Goal: Task Accomplishment & Management: Manage account settings

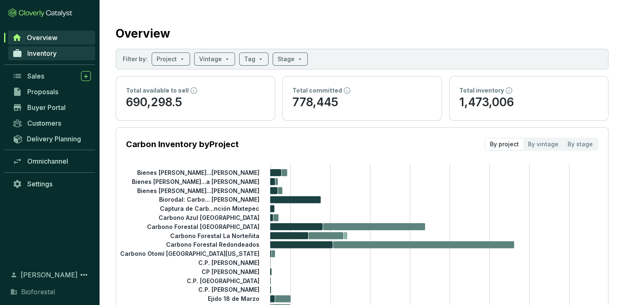
click at [41, 55] on span "Inventory" at bounding box center [41, 53] width 29 height 8
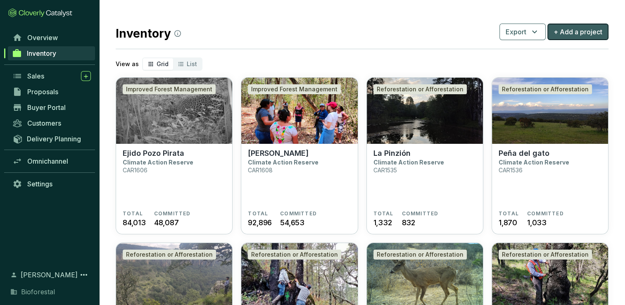
click at [589, 32] on span "+ Add a project" at bounding box center [578, 32] width 49 height 10
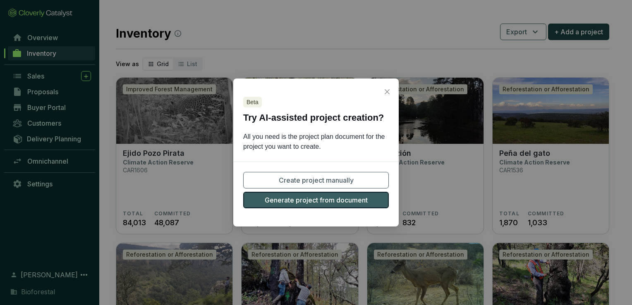
click at [359, 202] on span "Generate project from document" at bounding box center [316, 200] width 103 height 10
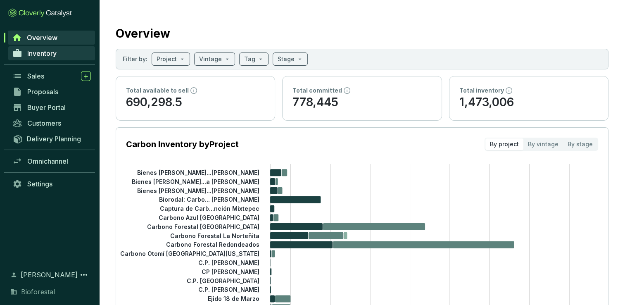
click at [29, 55] on span "Inventory" at bounding box center [41, 53] width 29 height 8
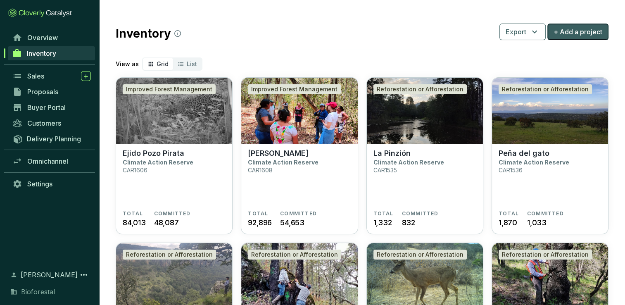
click at [572, 36] on span "+ Add a project" at bounding box center [578, 32] width 49 height 10
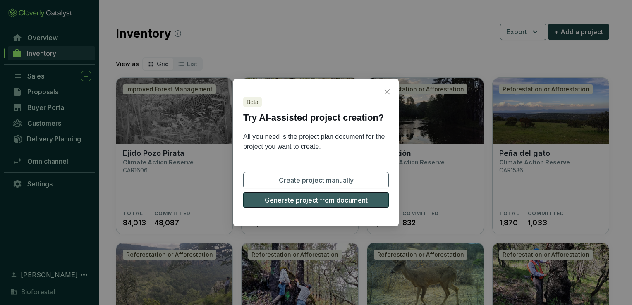
click at [337, 204] on span "Generate project from document" at bounding box center [316, 200] width 103 height 10
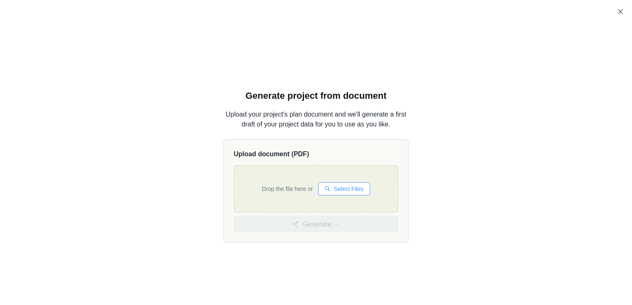
click at [347, 192] on span "Select Files" at bounding box center [349, 188] width 30 height 9
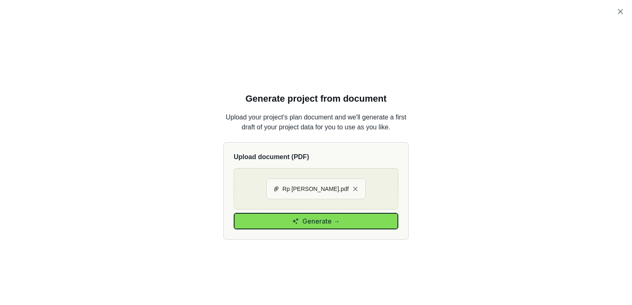
click at [365, 220] on button "Generate →" at bounding box center [316, 221] width 165 height 17
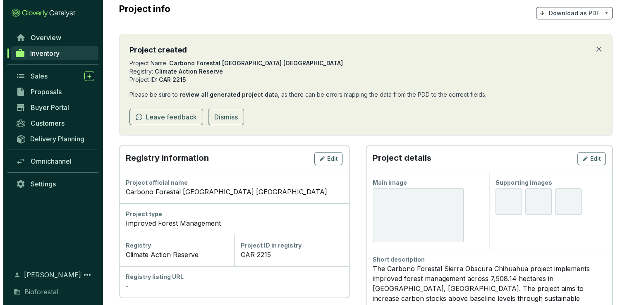
scroll to position [83, 0]
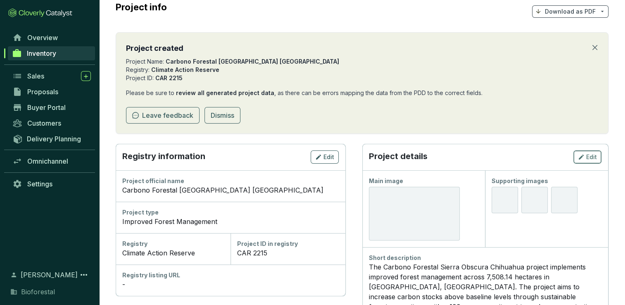
click at [588, 159] on span "Edit" at bounding box center [592, 157] width 11 height 8
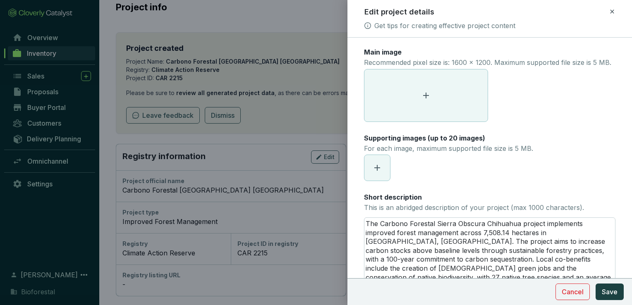
click at [425, 92] on span at bounding box center [425, 95] width 123 height 52
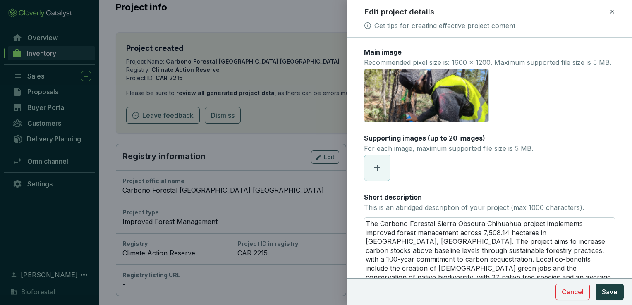
click at [386, 174] on span at bounding box center [377, 168] width 26 height 26
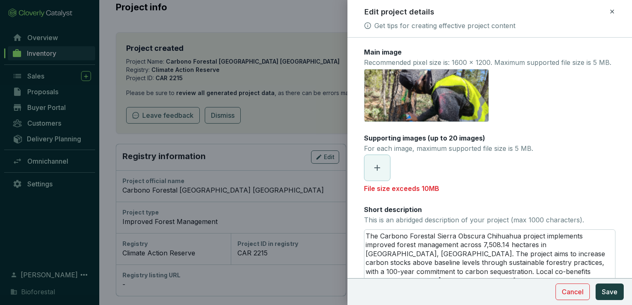
click at [375, 173] on icon at bounding box center [377, 168] width 10 height 10
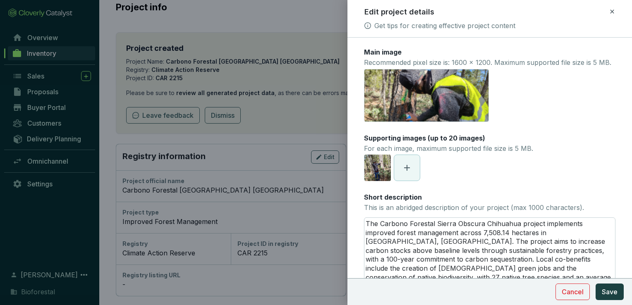
click at [405, 173] on icon at bounding box center [407, 168] width 10 height 10
click at [434, 173] on icon at bounding box center [437, 168] width 10 height 10
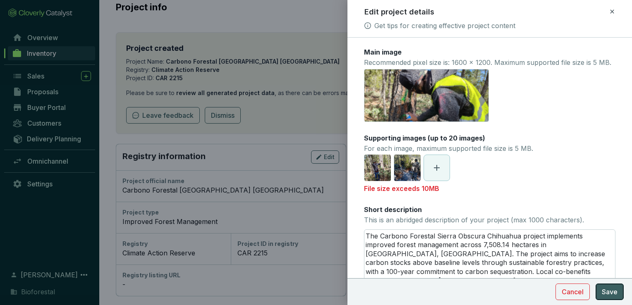
click at [614, 292] on span "Save" at bounding box center [610, 292] width 16 height 10
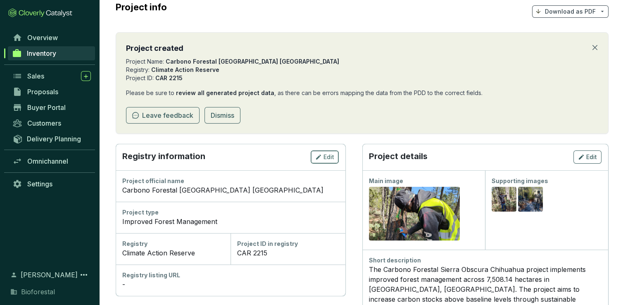
click at [329, 158] on span "Edit" at bounding box center [329, 157] width 11 height 8
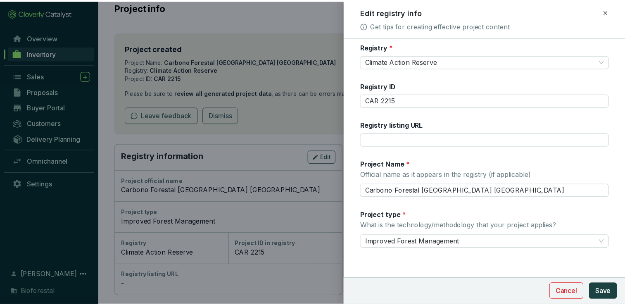
scroll to position [7, 0]
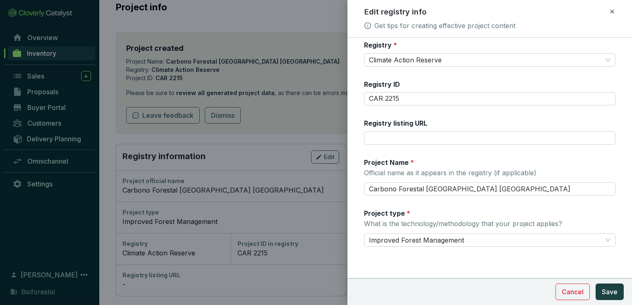
click at [277, 131] on div at bounding box center [316, 152] width 632 height 305
click at [611, 11] on icon at bounding box center [612, 12] width 4 height 4
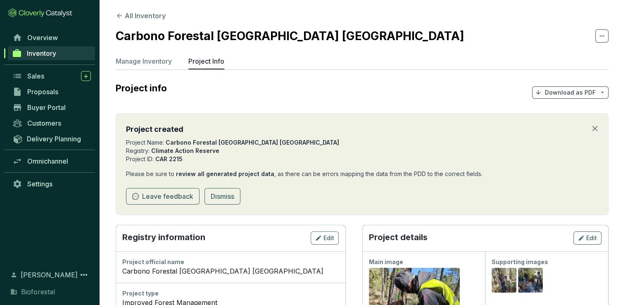
scroll to position [0, 0]
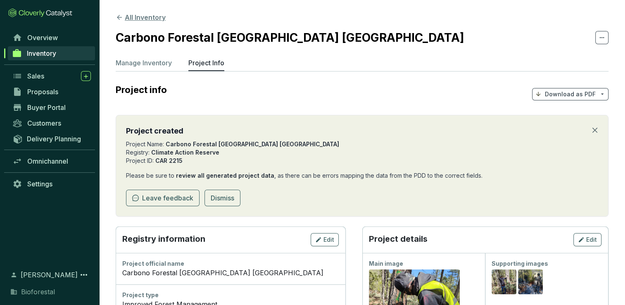
click at [117, 20] on icon at bounding box center [119, 17] width 7 height 7
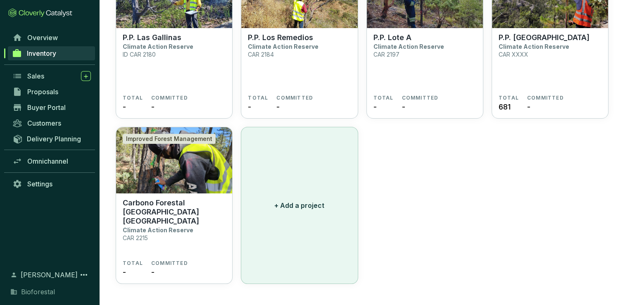
scroll to position [2555, 0]
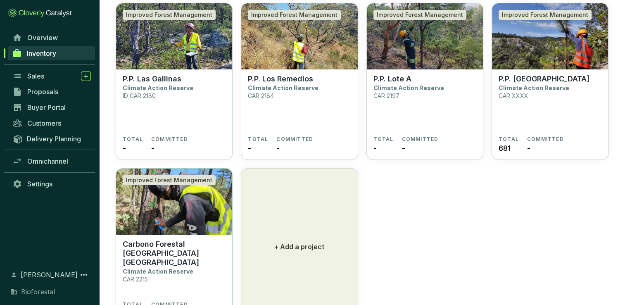
click at [169, 245] on p "Carbono Forestal Sierra Obscura Chihuahua" at bounding box center [174, 253] width 103 height 27
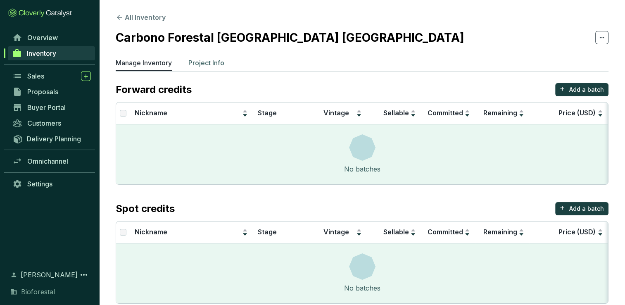
drag, startPoint x: 212, startPoint y: 65, endPoint x: 217, endPoint y: 68, distance: 5.7
click at [212, 65] on p "Project Info" at bounding box center [207, 63] width 36 height 10
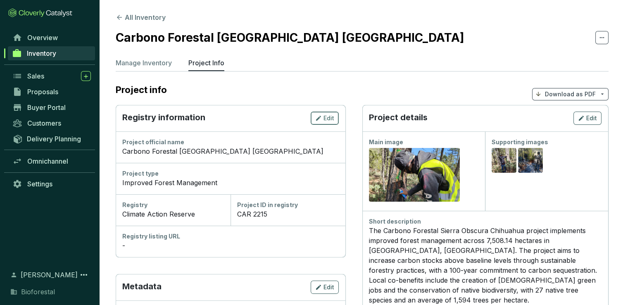
click at [324, 117] on span "Edit" at bounding box center [329, 118] width 11 height 8
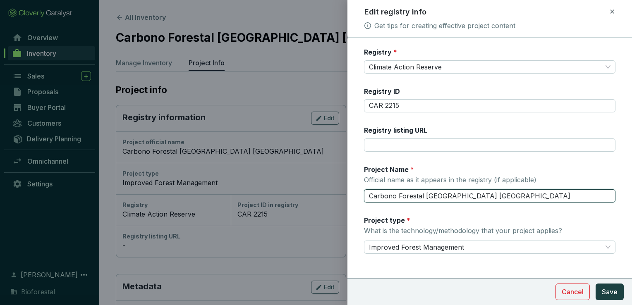
click at [442, 199] on input "Carbono Forestal Sierra Obscura Chihuahua" at bounding box center [489, 195] width 251 height 13
click at [438, 67] on span "Climate Action Reserve" at bounding box center [489, 67] width 241 height 12
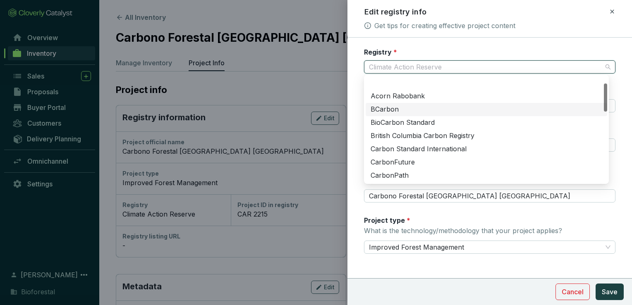
scroll to position [26, 0]
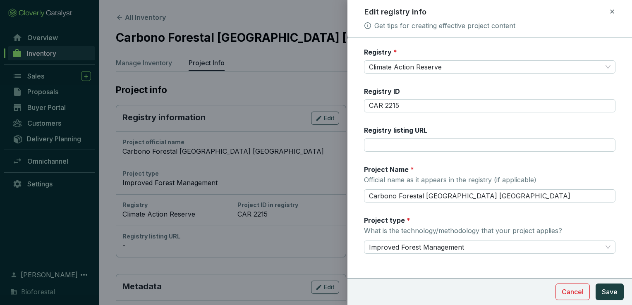
click at [350, 74] on form "Registry * Climate Action Reserve Registry ID CAR 2215 Registry listing URL Pro…" at bounding box center [489, 176] width 284 height 256
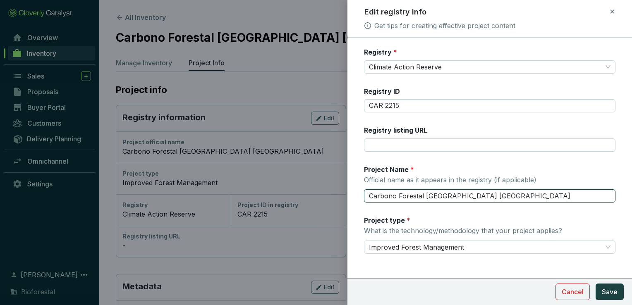
click at [524, 194] on input "Carbono Forestal [GEOGRAPHIC_DATA] [GEOGRAPHIC_DATA]" at bounding box center [489, 195] width 251 height 13
drag, startPoint x: 523, startPoint y: 195, endPoint x: 358, endPoint y: 208, distance: 165.1
click at [358, 208] on form "Registry * Climate Action Reserve Registry ID CAR 2215 Registry listing URL Pro…" at bounding box center [489, 176] width 284 height 256
type input "W"
drag, startPoint x: 391, startPoint y: 198, endPoint x: 434, endPoint y: 191, distance: 43.9
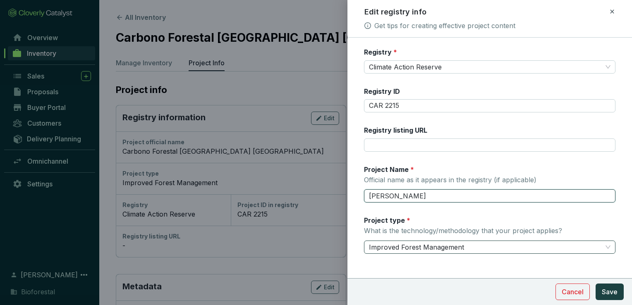
click at [607, 248] on div "Improved Forest Management" at bounding box center [489, 247] width 251 height 13
type input "[PERSON_NAME]"
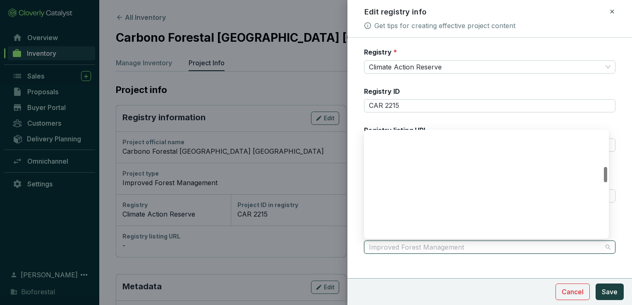
scroll to position [238, 0]
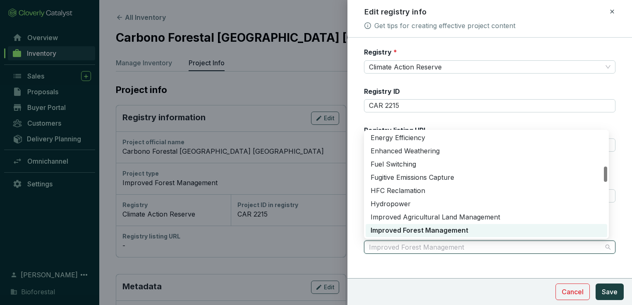
click at [602, 249] on span "Improved Forest Management" at bounding box center [489, 247] width 241 height 12
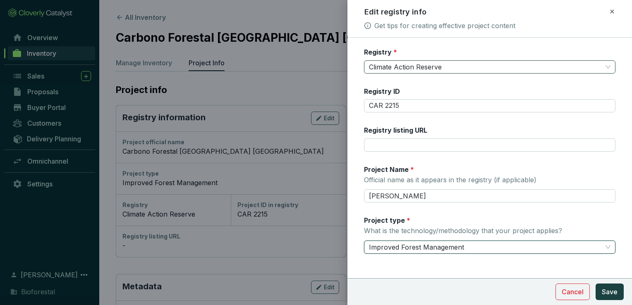
click at [602, 66] on span "Climate Action Reserve" at bounding box center [489, 67] width 241 height 12
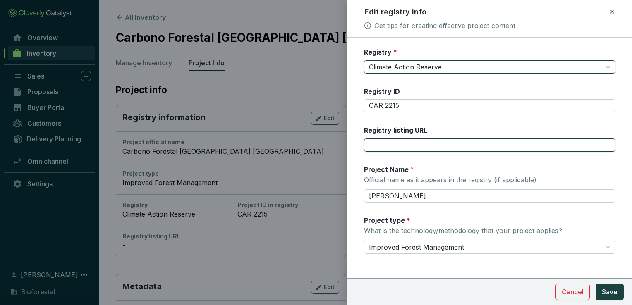
click at [503, 147] on input "Registry listing URL" at bounding box center [489, 144] width 251 height 13
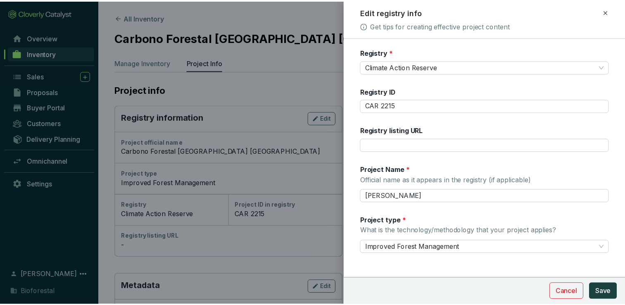
scroll to position [7, 0]
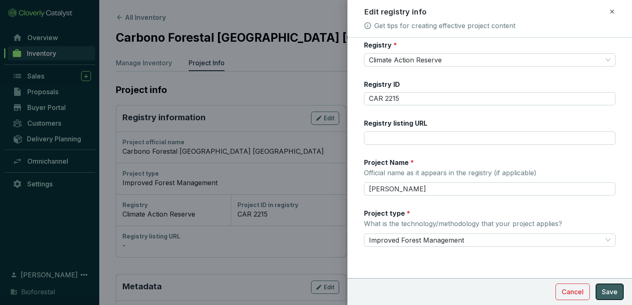
click at [612, 299] on button "Save" at bounding box center [609, 292] width 28 height 17
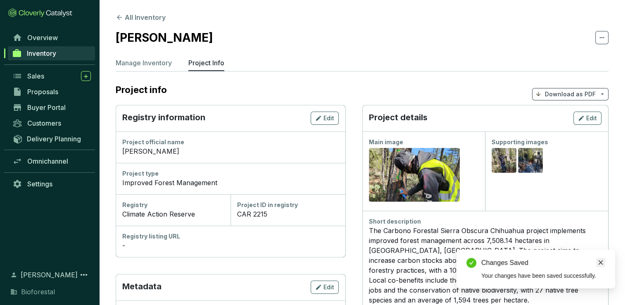
click at [602, 264] on icon "close" at bounding box center [601, 262] width 5 height 5
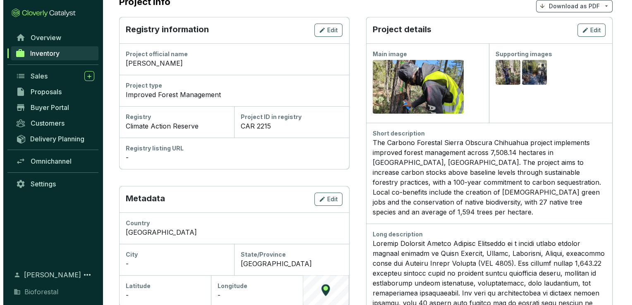
scroll to position [124, 0]
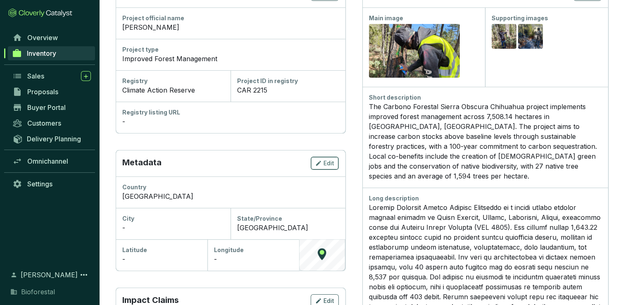
click at [331, 162] on span "Edit" at bounding box center [329, 163] width 11 height 8
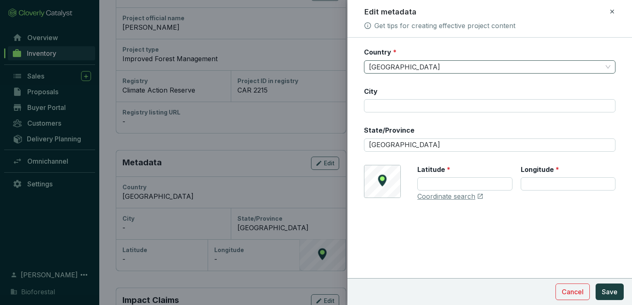
click at [404, 64] on span "[GEOGRAPHIC_DATA]" at bounding box center [489, 67] width 241 height 12
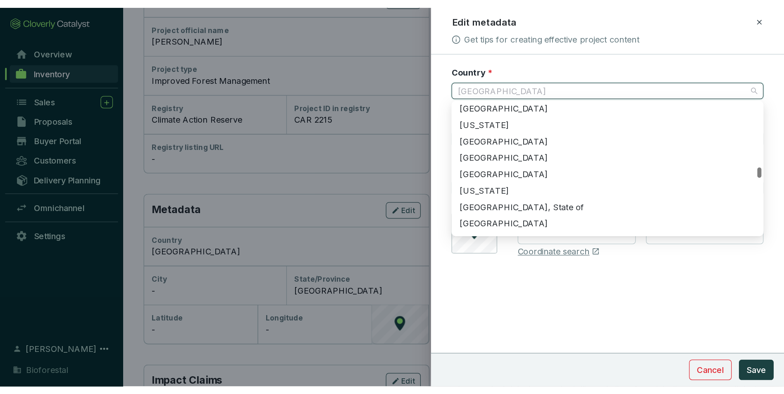
scroll to position [1791, 0]
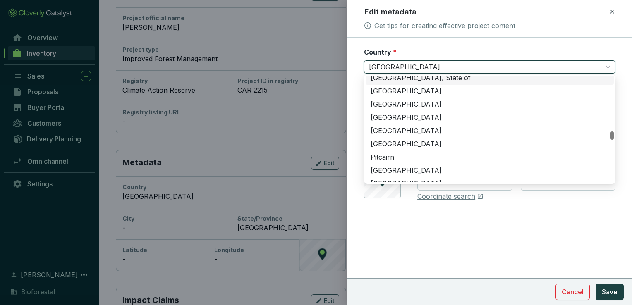
click at [408, 63] on span "[GEOGRAPHIC_DATA]" at bounding box center [489, 67] width 241 height 12
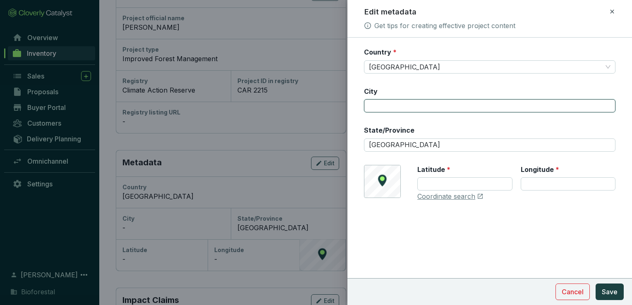
click at [394, 105] on input "City" at bounding box center [489, 105] width 251 height 13
type input "[GEOGRAPHIC_DATA]"
type input "28.172358"
type input "-108.319495"
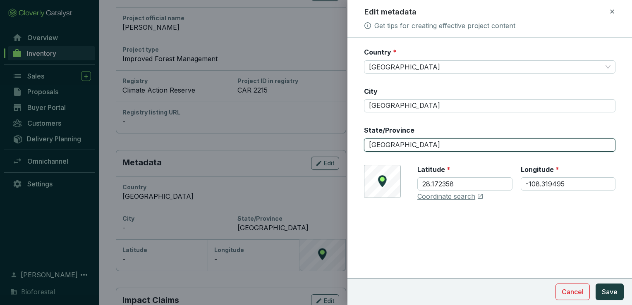
click at [417, 143] on input "[GEOGRAPHIC_DATA]" at bounding box center [489, 144] width 251 height 13
drag, startPoint x: 417, startPoint y: 143, endPoint x: 380, endPoint y: 148, distance: 37.4
click at [380, 148] on input "[GEOGRAPHIC_DATA]" at bounding box center [489, 144] width 251 height 13
type input "[PERSON_NAME]"
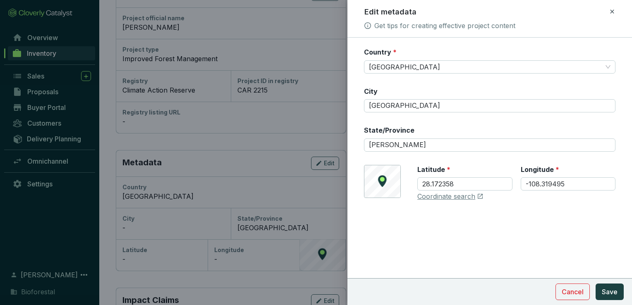
drag, startPoint x: 381, startPoint y: 183, endPoint x: 398, endPoint y: 187, distance: 17.4
click at [381, 183] on div "© Mapbox © OpenStreetMap Improve this map Latitude * 28.172358 Longitude * -108…" at bounding box center [489, 183] width 251 height 36
click at [440, 195] on link "Coordinate search" at bounding box center [446, 196] width 58 height 9
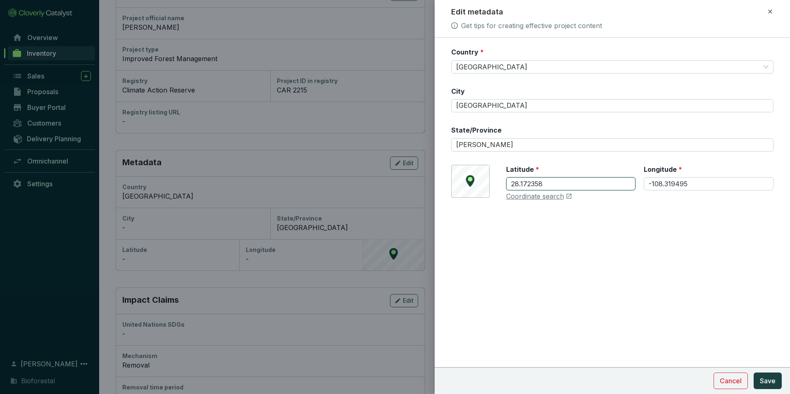
drag, startPoint x: 555, startPoint y: 181, endPoint x: 506, endPoint y: 182, distance: 49.2
click at [506, 182] on div "© Mapbox © OpenStreetMap Improve this map Latitude * 28.172358 Longitude * -108…" at bounding box center [612, 183] width 322 height 36
paste input "29732"
type input "28.297328"
drag, startPoint x: 697, startPoint y: 184, endPoint x: 647, endPoint y: 186, distance: 50.0
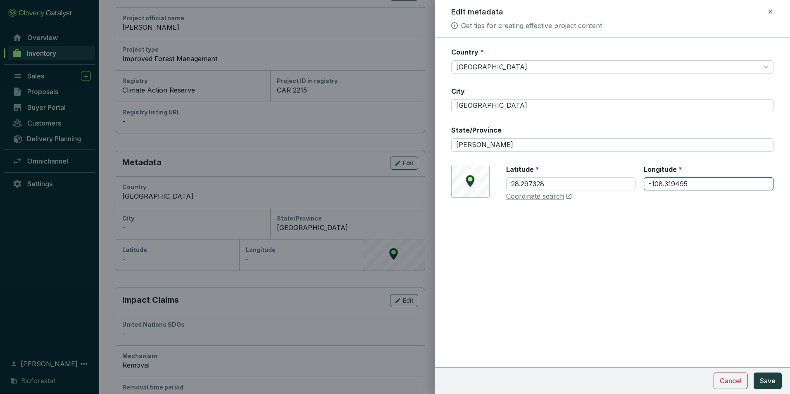
click at [631, 186] on input "-108.319495" at bounding box center [709, 183] width 130 height 13
paste input "24738"
type input "-108.247385"
click at [631, 305] on span "Save" at bounding box center [768, 381] width 16 height 10
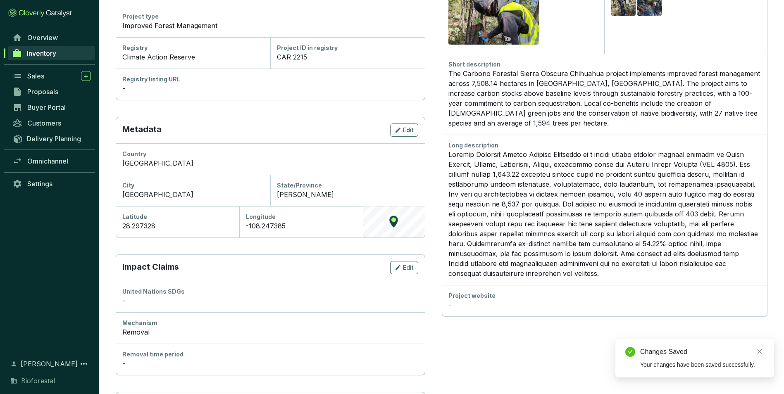
scroll to position [207, 0]
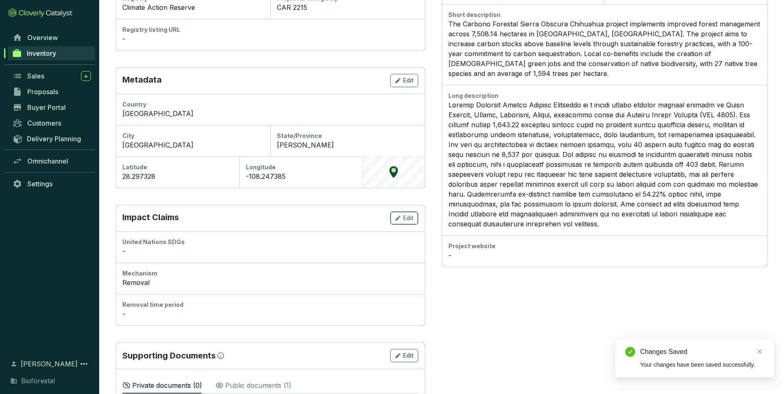
click at [406, 218] on span "Edit" at bounding box center [408, 218] width 11 height 8
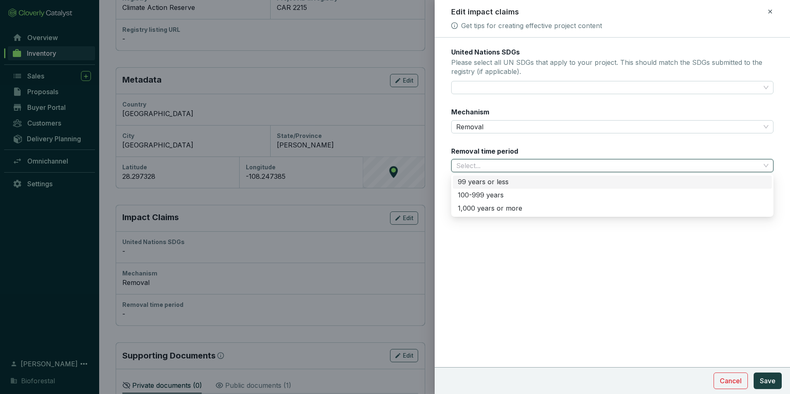
click at [569, 165] on input "Removal time period" at bounding box center [608, 166] width 304 height 12
click at [492, 195] on div "100-999 years" at bounding box center [612, 195] width 309 height 9
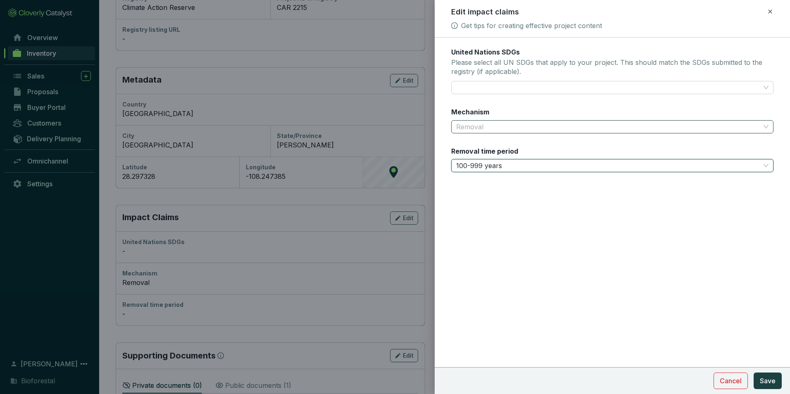
click at [515, 127] on span "Removal" at bounding box center [612, 127] width 313 height 12
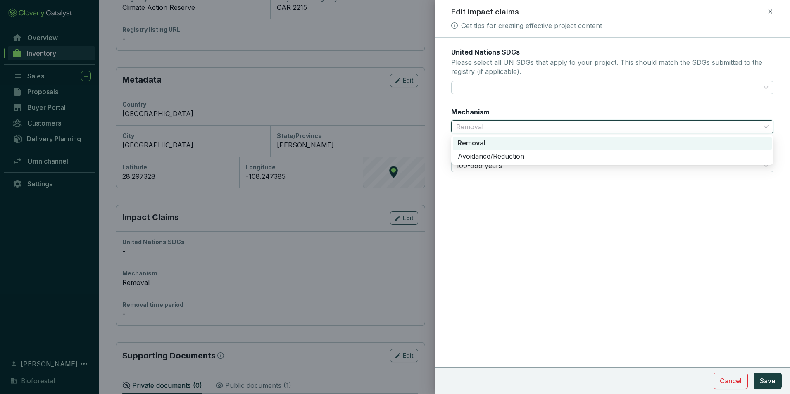
click at [515, 127] on span "Removal" at bounding box center [612, 127] width 313 height 12
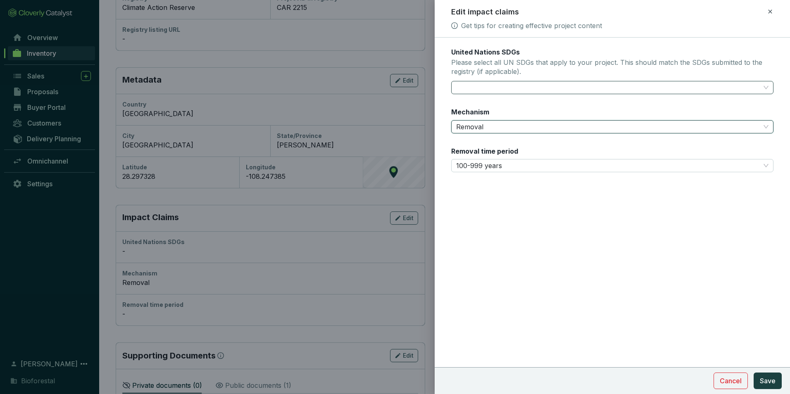
click at [631, 90] on div at bounding box center [612, 87] width 322 height 13
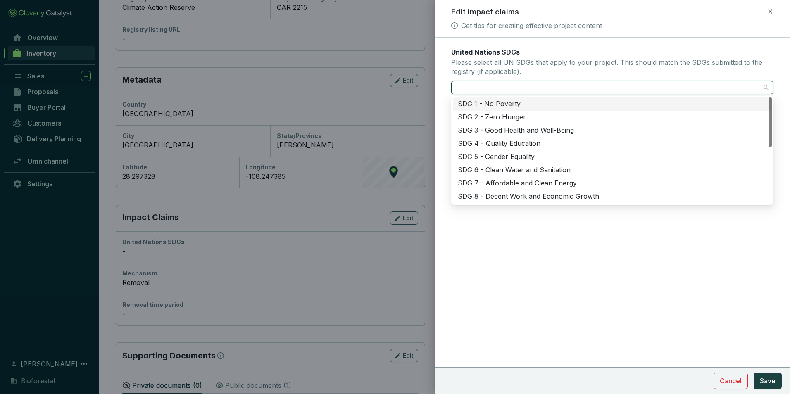
click at [631, 86] on div at bounding box center [612, 87] width 322 height 13
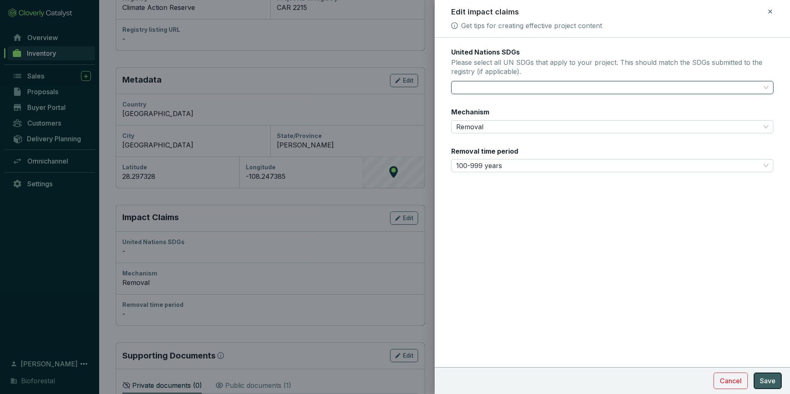
click at [631, 305] on span "Save" at bounding box center [768, 381] width 16 height 10
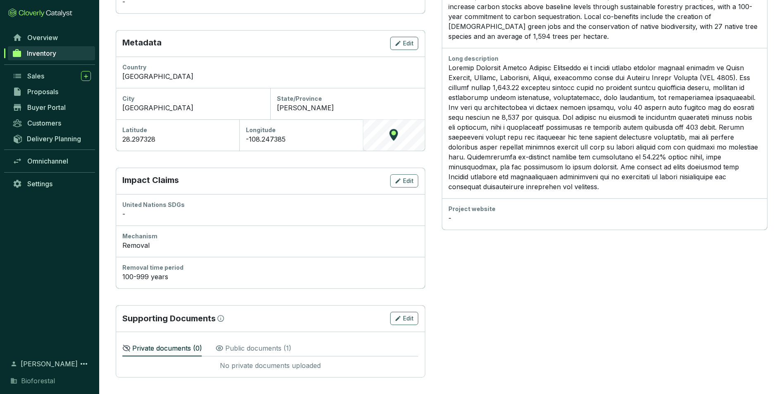
scroll to position [0, 0]
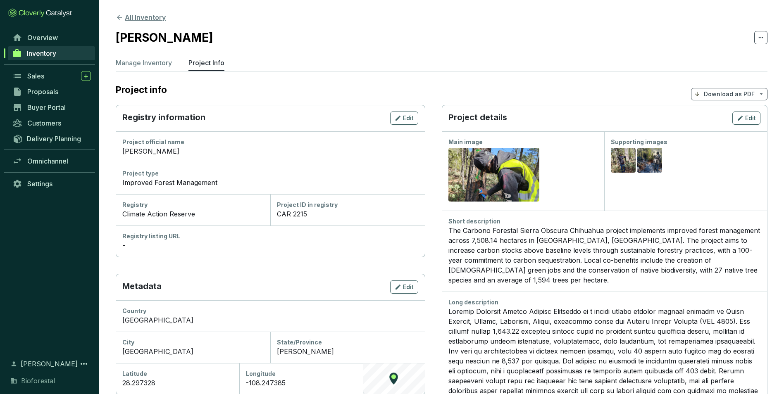
click at [117, 18] on icon at bounding box center [119, 17] width 7 height 7
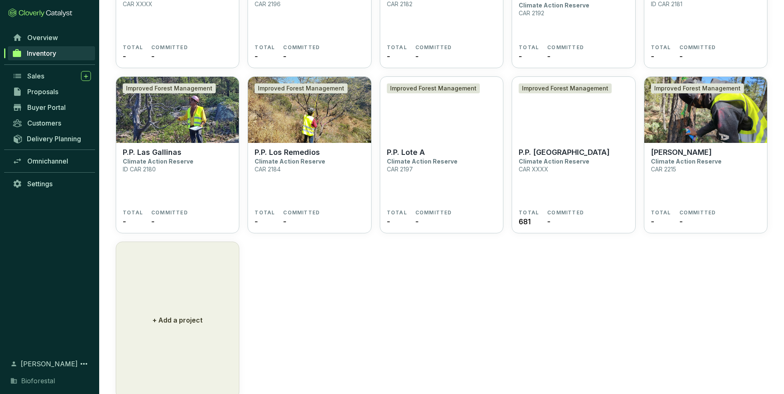
scroll to position [2011, 0]
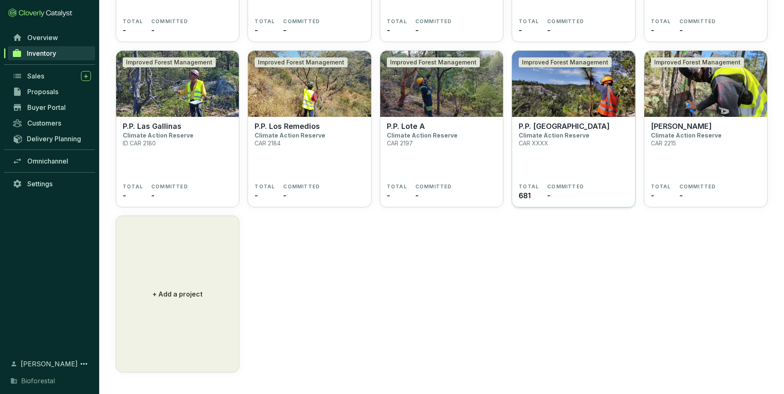
click at [563, 127] on p "P.P. [GEOGRAPHIC_DATA]" at bounding box center [564, 126] width 91 height 9
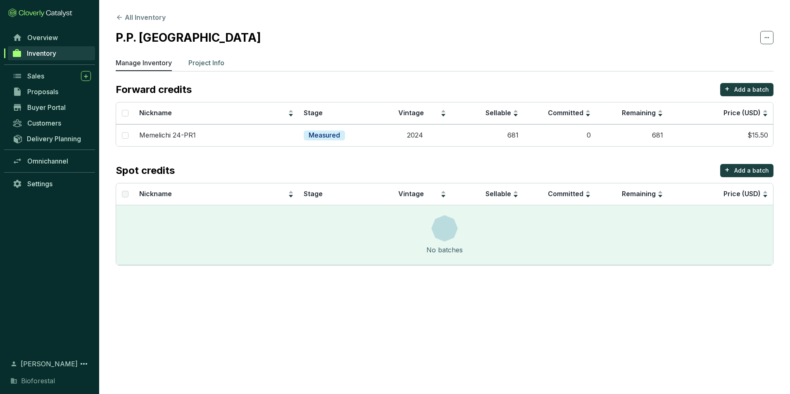
click at [212, 64] on p "Project Info" at bounding box center [207, 63] width 36 height 10
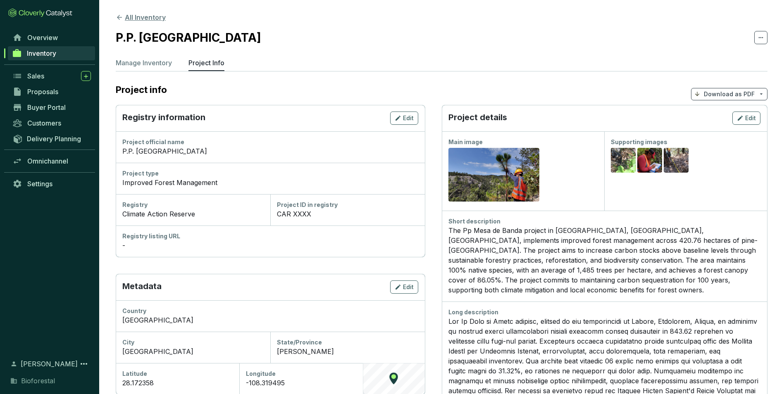
click at [117, 16] on icon at bounding box center [119, 17] width 7 height 7
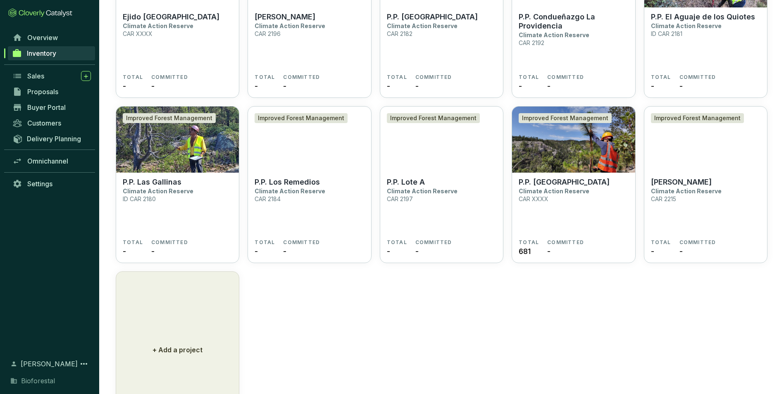
scroll to position [2011, 0]
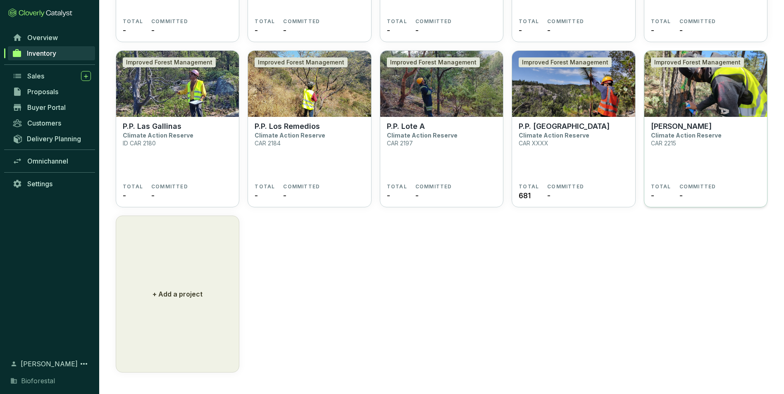
click at [671, 124] on p "[PERSON_NAME]" at bounding box center [681, 126] width 61 height 9
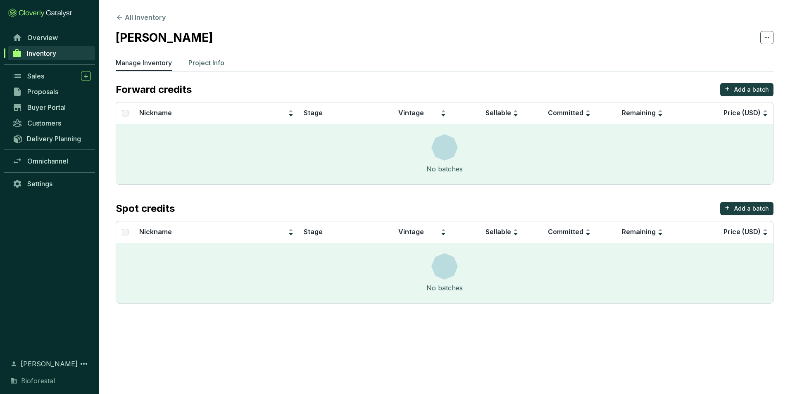
click at [213, 61] on p "Project Info" at bounding box center [207, 63] width 36 height 10
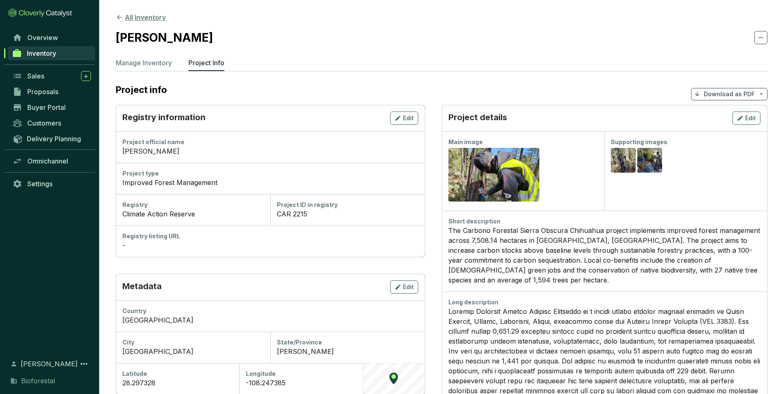
click at [119, 18] on icon at bounding box center [119, 17] width 5 height 5
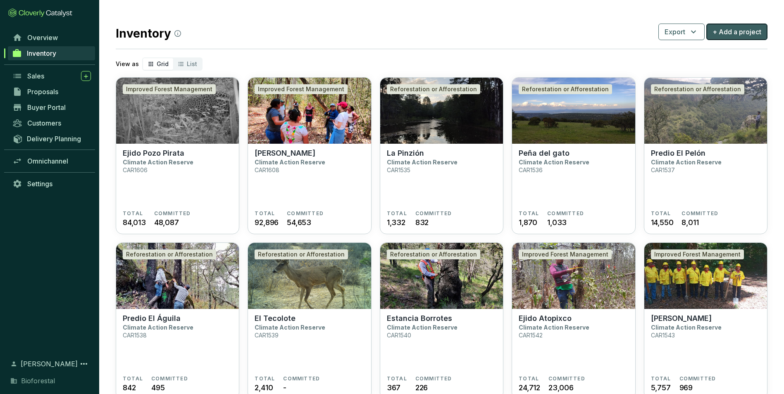
click at [758, 35] on span "+ Add a project" at bounding box center [737, 32] width 49 height 10
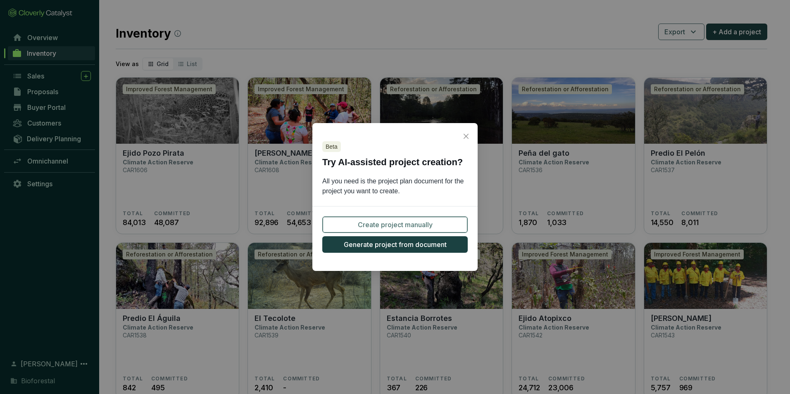
click at [392, 229] on span "Create project manually" at bounding box center [395, 225] width 75 height 10
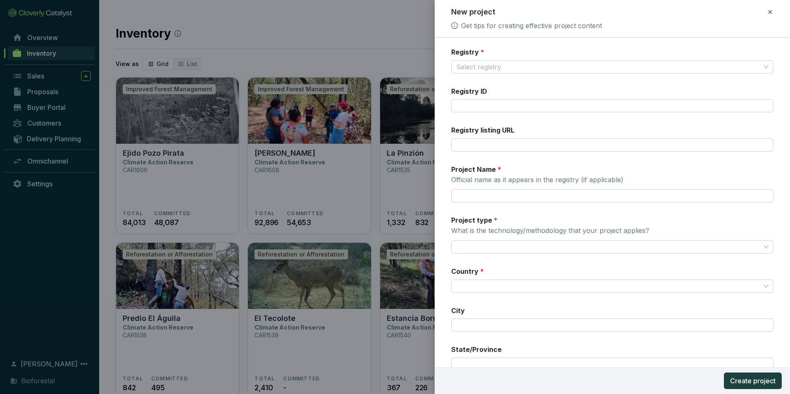
click at [771, 12] on icon at bounding box center [771, 12] width 4 height 4
click at [771, 12] on icon at bounding box center [770, 12] width 7 height 10
click at [319, 29] on div at bounding box center [395, 197] width 790 height 394
click at [770, 10] on icon at bounding box center [770, 12] width 7 height 10
click at [390, 30] on div at bounding box center [395, 197] width 790 height 394
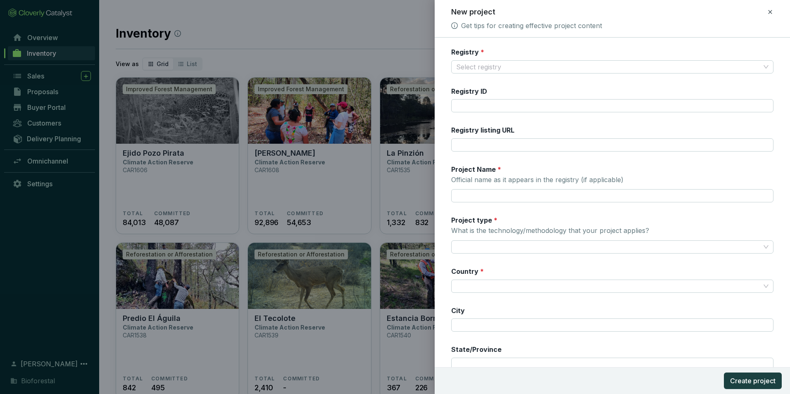
click at [329, 29] on div at bounding box center [395, 197] width 790 height 394
click at [769, 11] on icon at bounding box center [771, 12] width 4 height 4
click at [710, 49] on span "Discard" at bounding box center [711, 48] width 22 height 8
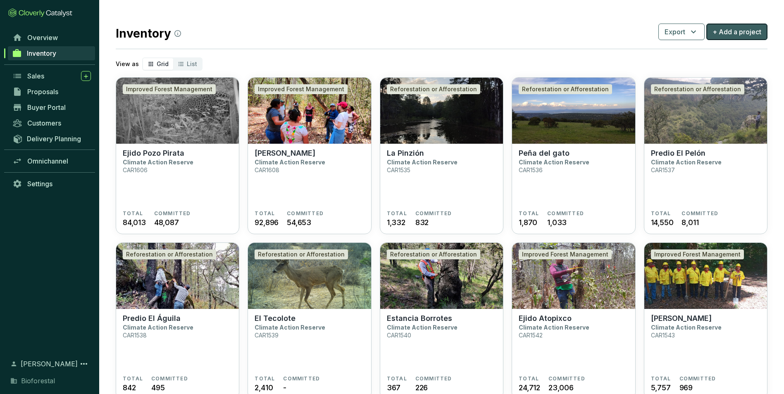
click at [731, 32] on span "+ Add a project" at bounding box center [737, 32] width 49 height 10
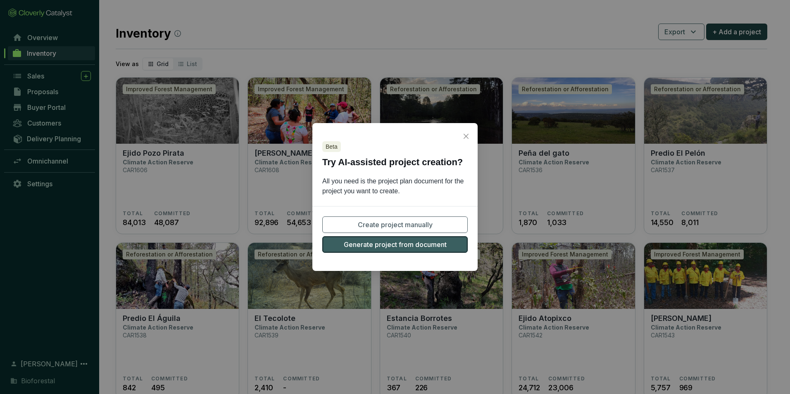
click at [452, 243] on button "Generate project from document" at bounding box center [395, 244] width 146 height 17
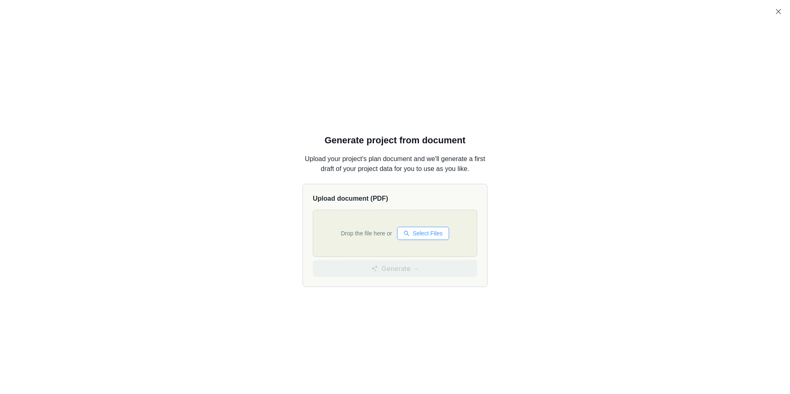
click at [427, 234] on span "Select Files" at bounding box center [428, 233] width 30 height 9
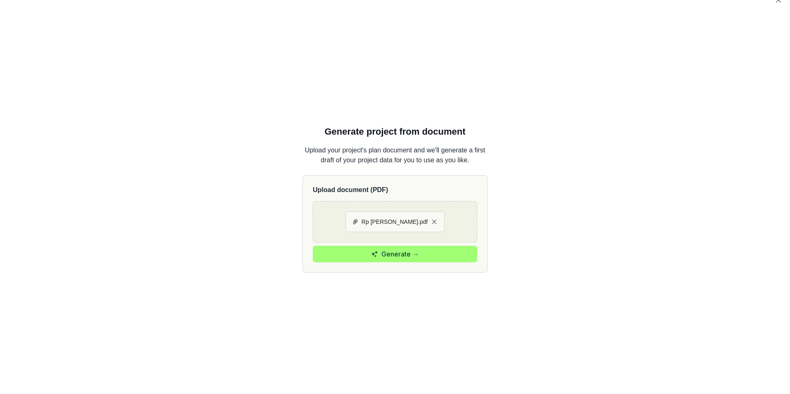
scroll to position [17, 0]
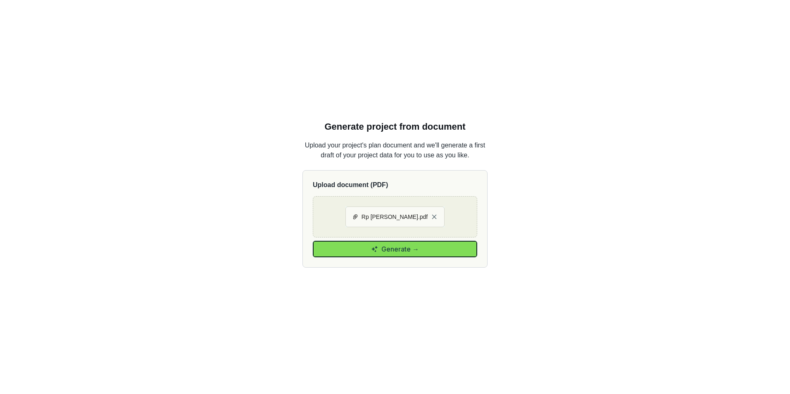
click at [395, 251] on span "Generate →" at bounding box center [401, 249] width 38 height 10
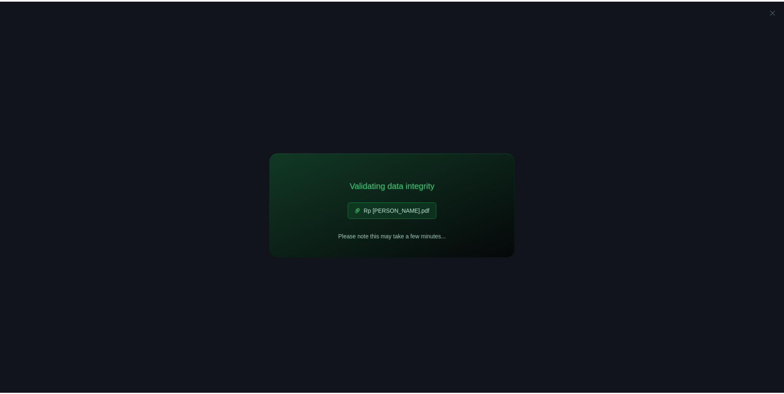
scroll to position [0, 0]
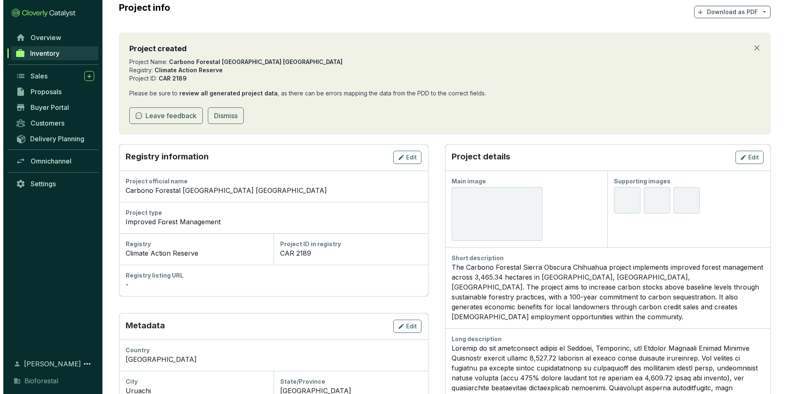
scroll to position [83, 0]
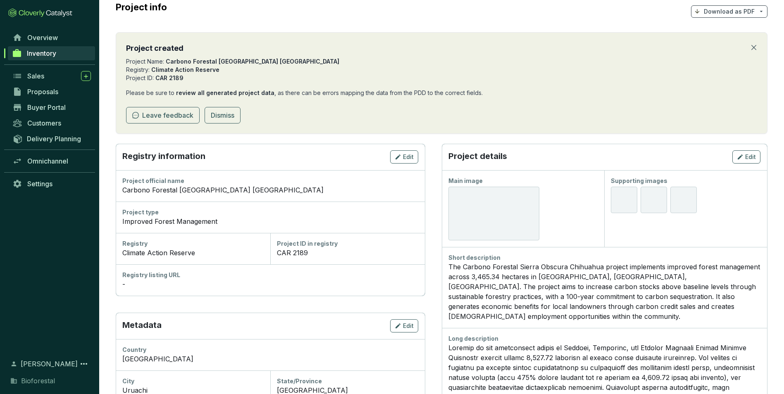
click at [506, 222] on div at bounding box center [494, 214] width 91 height 54
click at [743, 157] on icon "button" at bounding box center [740, 157] width 7 height 10
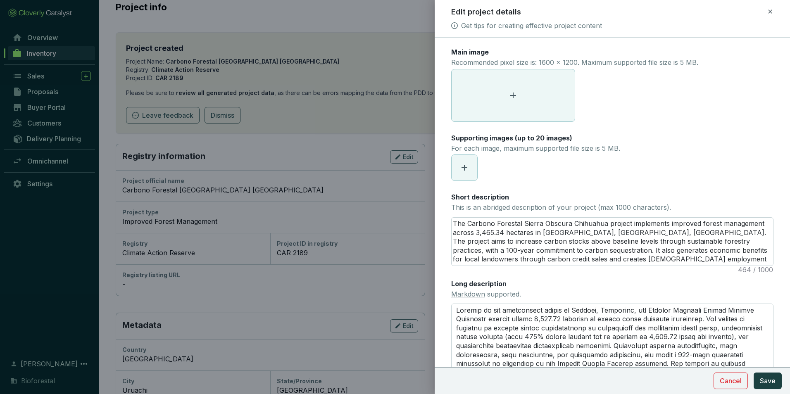
click at [526, 100] on span at bounding box center [513, 95] width 123 height 52
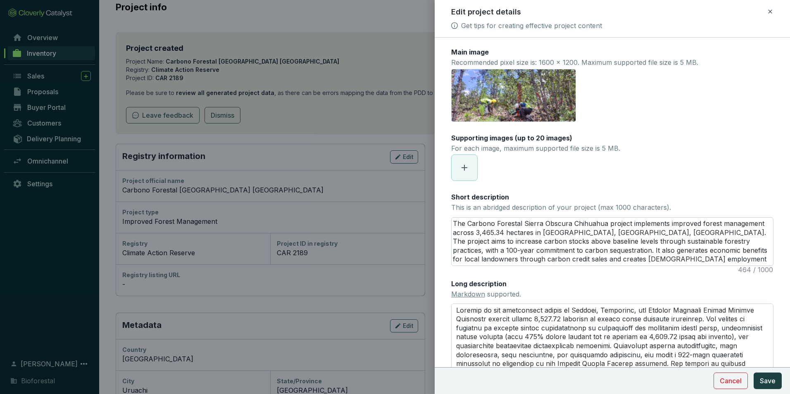
click at [477, 167] on div at bounding box center [464, 168] width 26 height 26
click at [466, 169] on icon at bounding box center [465, 168] width 10 height 10
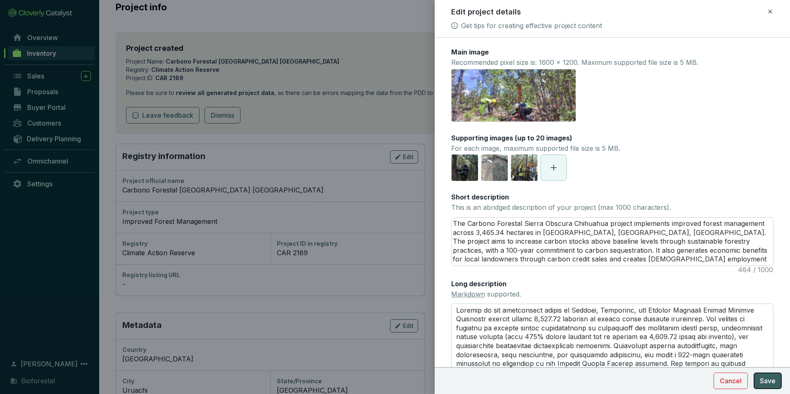
click at [762, 383] on span "Save" at bounding box center [768, 381] width 16 height 10
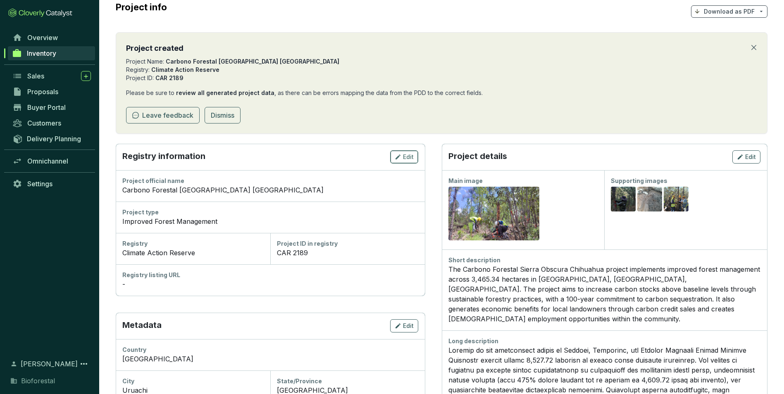
click at [401, 154] on icon "button" at bounding box center [398, 157] width 7 height 10
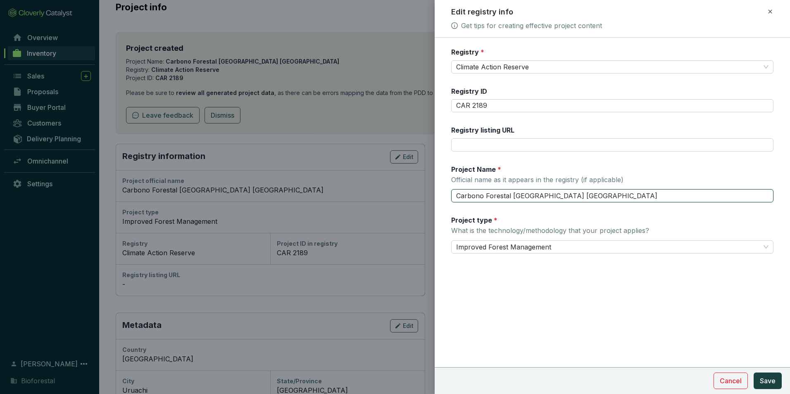
drag, startPoint x: 602, startPoint y: 199, endPoint x: 443, endPoint y: 199, distance: 158.8
click at [443, 200] on form "Registry * Climate Action Reserve Registry ID CAR 2189 Registry listing URL Pro…" at bounding box center [613, 176] width 356 height 256
click at [609, 246] on span "Improved Forest Management" at bounding box center [612, 247] width 313 height 12
type input "Ejido Uruachi"
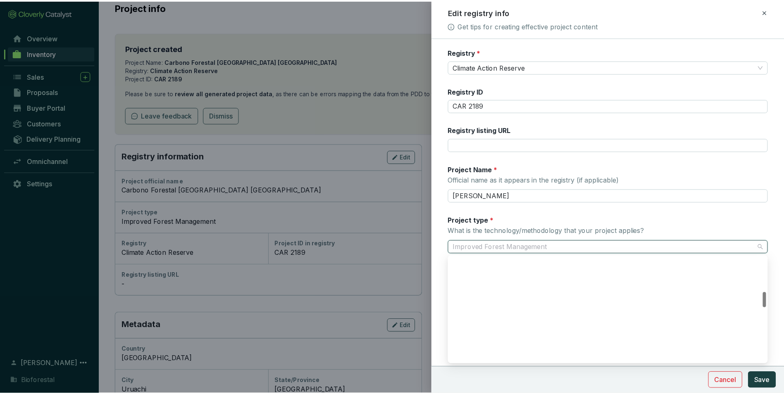
scroll to position [238, 0]
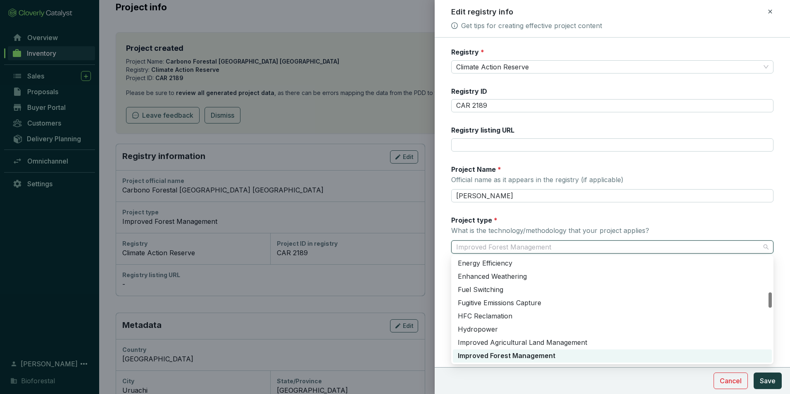
click at [609, 246] on span "Improved Forest Management" at bounding box center [612, 247] width 313 height 12
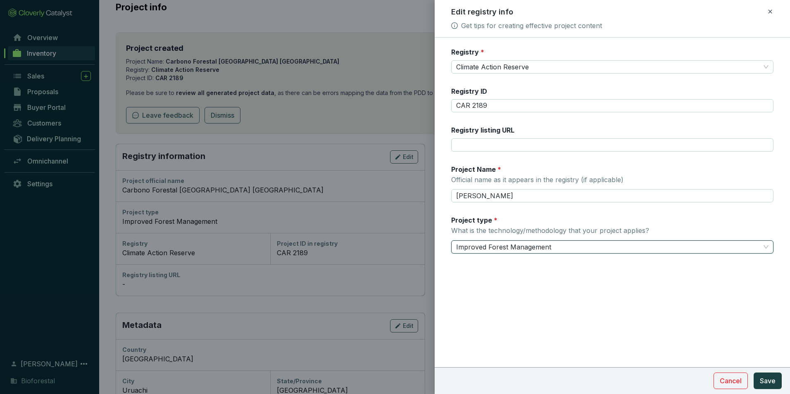
click at [659, 243] on span "Improved Forest Management" at bounding box center [612, 247] width 313 height 12
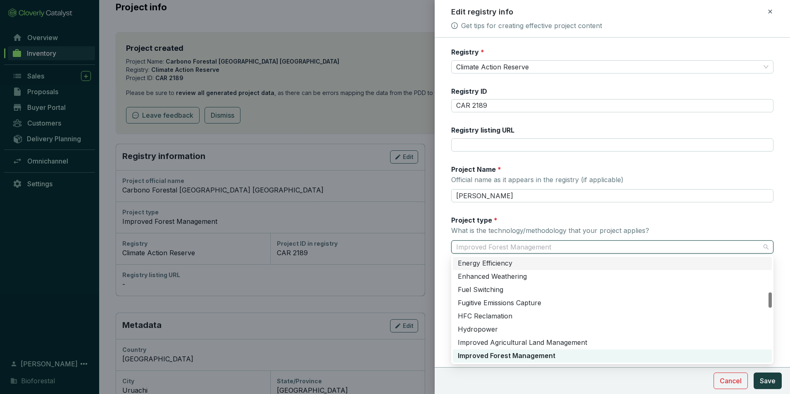
click at [443, 236] on form "Registry * Climate Action Reserve Registry ID CAR 2189 Registry listing URL Pro…" at bounding box center [613, 176] width 356 height 256
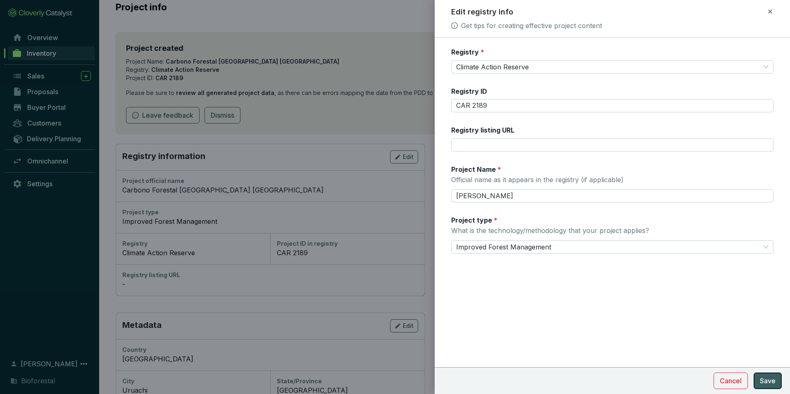
click at [770, 382] on span "Save" at bounding box center [768, 381] width 16 height 10
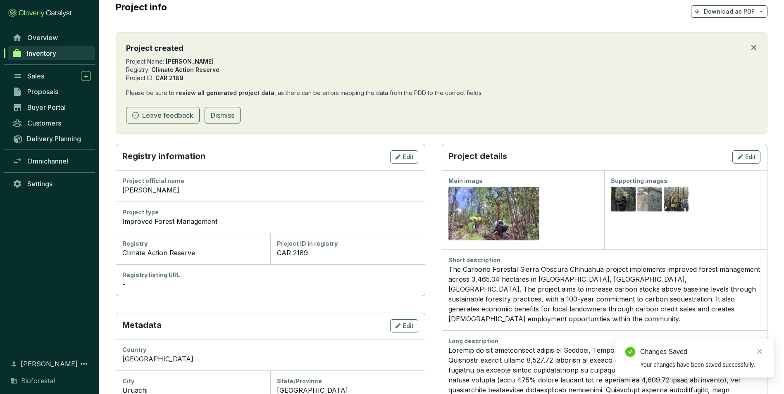
click at [756, 47] on icon "close" at bounding box center [754, 47] width 7 height 7
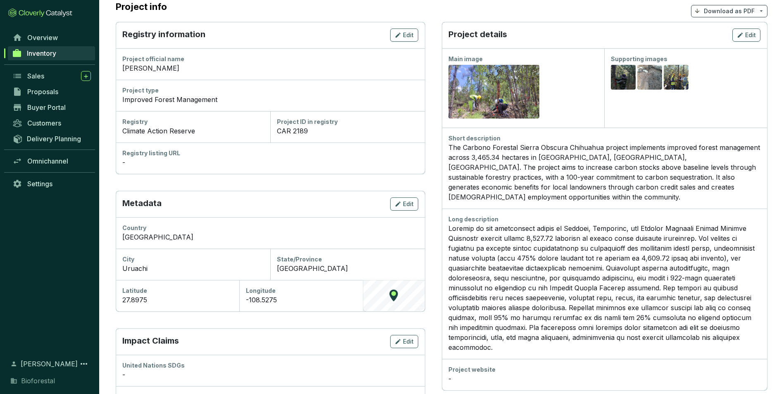
scroll to position [83, 0]
click at [403, 206] on span "Edit" at bounding box center [408, 205] width 11 height 8
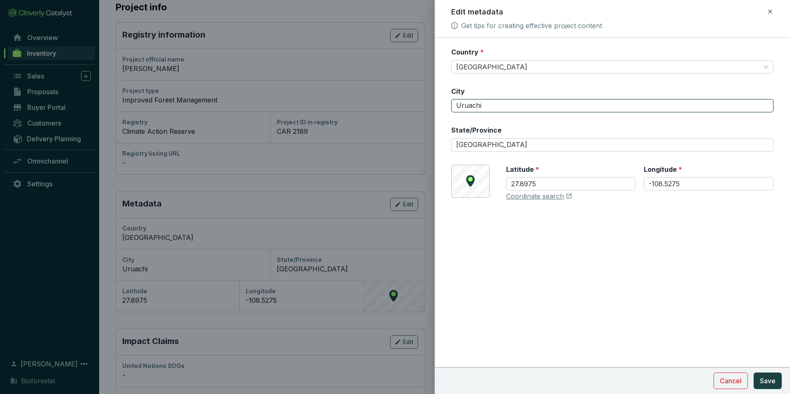
drag, startPoint x: 491, startPoint y: 106, endPoint x: 427, endPoint y: 107, distance: 64.5
click at [427, 106] on div "Edit metadata Get tips for creating effective project content Country * Mexico …" at bounding box center [395, 197] width 790 height 394
type input "Chihuahua"
drag, startPoint x: 496, startPoint y: 144, endPoint x: 449, endPoint y: 145, distance: 47.1
click at [449, 145] on form "Country * Mexico City Chihuahua State/Province Chihuahua © Mapbox © OpenStreetM…" at bounding box center [613, 149] width 356 height 203
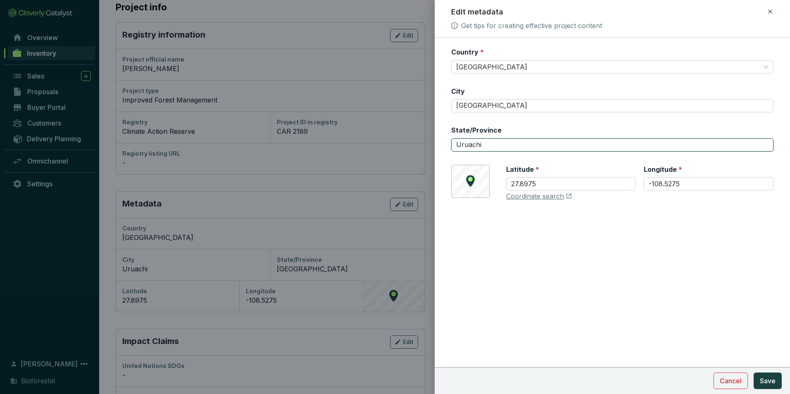
type input "Uruachi"
click at [602, 215] on form "Country * Mexico City Chihuahua State/Province Uruachi © Mapbox © OpenStreetMap…" at bounding box center [613, 149] width 356 height 203
click at [549, 198] on link "Coordinate search" at bounding box center [535, 196] width 58 height 9
drag, startPoint x: 537, startPoint y: 181, endPoint x: 506, endPoint y: 185, distance: 31.2
click at [506, 185] on input "27.8975" at bounding box center [571, 183] width 130 height 13
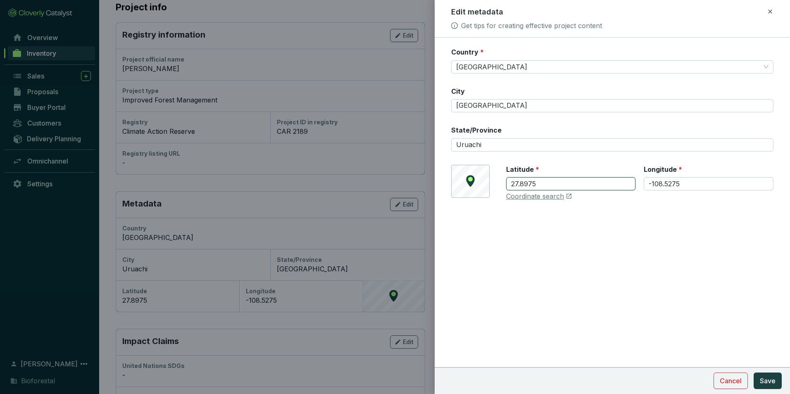
paste input "69143"
type input "27.869143"
drag, startPoint x: 695, startPoint y: 186, endPoint x: 625, endPoint y: 190, distance: 70.0
click at [626, 190] on div "Latitude * 27.869143 Longitude * -108.5275" at bounding box center [639, 183] width 267 height 36
paste input "214801"
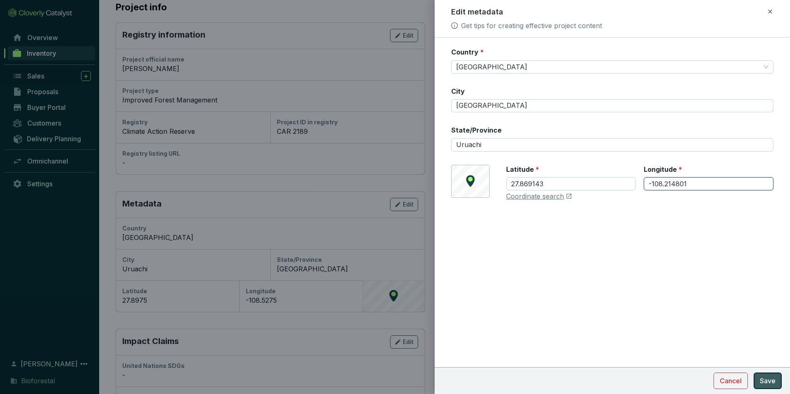
type input "-108.214801"
click at [770, 384] on span "Save" at bounding box center [768, 381] width 16 height 10
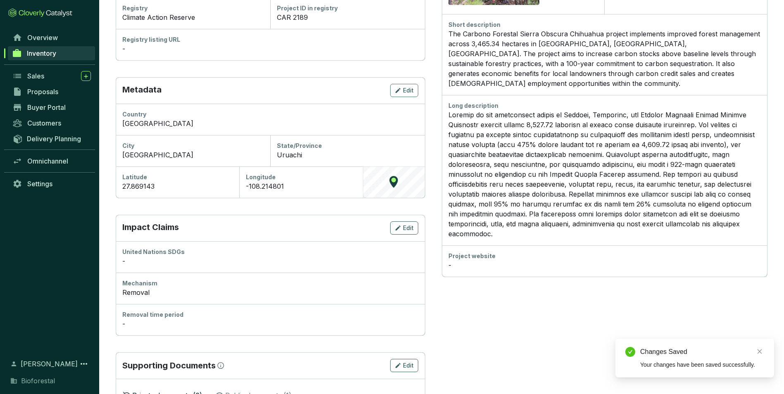
scroll to position [244, 0]
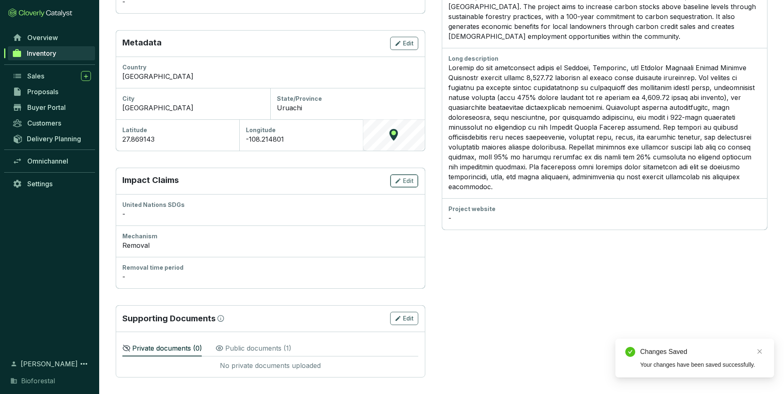
click at [403, 181] on span "Edit" at bounding box center [408, 181] width 11 height 8
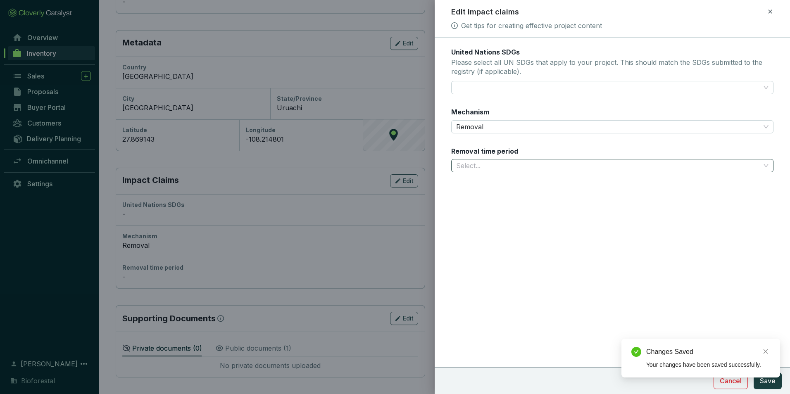
click at [493, 162] on input "Removal time period" at bounding box center [608, 166] width 304 height 12
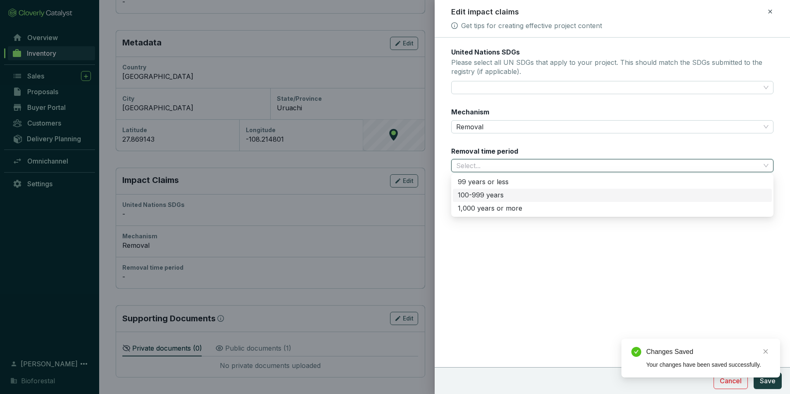
click at [483, 193] on div "100-999 years" at bounding box center [612, 195] width 309 height 9
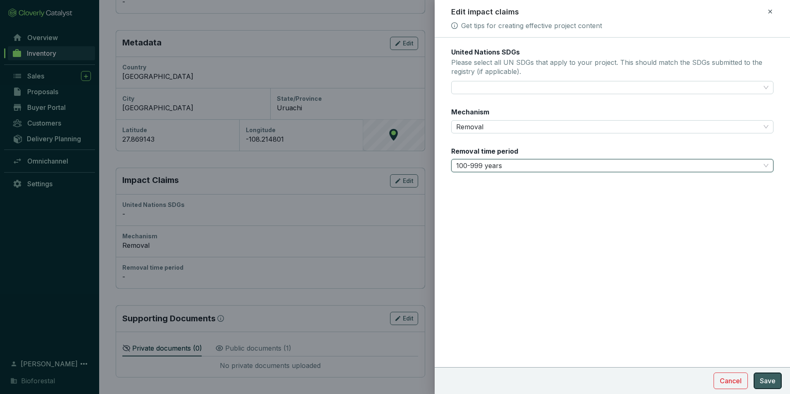
click at [772, 382] on span "Save" at bounding box center [768, 381] width 16 height 10
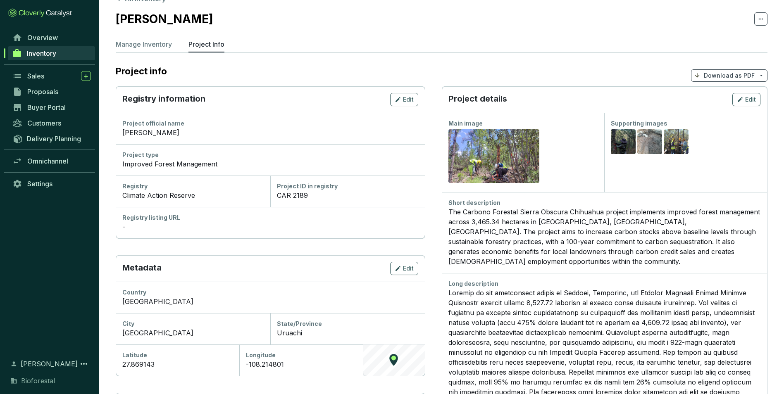
scroll to position [0, 0]
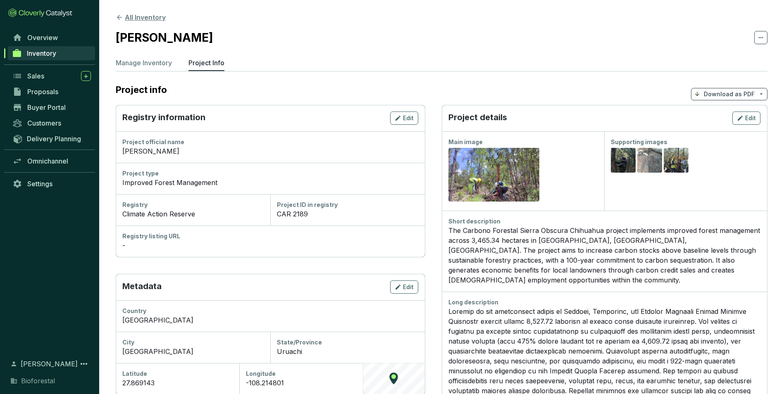
click at [119, 17] on icon at bounding box center [119, 17] width 7 height 7
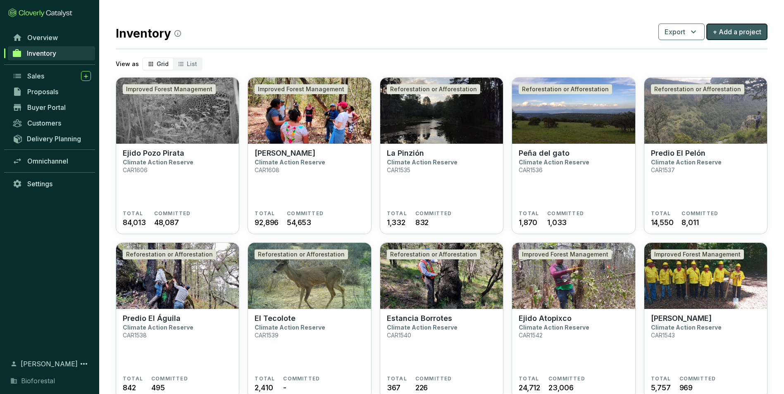
click at [754, 36] on span "+ Add a project" at bounding box center [737, 32] width 49 height 10
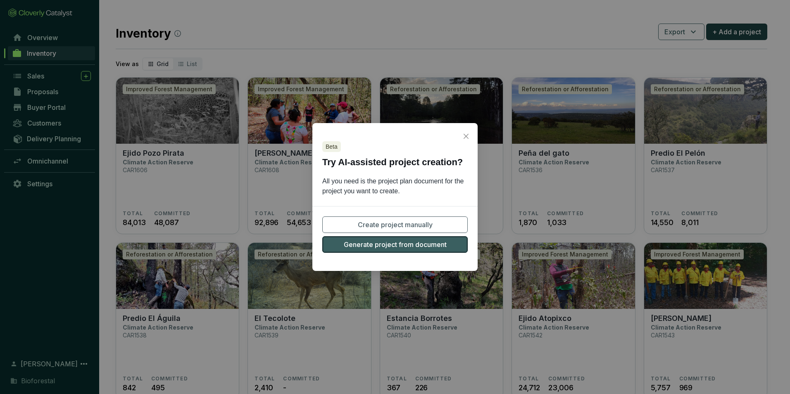
click at [418, 242] on span "Generate project from document" at bounding box center [395, 245] width 103 height 10
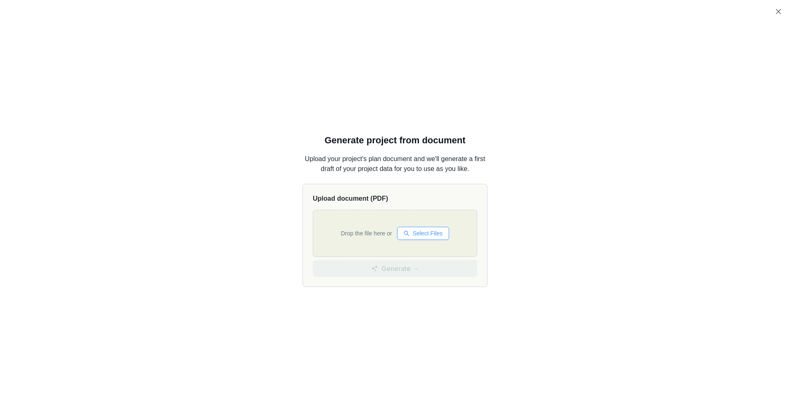
click at [431, 234] on span "Select Files" at bounding box center [428, 233] width 30 height 9
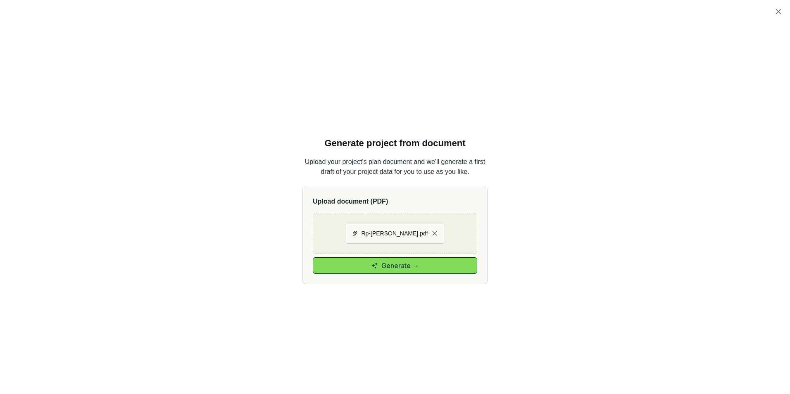
click at [368, 262] on button "Generate →" at bounding box center [395, 266] width 165 height 17
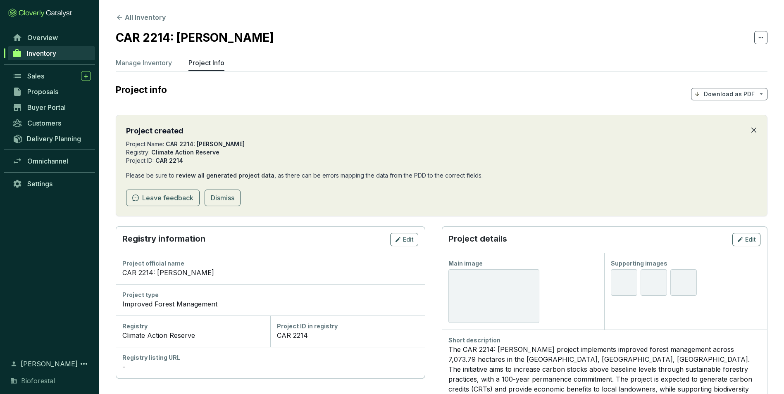
click at [754, 129] on icon "close" at bounding box center [754, 130] width 5 height 5
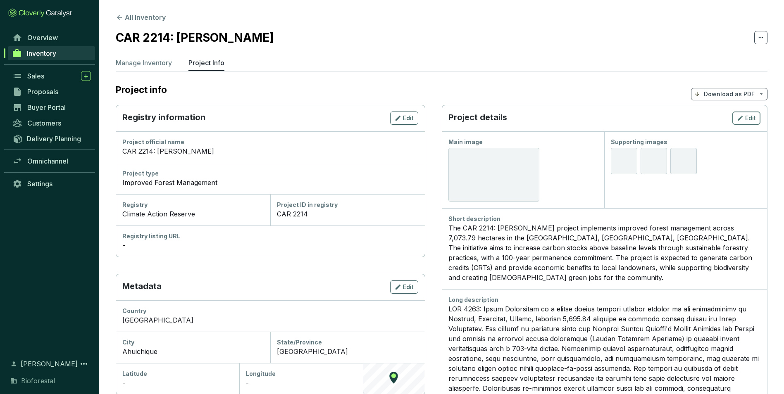
click at [746, 121] on span "Edit" at bounding box center [750, 118] width 11 height 8
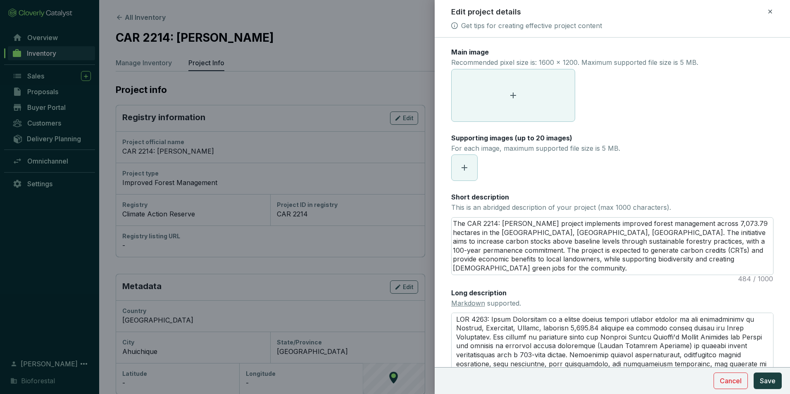
click at [531, 75] on span at bounding box center [513, 95] width 123 height 52
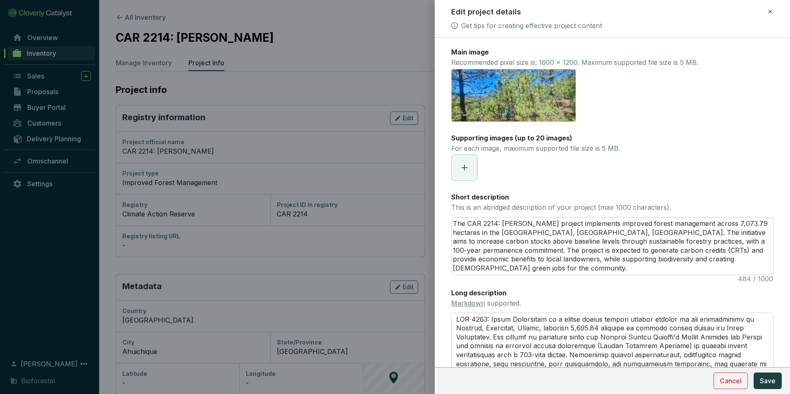
click at [471, 169] on span at bounding box center [465, 168] width 26 height 26
click at [773, 378] on span "Save" at bounding box center [768, 381] width 16 height 10
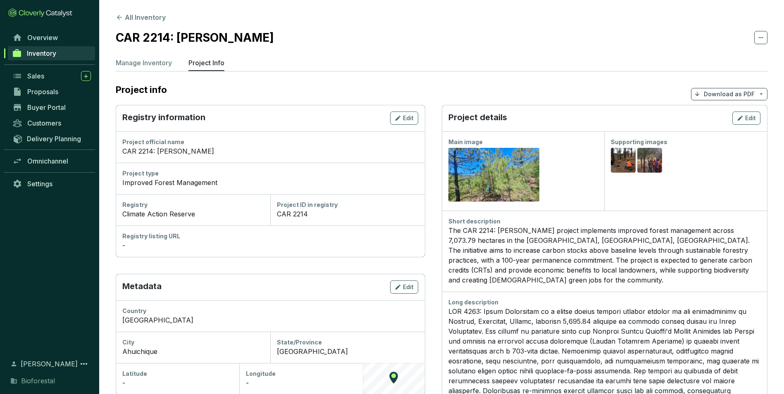
click at [164, 151] on div "CAR 2214: Ejido Ahuichique" at bounding box center [270, 151] width 296 height 10
click at [399, 118] on icon "button" at bounding box center [398, 118] width 7 height 10
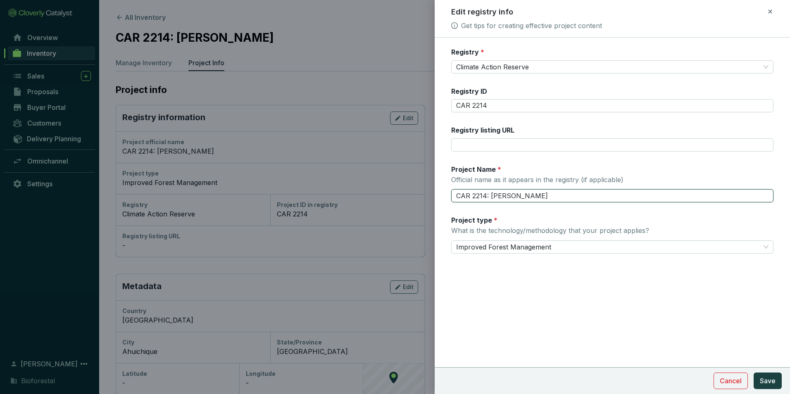
click at [490, 196] on input "CAR 2214: Ejido Ahuichique" at bounding box center [612, 195] width 322 height 13
drag, startPoint x: 608, startPoint y: 191, endPoint x: 613, endPoint y: 191, distance: 5.4
type input "[PERSON_NAME]"
click at [623, 288] on form "Registry * Climate Action Reserve Registry ID CAR 2214 Registry listing URL Pro…" at bounding box center [613, 176] width 356 height 256
click at [769, 382] on span "Save" at bounding box center [768, 381] width 16 height 10
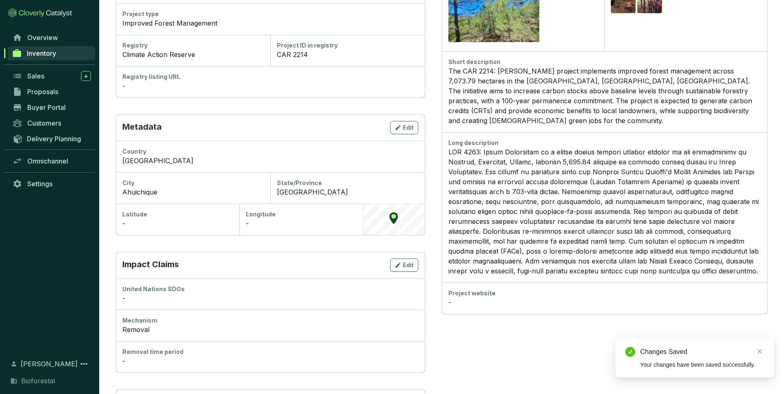
scroll to position [165, 0]
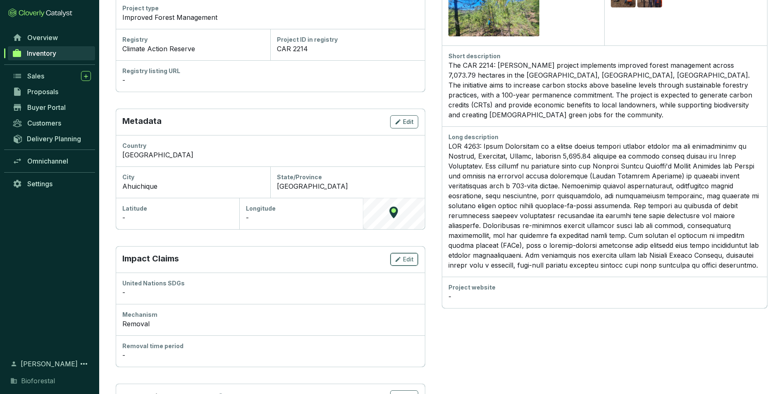
click at [400, 261] on icon "button" at bounding box center [398, 260] width 7 height 10
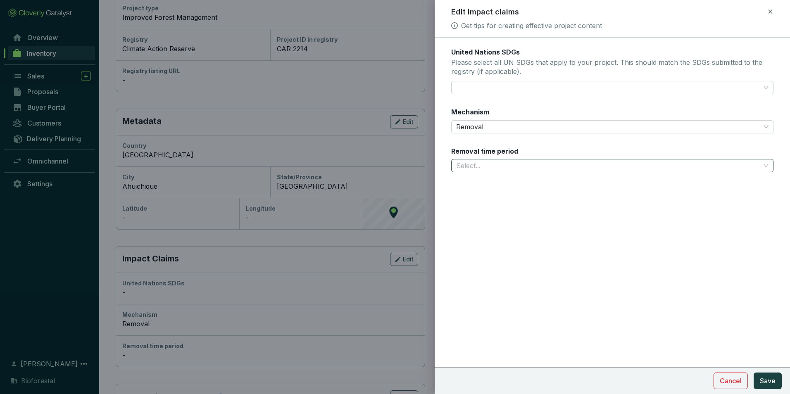
click at [515, 165] on input "Removal time period" at bounding box center [608, 166] width 304 height 12
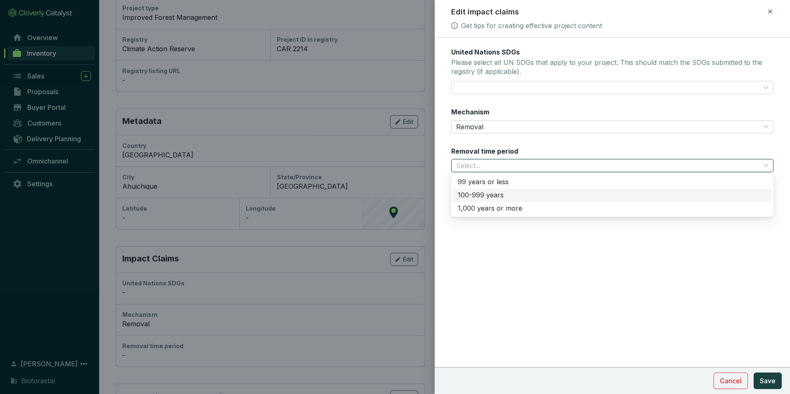
click at [480, 196] on div "100-999 years" at bounding box center [612, 195] width 309 height 9
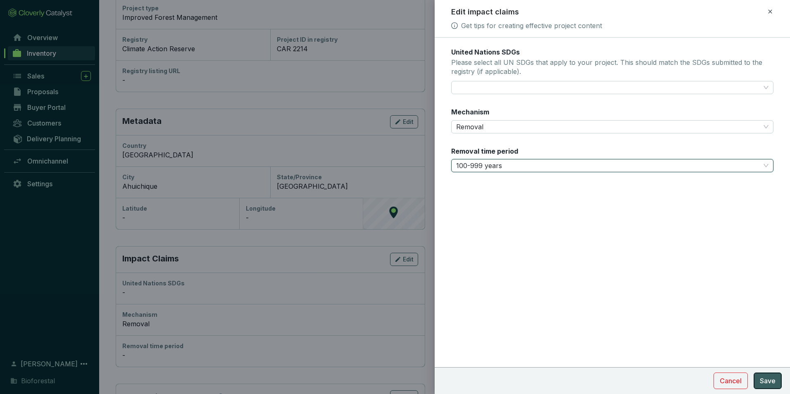
click at [769, 382] on span "Save" at bounding box center [768, 381] width 16 height 10
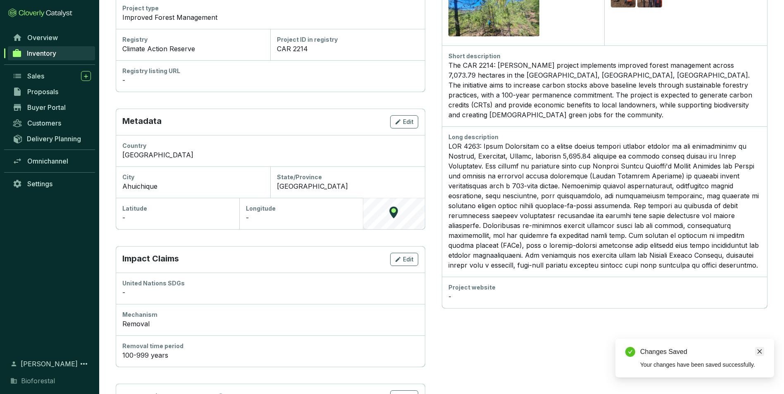
click at [759, 350] on icon "close" at bounding box center [760, 352] width 6 height 6
click at [405, 120] on span "Edit" at bounding box center [408, 122] width 11 height 8
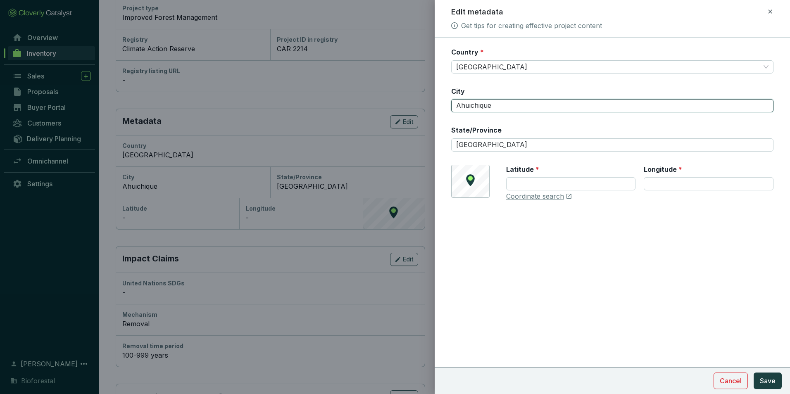
drag, startPoint x: 496, startPoint y: 107, endPoint x: 438, endPoint y: 108, distance: 57.9
click at [438, 108] on form "Country * Mexico City Ahuichique State/Province Chihuahua © Mapbox © OpenStreet…" at bounding box center [613, 149] width 356 height 203
type input "[GEOGRAPHIC_DATA]"
type input "27.869143"
type input "-108.214801"
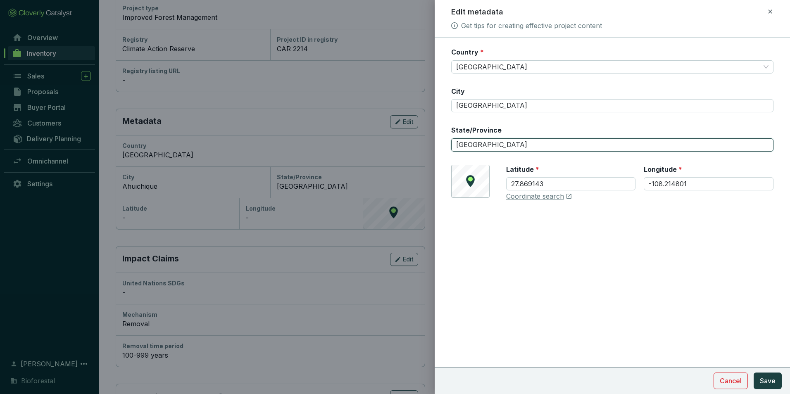
click at [505, 146] on input "[GEOGRAPHIC_DATA]" at bounding box center [612, 144] width 322 height 13
drag, startPoint x: 505, startPoint y: 146, endPoint x: 430, endPoint y: 146, distance: 75.2
click at [426, 146] on div "Edit metadata Get tips for creating effective project content Country * Mexico …" at bounding box center [395, 197] width 790 height 394
type input "Bocoyna"
click at [549, 198] on link "Coordinate search" at bounding box center [535, 196] width 58 height 9
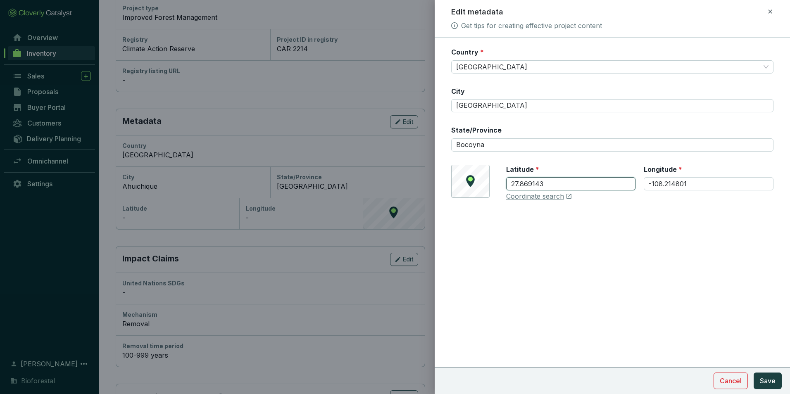
drag, startPoint x: 555, startPoint y: 186, endPoint x: 492, endPoint y: 186, distance: 63.3
click at [492, 186] on div "© Mapbox © OpenStreetMap Improve this map Latitude * 27.869143 Longitude * -108…" at bounding box center [612, 183] width 322 height 36
paste input "8.082409"
type input "28.082409"
drag, startPoint x: 670, startPoint y: 184, endPoint x: 629, endPoint y: 184, distance: 40.9
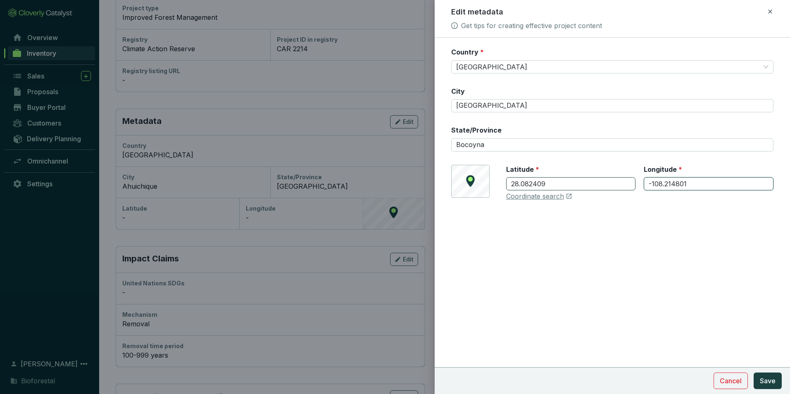
click at [629, 184] on div "Latitude * 28.082409 Longitude * -108.214801" at bounding box center [639, 183] width 267 height 36
paste input "7.714204"
type input "-107.714204"
click at [772, 384] on span "Save" at bounding box center [768, 381] width 16 height 10
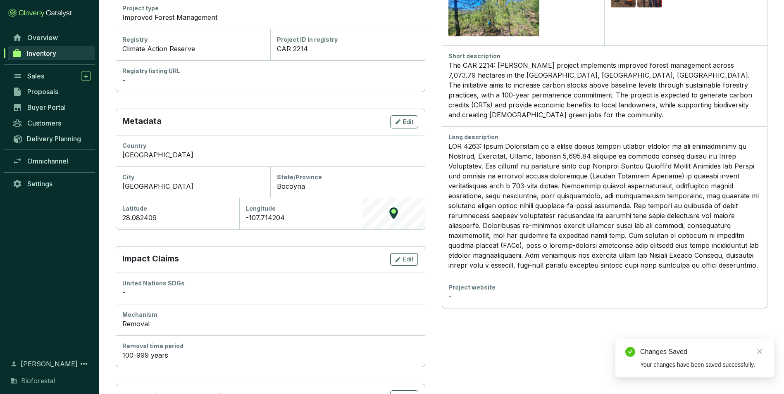
click at [405, 260] on span "Edit" at bounding box center [408, 259] width 11 height 8
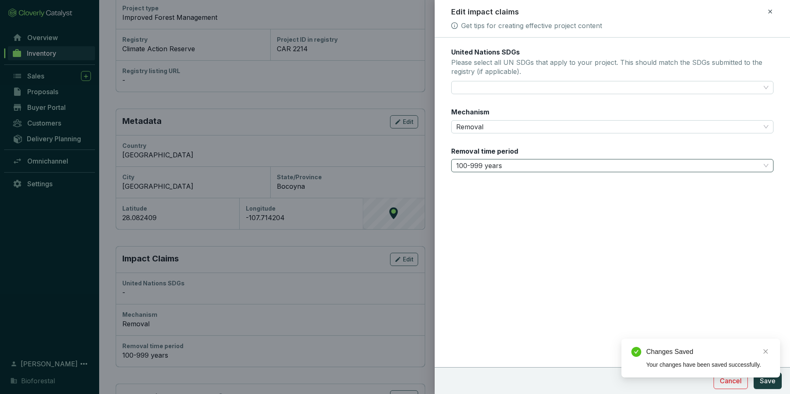
click at [506, 166] on span "100-999 years" at bounding box center [612, 166] width 313 height 12
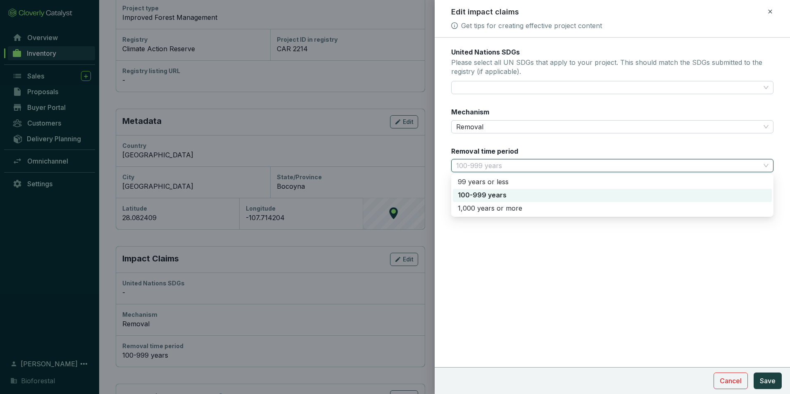
click at [471, 195] on div "100-999 years" at bounding box center [612, 195] width 309 height 9
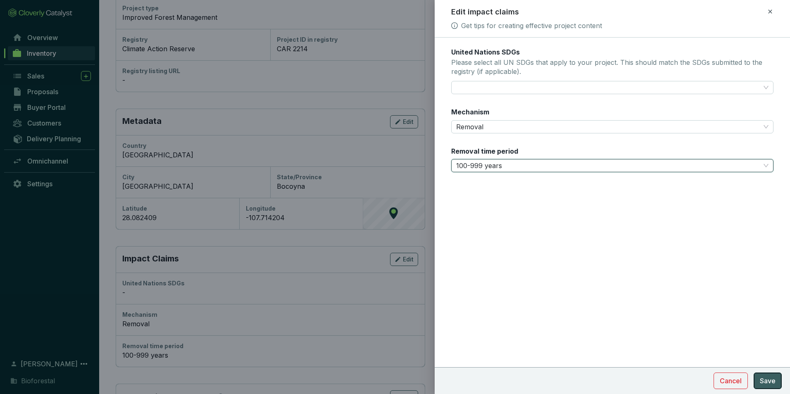
click at [772, 382] on span "Save" at bounding box center [768, 381] width 16 height 10
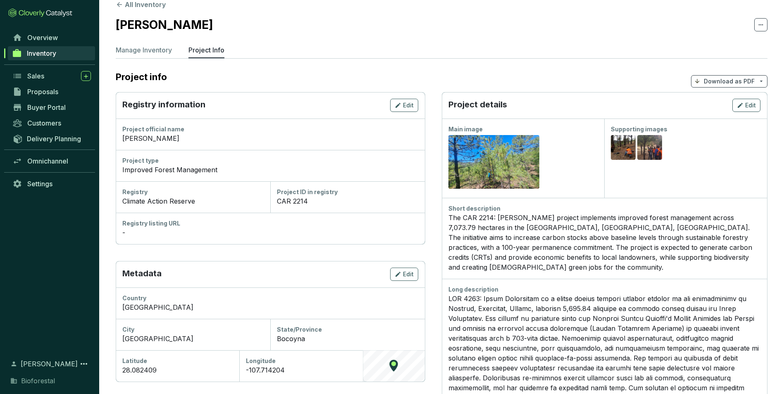
scroll to position [0, 0]
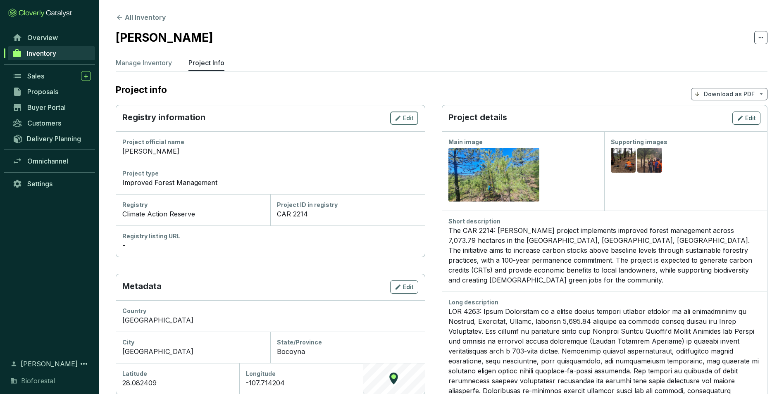
click at [404, 117] on span "Edit" at bounding box center [408, 118] width 11 height 8
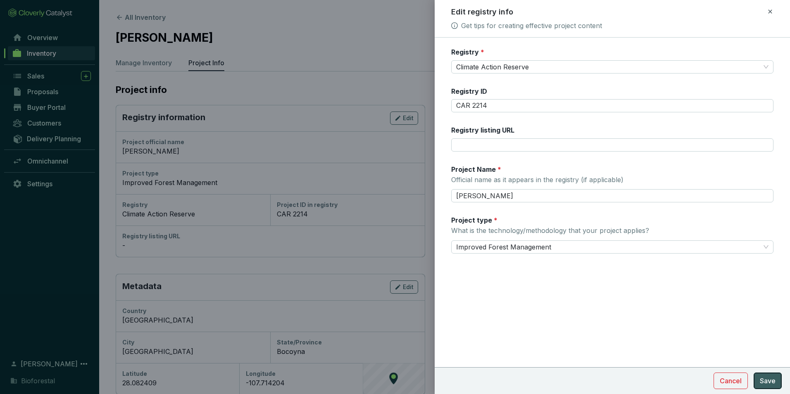
click at [774, 384] on span "Save" at bounding box center [768, 381] width 16 height 10
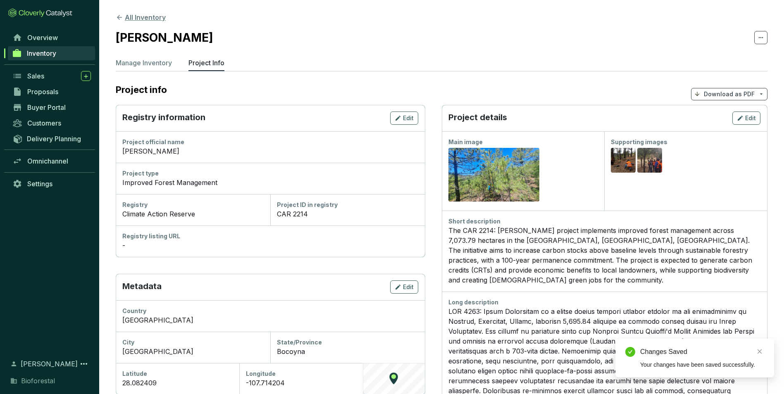
click at [117, 16] on icon at bounding box center [119, 17] width 7 height 7
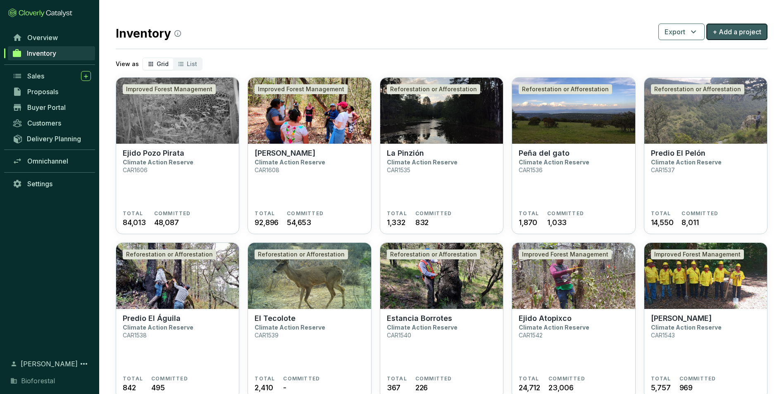
click at [733, 32] on span "+ Add a project" at bounding box center [737, 32] width 49 height 10
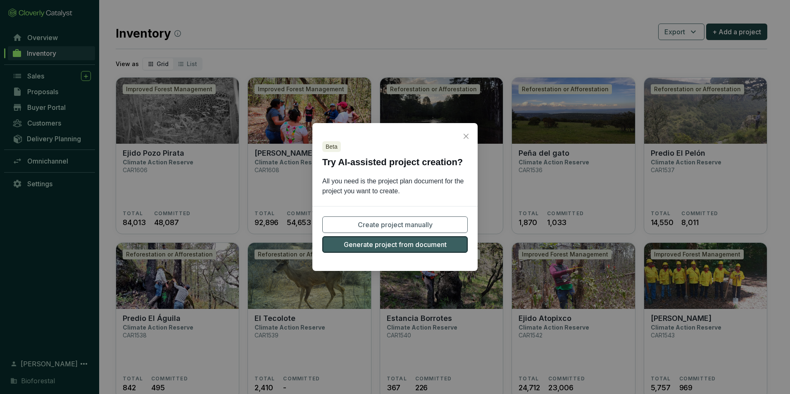
click at [450, 248] on button "Generate project from document" at bounding box center [395, 244] width 146 height 17
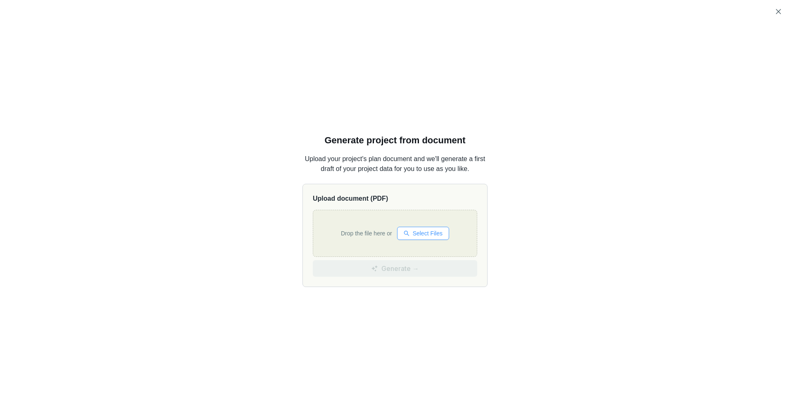
click at [428, 232] on span "Select Files" at bounding box center [428, 233] width 30 height 9
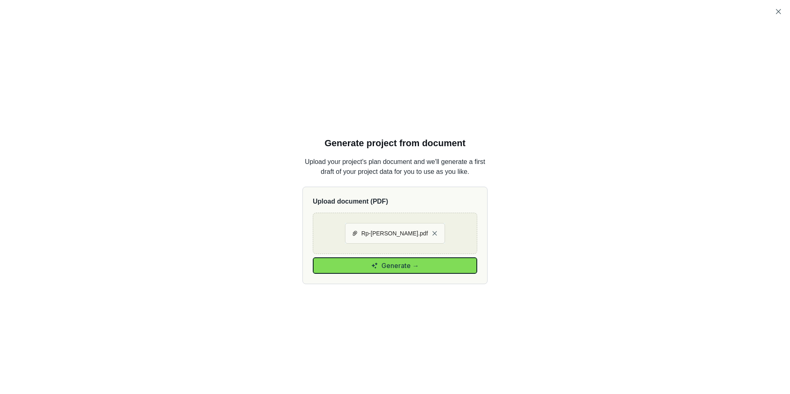
click at [436, 265] on button "Generate →" at bounding box center [395, 266] width 165 height 17
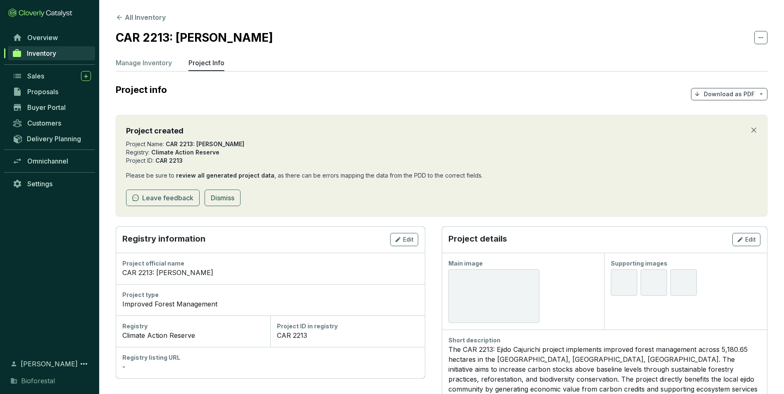
click at [752, 130] on icon "close" at bounding box center [754, 130] width 7 height 7
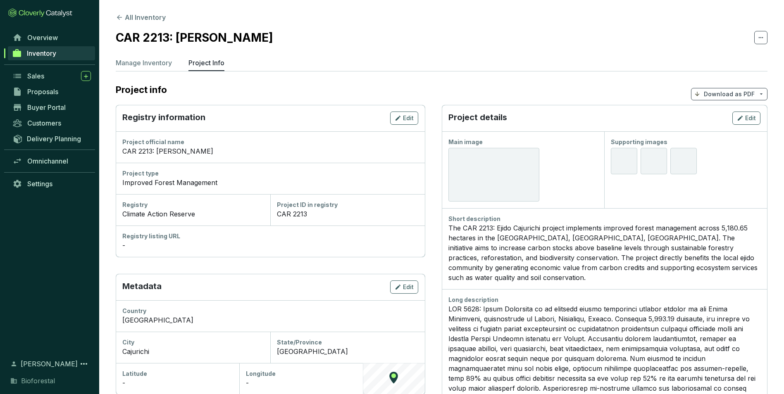
click at [775, 126] on section "All Inventory CAR 2213: Ejido Cajurichi Manage Inventory Project Info Project i…" at bounding box center [441, 319] width 685 height 638
click at [752, 121] on span "Edit" at bounding box center [750, 118] width 11 height 8
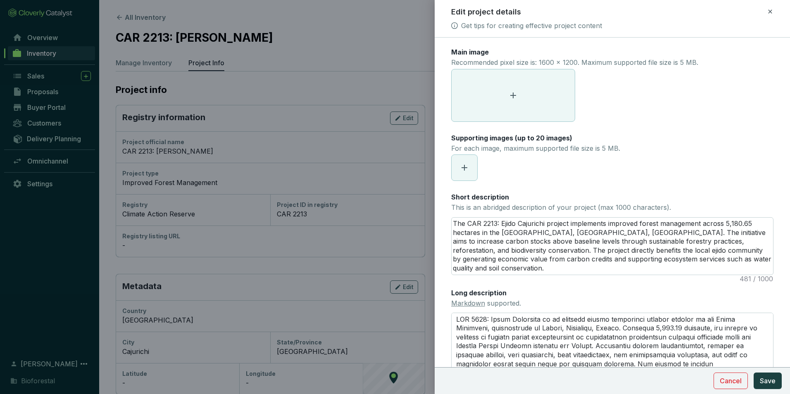
click at [520, 108] on span at bounding box center [513, 95] width 123 height 52
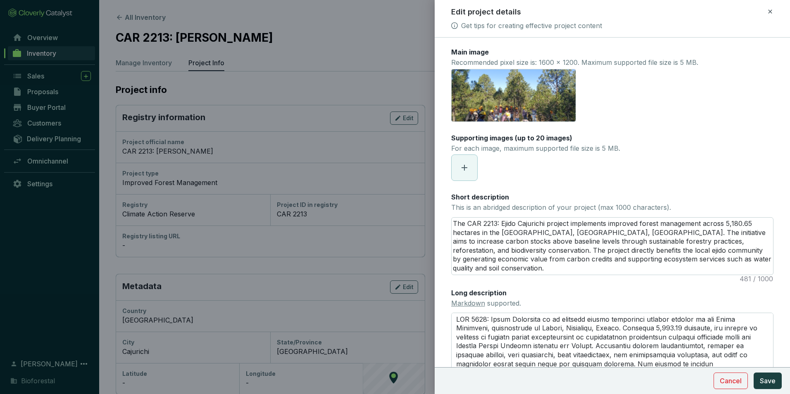
click at [466, 165] on icon at bounding box center [465, 168] width 10 height 10
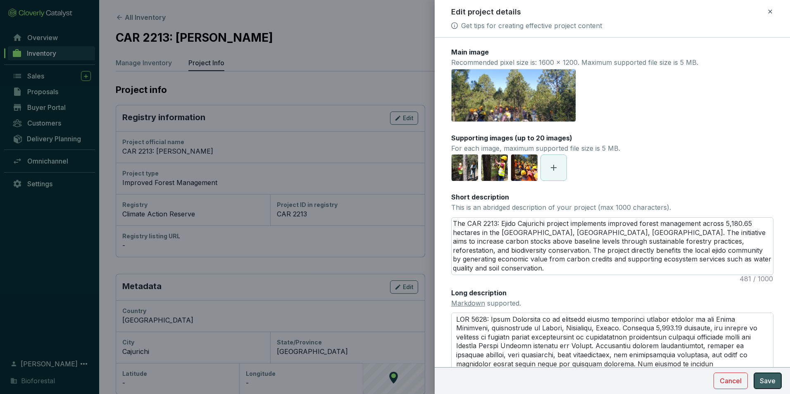
click at [768, 384] on span "Save" at bounding box center [768, 381] width 16 height 10
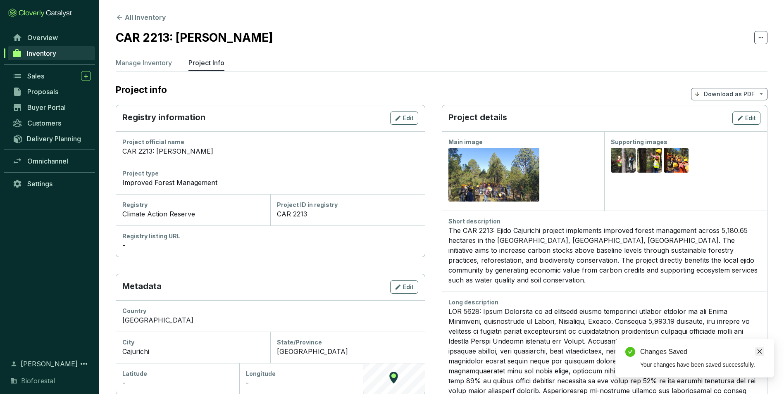
click at [761, 353] on icon "close" at bounding box center [760, 352] width 6 height 6
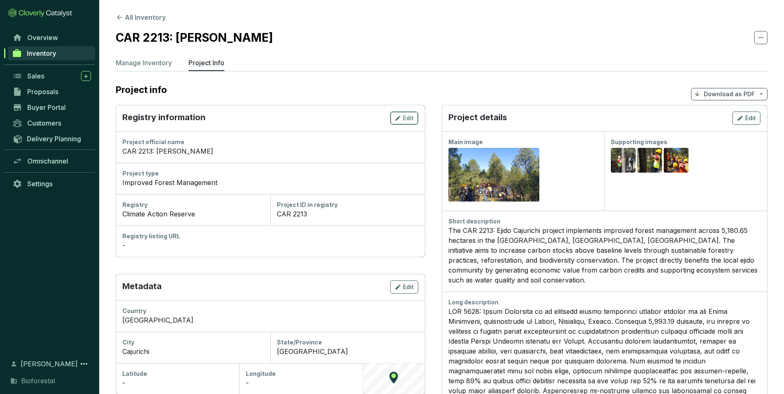
click at [401, 116] on icon "button" at bounding box center [398, 118] width 7 height 10
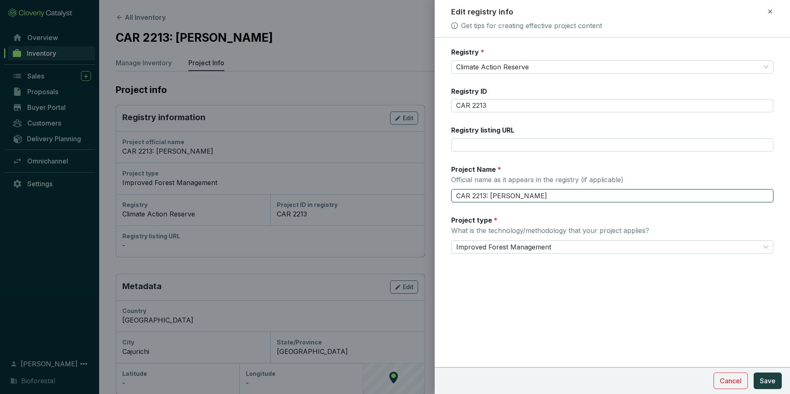
click at [489, 196] on input "CAR 2213: Ejido Cajurichi" at bounding box center [612, 195] width 322 height 13
type input "[PERSON_NAME]"
click at [775, 383] on span "Save" at bounding box center [768, 381] width 16 height 10
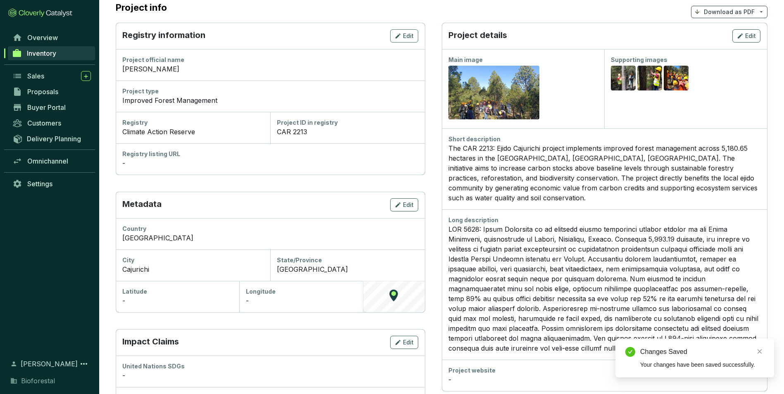
scroll to position [83, 0]
click at [404, 204] on span "Edit" at bounding box center [408, 205] width 11 height 8
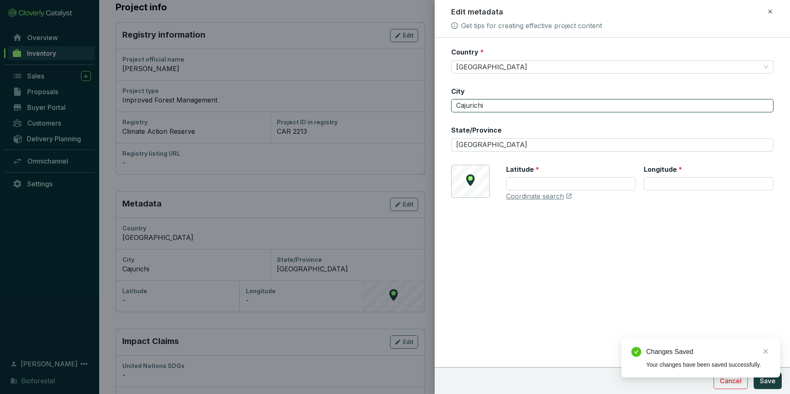
drag, startPoint x: 490, startPoint y: 104, endPoint x: 446, endPoint y: 110, distance: 45.0
click at [446, 110] on form "Country * Mexico City Cajurichi State/Province Chihuahua © Mapbox © OpenStreetM…" at bounding box center [613, 149] width 356 height 203
type input "[GEOGRAPHIC_DATA]"
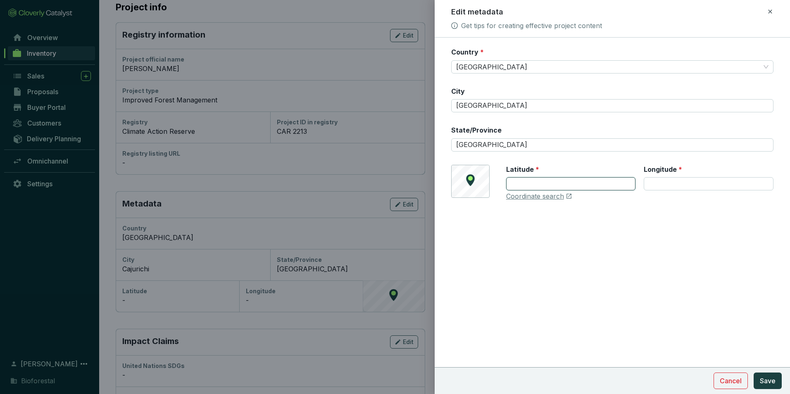
type input "28.082409"
type input "-107.714204"
drag, startPoint x: 495, startPoint y: 141, endPoint x: 414, endPoint y: 148, distance: 81.3
click at [414, 148] on div "Edit metadata Get tips for creating effective project content Country * Mexico …" at bounding box center [395, 197] width 790 height 394
type input "[PERSON_NAME]"
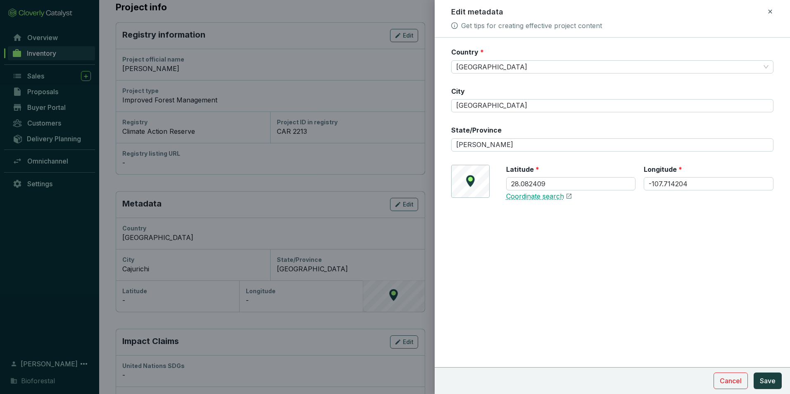
click at [518, 198] on link "Coordinate search" at bounding box center [535, 196] width 58 height 9
drag, startPoint x: 499, startPoint y: 183, endPoint x: 491, endPoint y: 184, distance: 7.9
click at [491, 184] on div "© Mapbox © OpenStreetMap Improve this map Latitude * 28.082409 Longitude * -107…" at bounding box center [612, 183] width 322 height 36
paste input "101412"
type input "28.101412"
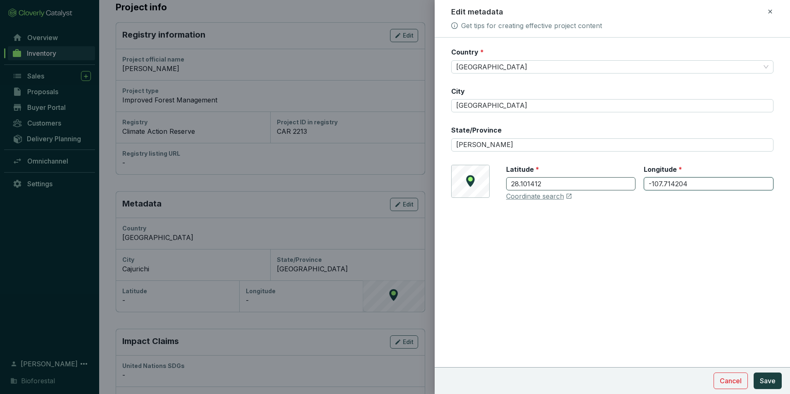
drag, startPoint x: 662, startPoint y: 182, endPoint x: 627, endPoint y: 181, distance: 35.2
click at [627, 184] on div "Latitude * 28.101412 Longitude * -107.714204" at bounding box center [639, 183] width 267 height 36
paste input "8.134819"
type input "-108.134819"
click at [766, 382] on span "Save" at bounding box center [768, 381] width 16 height 10
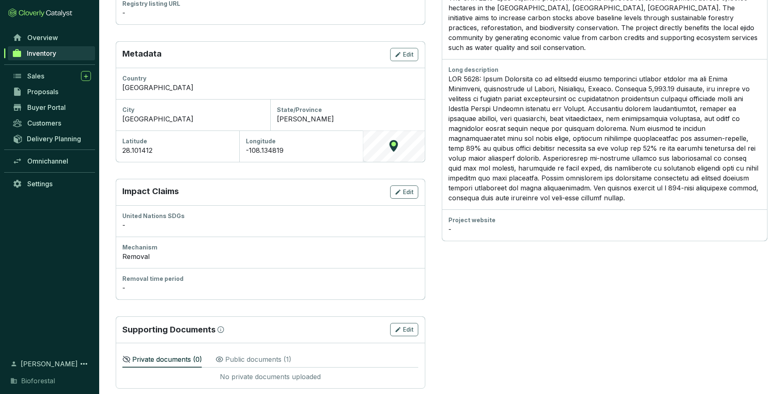
scroll to position [244, 0]
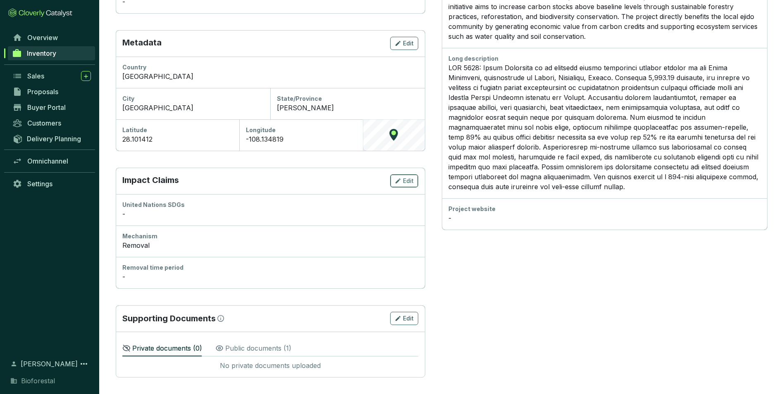
click at [403, 180] on span "Edit" at bounding box center [408, 181] width 11 height 8
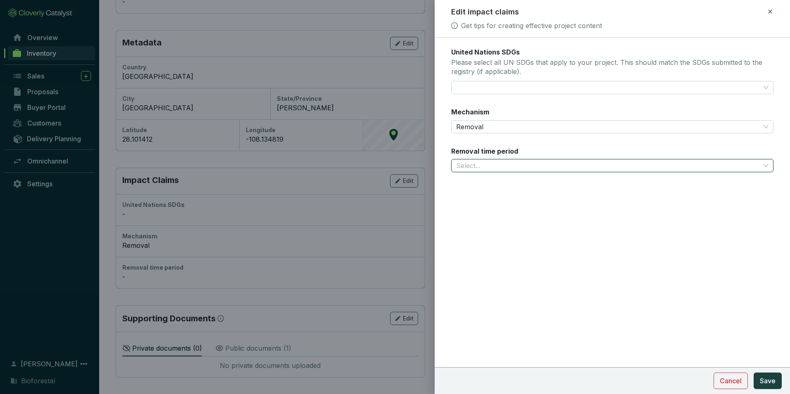
click at [498, 162] on input "Removal time period" at bounding box center [608, 166] width 304 height 12
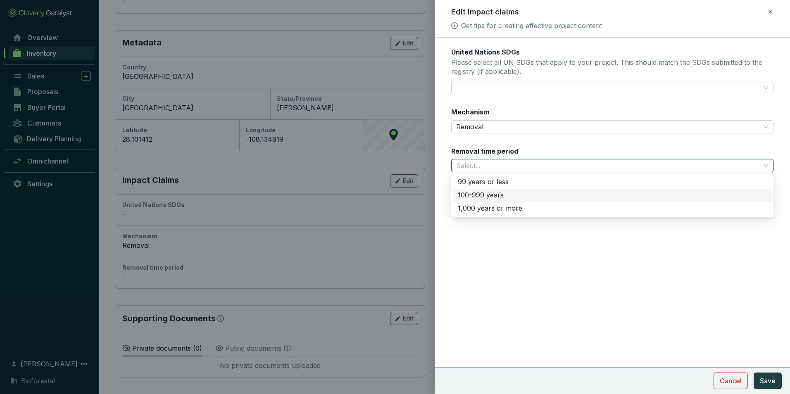
click at [482, 195] on div "100-999 years" at bounding box center [612, 195] width 309 height 9
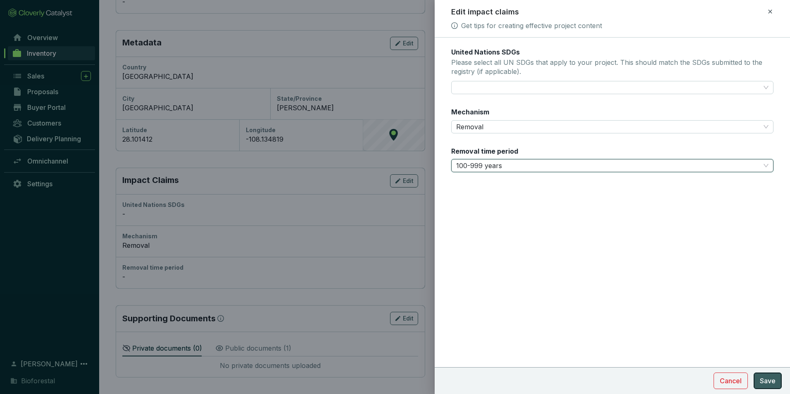
click at [777, 383] on button "Save" at bounding box center [768, 381] width 28 height 17
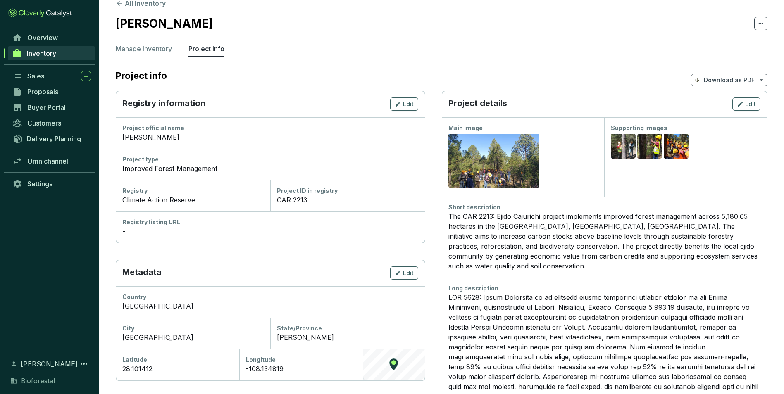
scroll to position [0, 0]
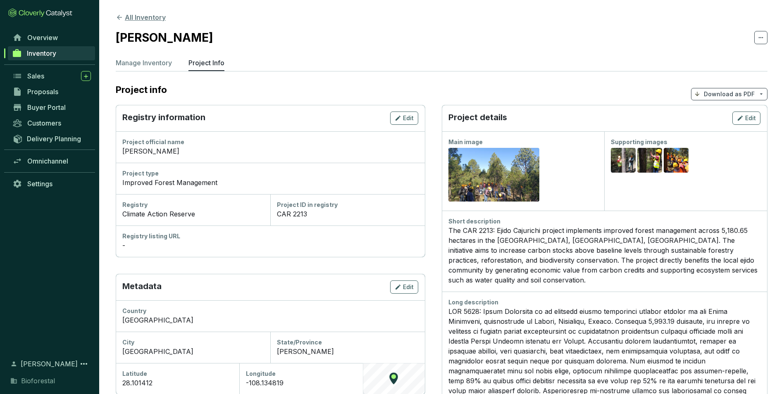
click at [117, 18] on icon at bounding box center [119, 17] width 7 height 7
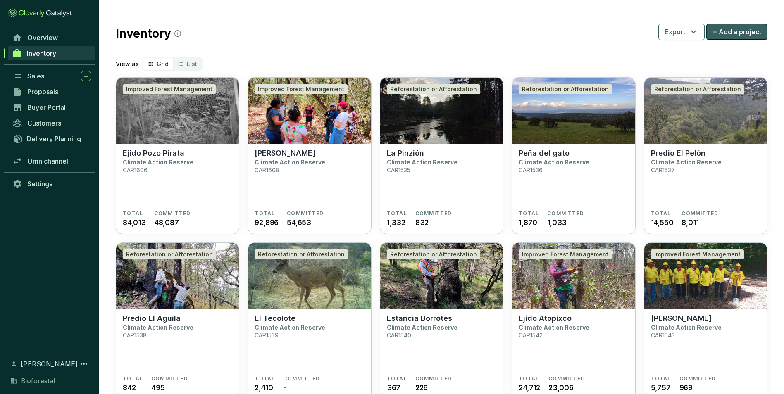
click at [756, 34] on span "+ Add a project" at bounding box center [737, 32] width 49 height 10
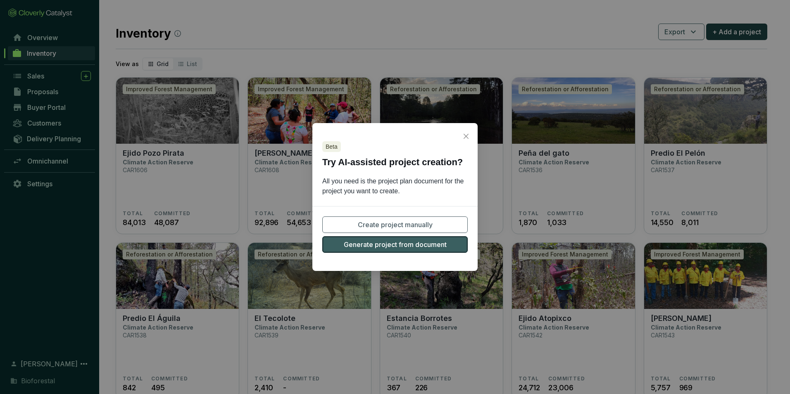
click at [456, 246] on button "Generate project from document" at bounding box center [395, 244] width 146 height 17
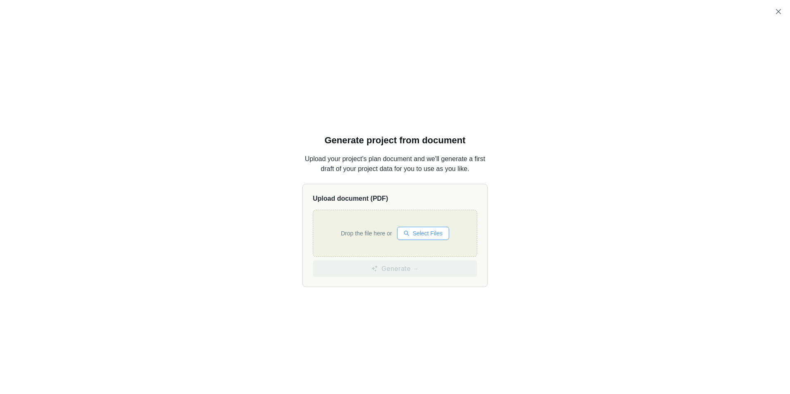
click at [431, 230] on span "Select Files" at bounding box center [428, 233] width 30 height 9
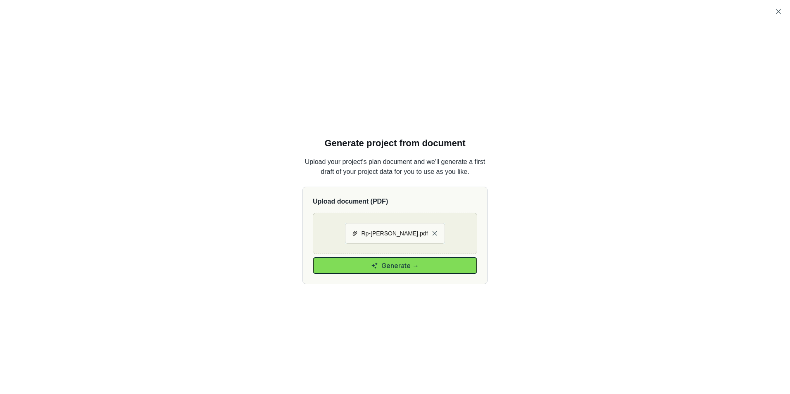
click at [391, 262] on span "Generate →" at bounding box center [401, 266] width 38 height 10
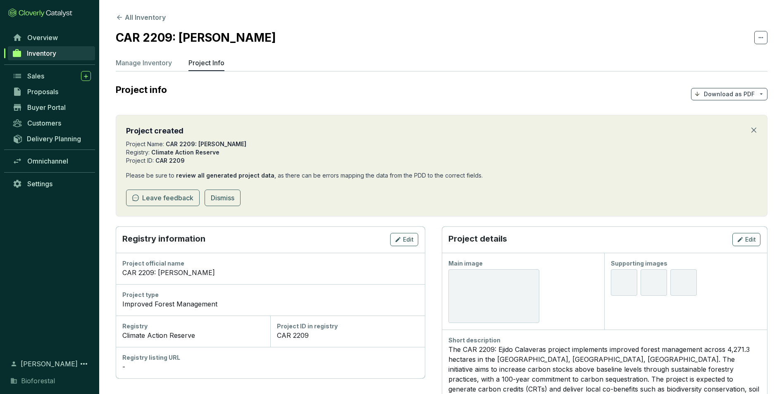
click at [757, 135] on button "Dismiss card" at bounding box center [754, 130] width 7 height 10
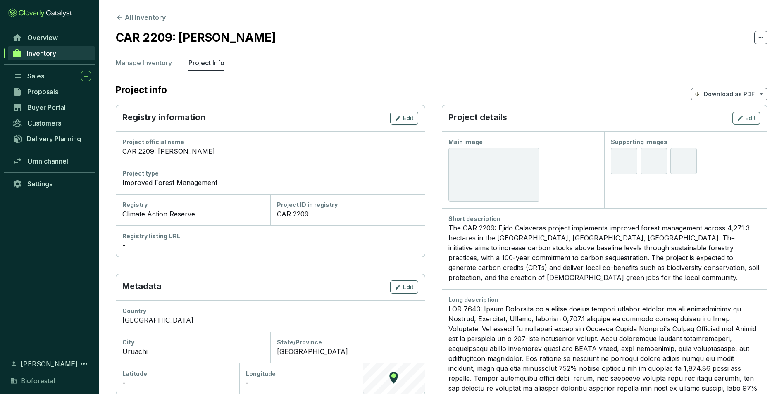
click at [751, 118] on span "Edit" at bounding box center [750, 118] width 11 height 8
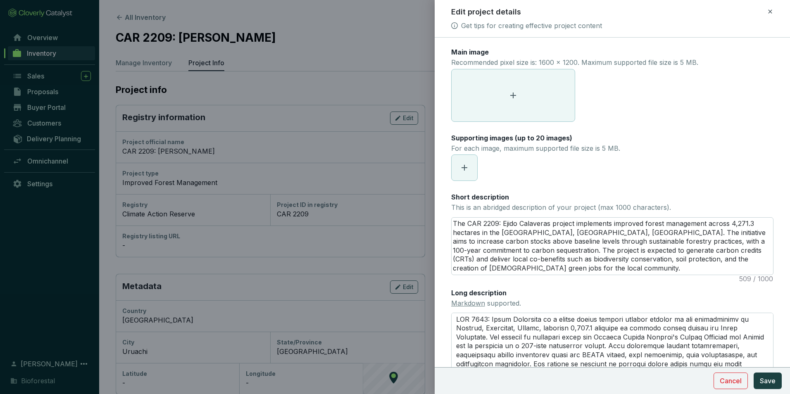
click at [540, 87] on span at bounding box center [513, 95] width 123 height 52
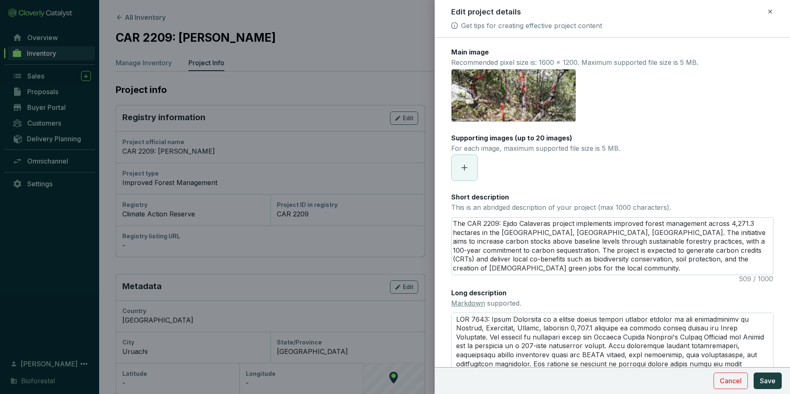
click at [474, 168] on span at bounding box center [465, 168] width 26 height 26
click at [461, 167] on icon "eye" at bounding box center [459, 167] width 7 height 7
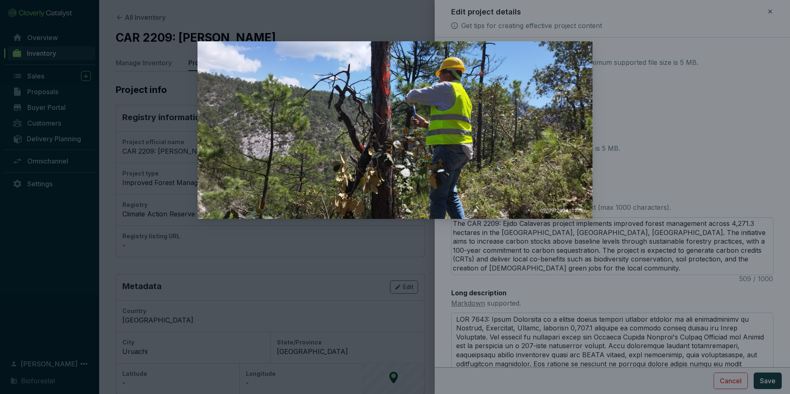
click at [637, 170] on div at bounding box center [395, 197] width 790 height 394
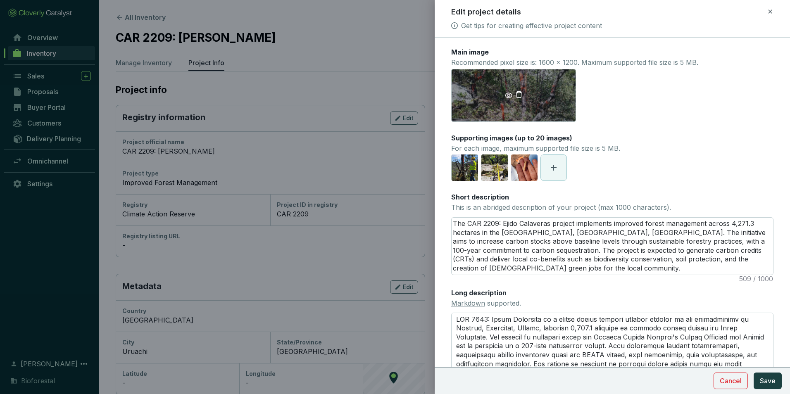
click at [506, 97] on icon "eye" at bounding box center [508, 95] width 7 height 7
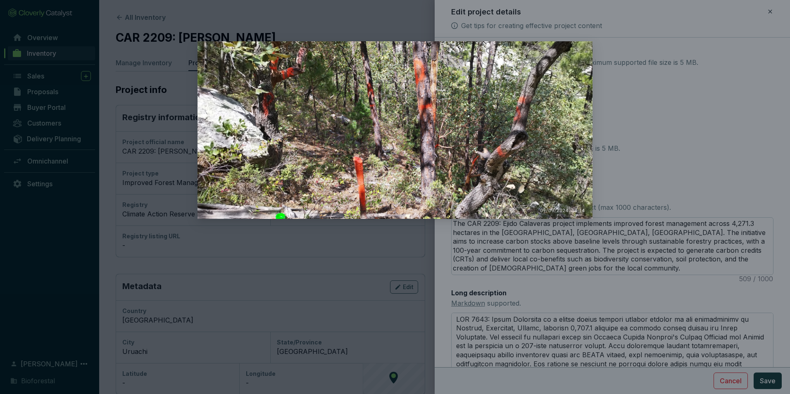
click at [652, 149] on div at bounding box center [395, 197] width 790 height 394
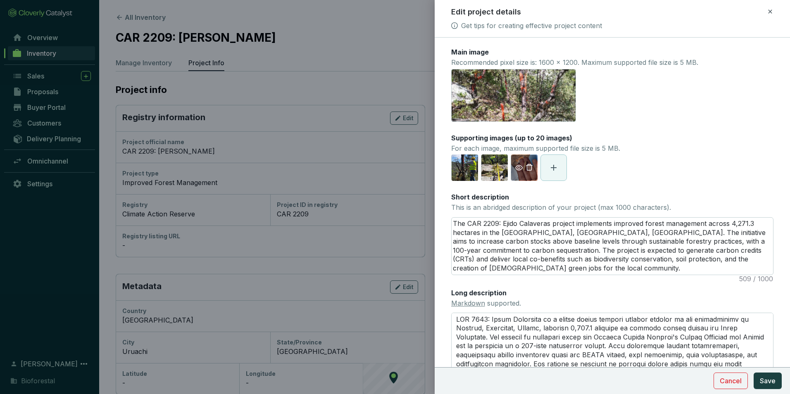
click at [517, 168] on icon "eye" at bounding box center [519, 167] width 7 height 7
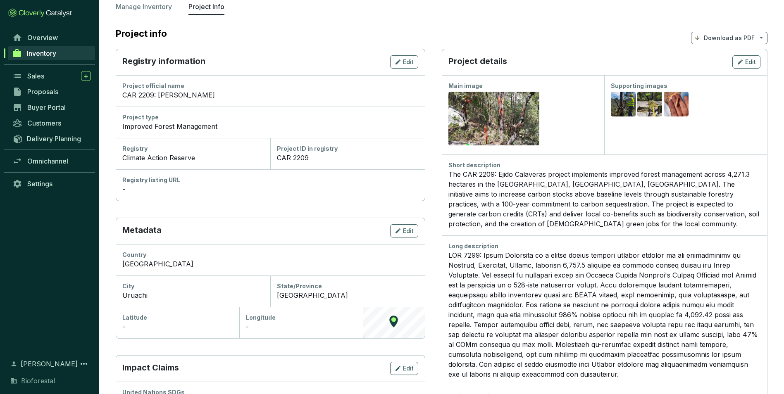
scroll to position [41, 0]
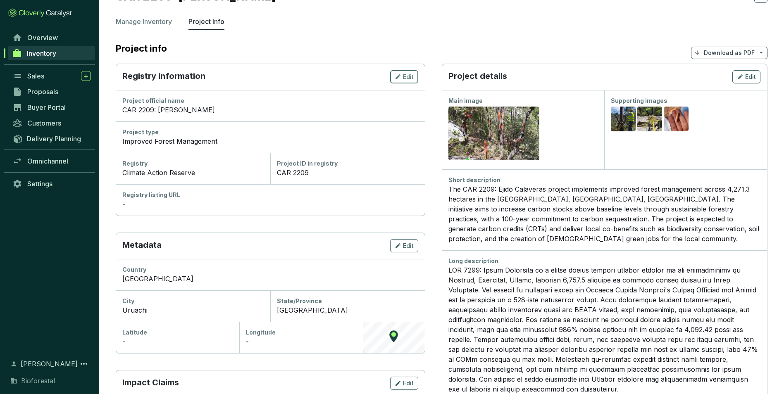
click at [412, 73] on span "Edit" at bounding box center [408, 77] width 11 height 8
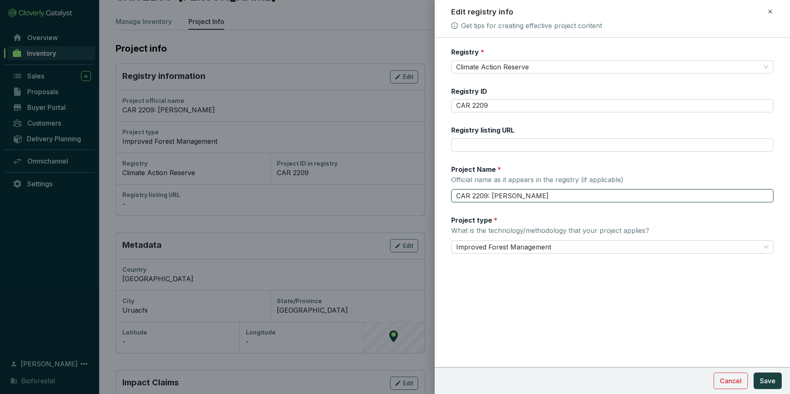
click at [491, 196] on input "CAR 2209: Ejido Calaveras" at bounding box center [612, 195] width 322 height 13
type input "Ejido Calaveras"
click at [769, 382] on span "Save" at bounding box center [768, 381] width 16 height 10
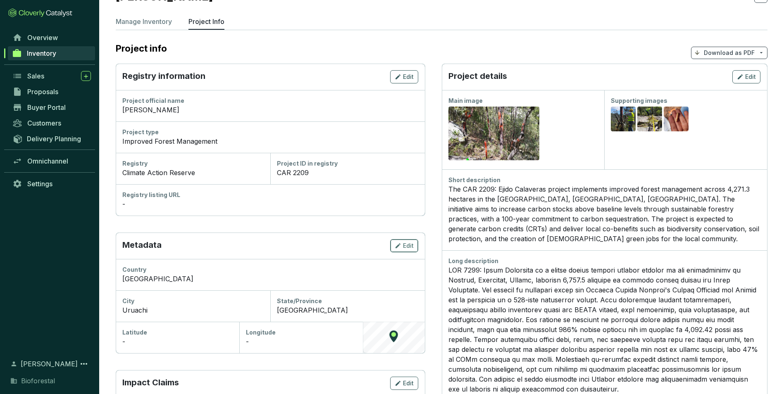
click at [410, 245] on span "Edit" at bounding box center [408, 246] width 11 height 8
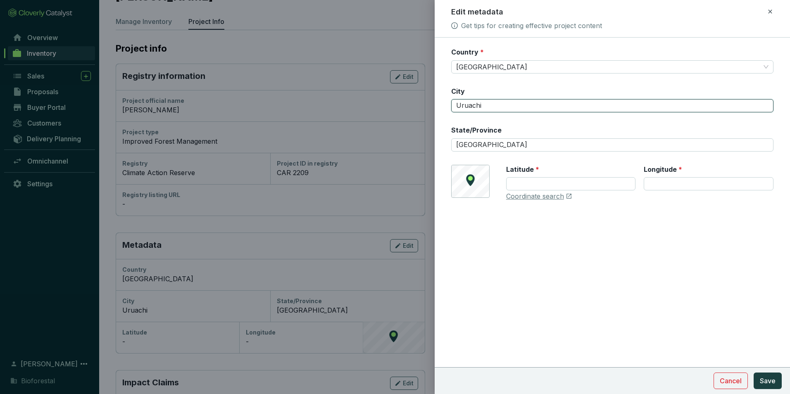
drag, startPoint x: 493, startPoint y: 104, endPoint x: 435, endPoint y: 106, distance: 57.5
click at [435, 106] on form "Country * Mexico City Uruachi State/Province Chihuahua © Mapbox © OpenStreetMap…" at bounding box center [613, 149] width 356 height 203
type input "[GEOGRAPHIC_DATA]"
type input "28.101412"
type input "-108.134819"
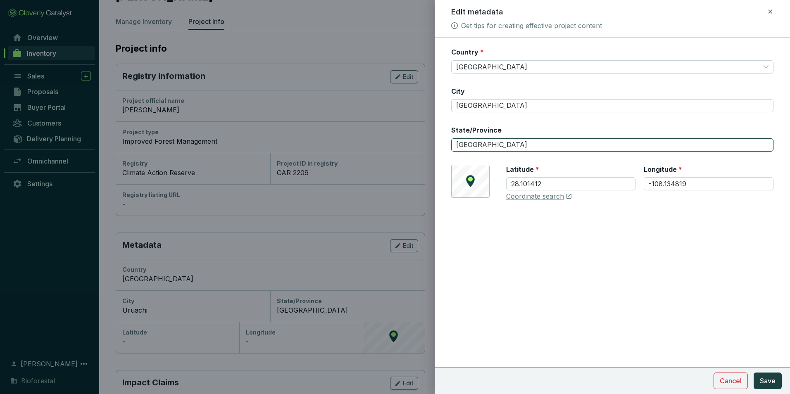
drag, startPoint x: 492, startPoint y: 143, endPoint x: 428, endPoint y: 146, distance: 64.1
click at [428, 146] on div "Edit metadata Get tips for creating effective project content Country * Mexico …" at bounding box center [395, 197] width 790 height 394
type input "Uruachi"
click at [490, 105] on input "[GEOGRAPHIC_DATA]" at bounding box center [612, 105] width 322 height 13
click at [510, 196] on link "Coordinate search" at bounding box center [535, 196] width 58 height 9
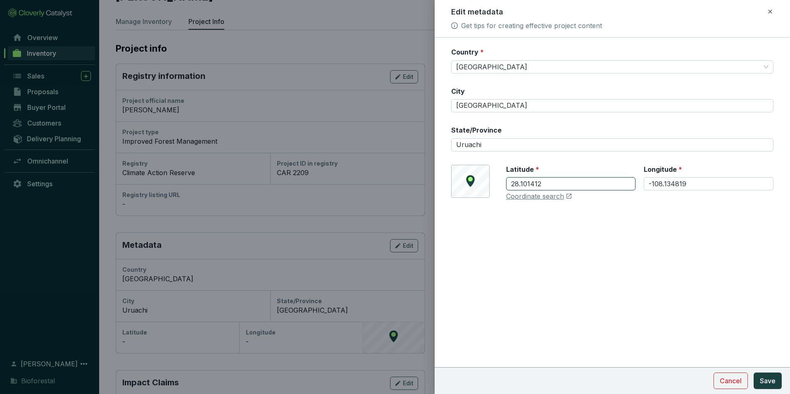
drag, startPoint x: 550, startPoint y: 187, endPoint x: 461, endPoint y: 184, distance: 88.9
click at [461, 188] on div "© Mapbox © OpenStreetMap Improve this map Latitude * 28.101412 Longitude * -108…" at bounding box center [612, 183] width 322 height 36
paste input "7.996891"
type input "27.996891"
drag, startPoint x: 666, startPoint y: 184, endPoint x: 592, endPoint y: 191, distance: 73.8
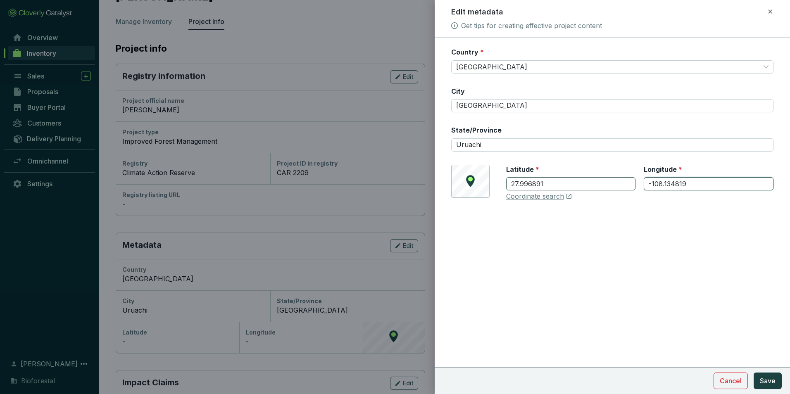
click at [600, 189] on div "Latitude * 27.996891 Longitude * -108.134819" at bounding box center [639, 183] width 267 height 36
paste input "7607"
type input "-108.176079"
click at [769, 379] on span "Save" at bounding box center [768, 381] width 16 height 10
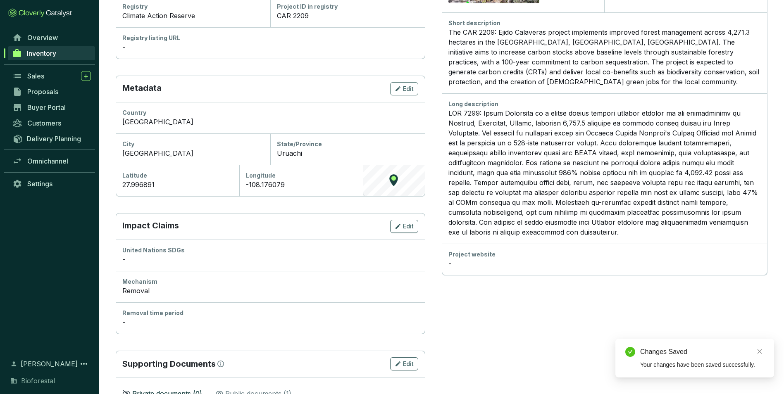
scroll to position [207, 0]
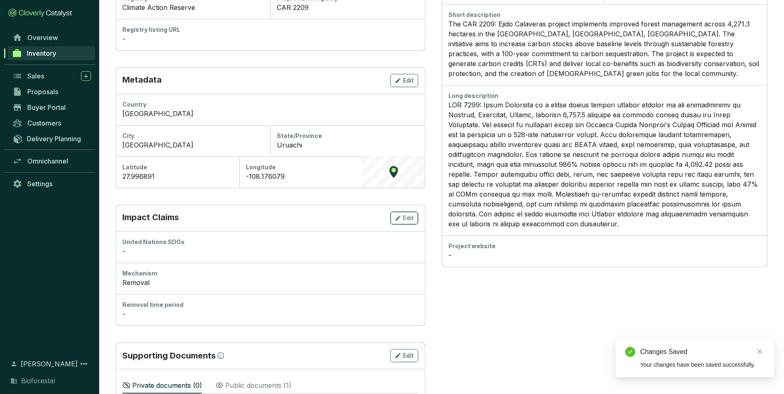
click at [410, 220] on span "Edit" at bounding box center [408, 218] width 11 height 8
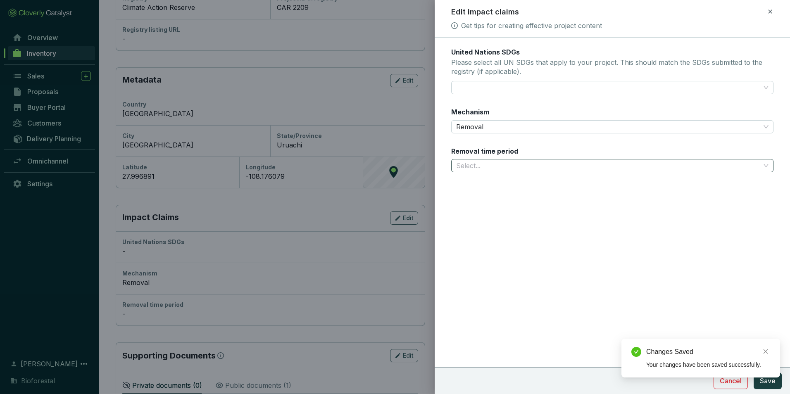
click at [511, 165] on input "Removal time period" at bounding box center [608, 166] width 304 height 12
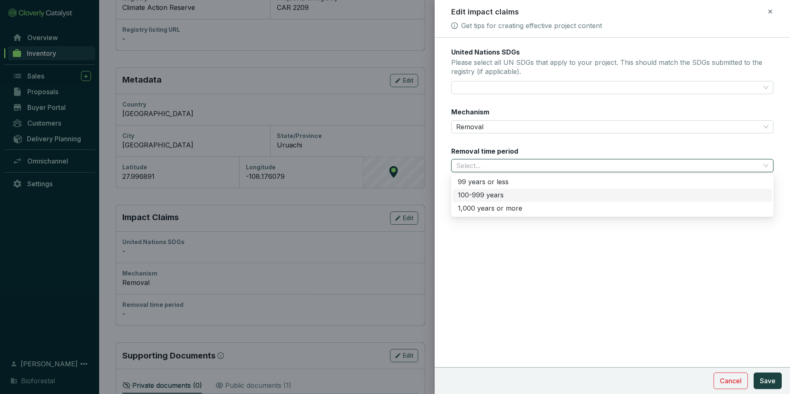
click at [480, 198] on div "100-999 years" at bounding box center [612, 195] width 309 height 9
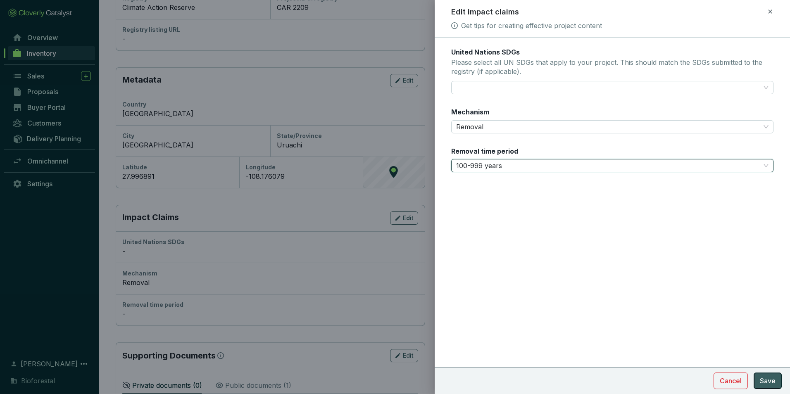
click at [777, 380] on button "Save" at bounding box center [768, 381] width 28 height 17
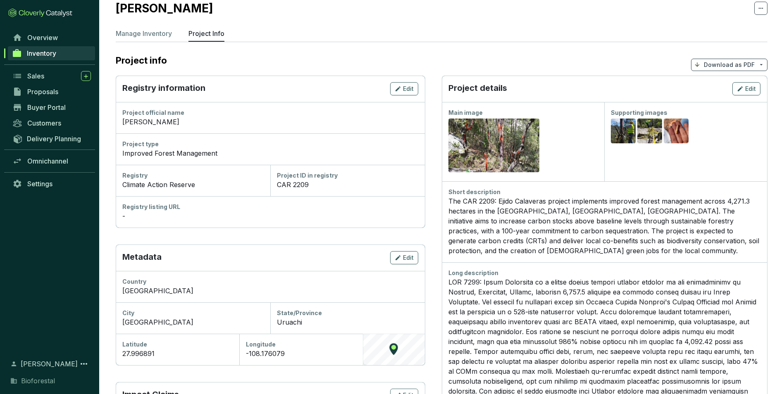
scroll to position [0, 0]
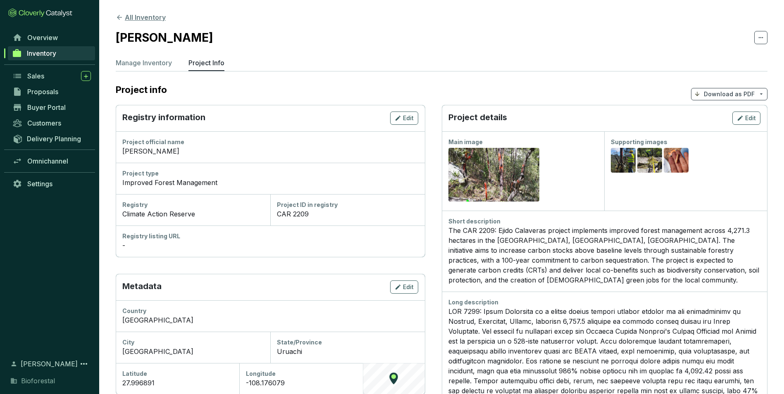
click at [119, 18] on icon at bounding box center [119, 17] width 7 height 7
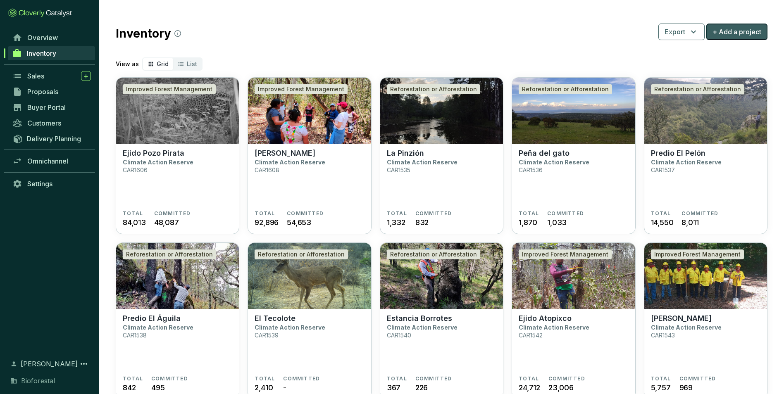
click at [730, 36] on span "+ Add a project" at bounding box center [737, 32] width 49 height 10
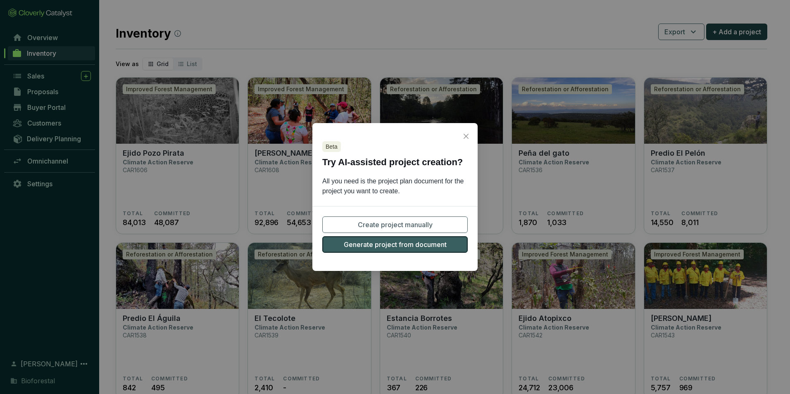
click at [415, 248] on span "Generate project from document" at bounding box center [395, 245] width 103 height 10
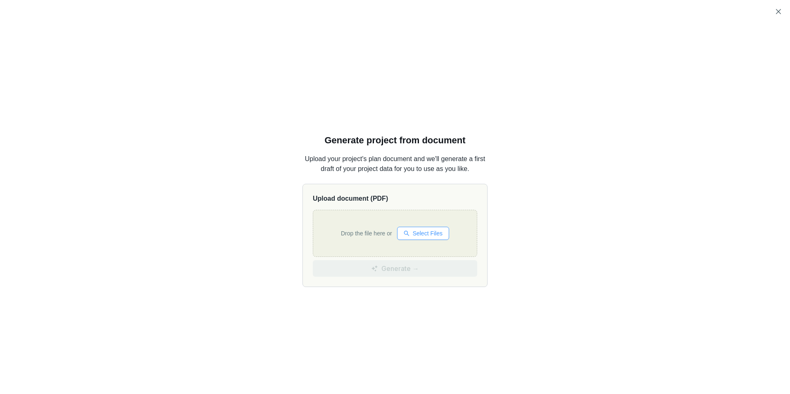
click at [418, 233] on span "Select Files" at bounding box center [428, 233] width 30 height 9
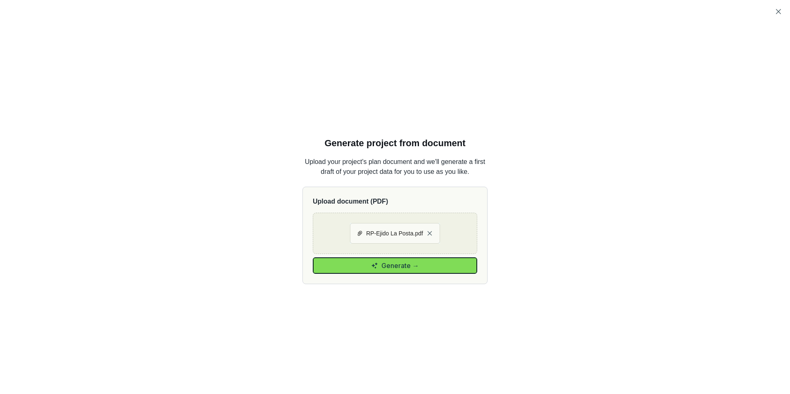
click at [423, 262] on button "Generate →" at bounding box center [395, 266] width 165 height 17
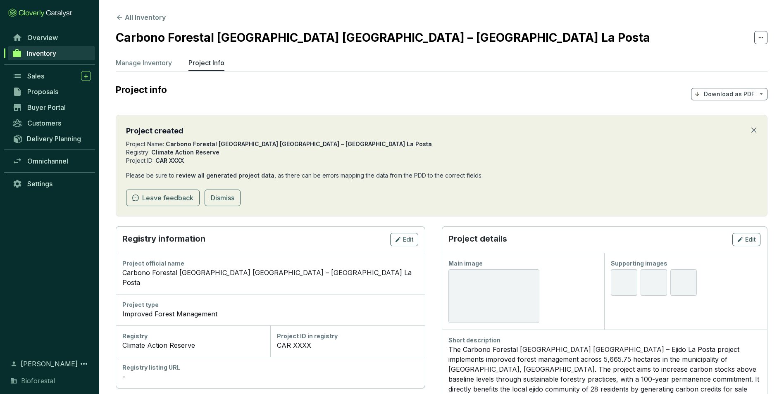
click at [752, 131] on icon "close" at bounding box center [754, 130] width 7 height 7
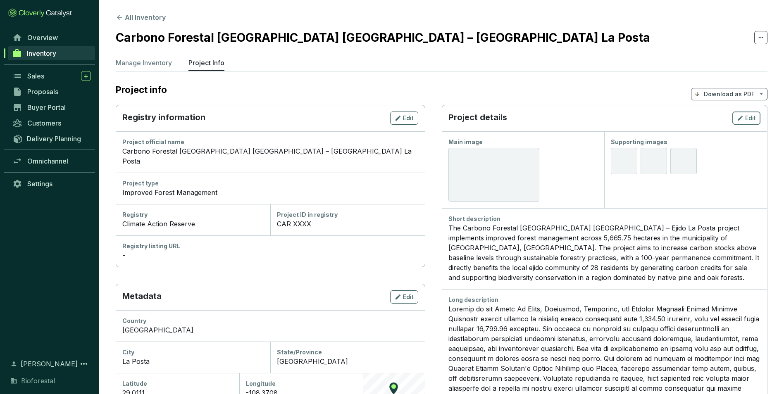
click at [745, 117] on span "Edit" at bounding box center [750, 118] width 11 height 8
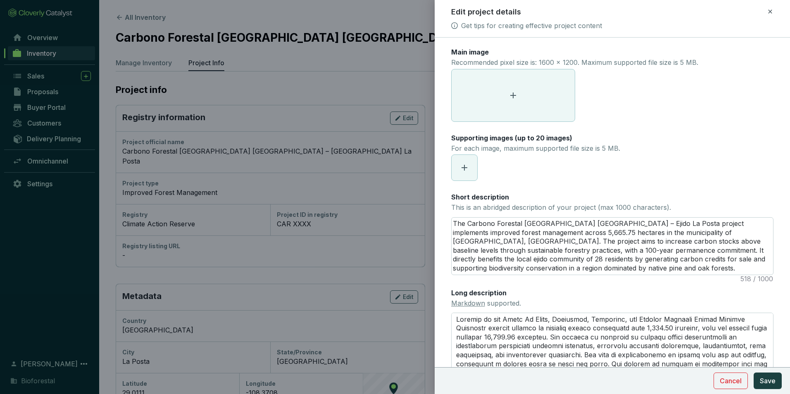
click at [540, 104] on span at bounding box center [513, 95] width 123 height 52
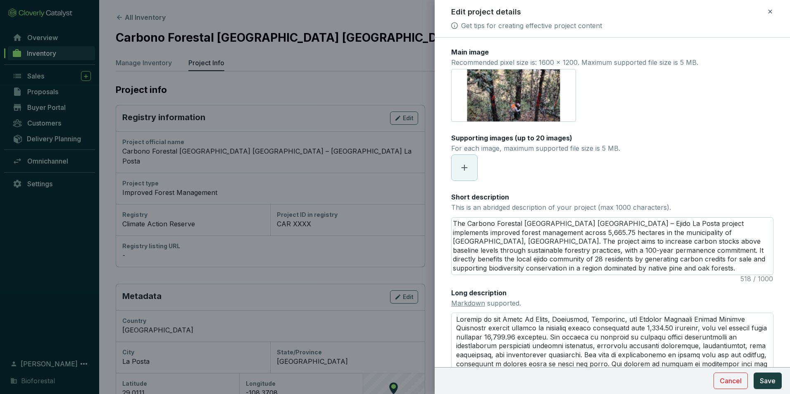
click at [460, 166] on icon at bounding box center [465, 168] width 10 height 10
drag, startPoint x: 491, startPoint y: 175, endPoint x: 467, endPoint y: 174, distance: 24.4
click at [467, 174] on div "XXXX-NVG-LB-medicióndiámetro (1).jpg XXXX-LFDA-LB-medicionalturaflexometro (1).…" at bounding box center [494, 168] width 86 height 26
drag, startPoint x: 467, startPoint y: 174, endPoint x: 492, endPoint y: 177, distance: 25.8
click at [492, 177] on div "XXXX-LFDA-LB-medicionalturaflexometro (1).jpg" at bounding box center [494, 168] width 26 height 26
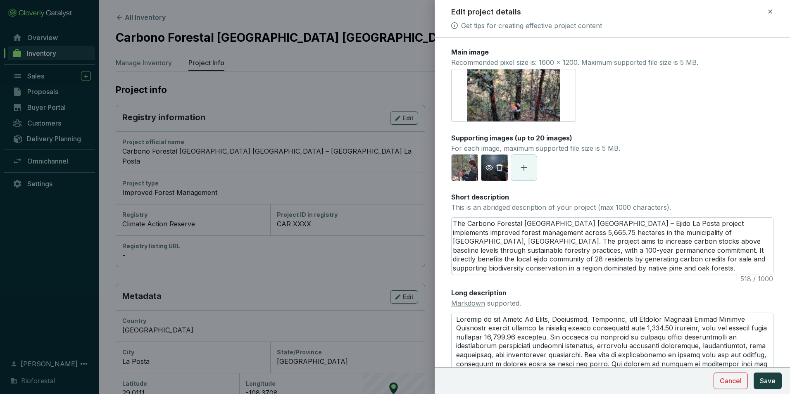
click at [489, 168] on icon "eye" at bounding box center [489, 167] width 7 height 7
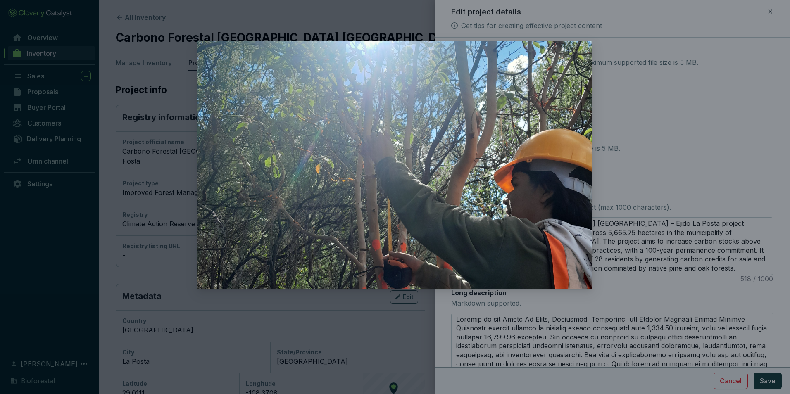
click at [644, 162] on div at bounding box center [395, 197] width 790 height 394
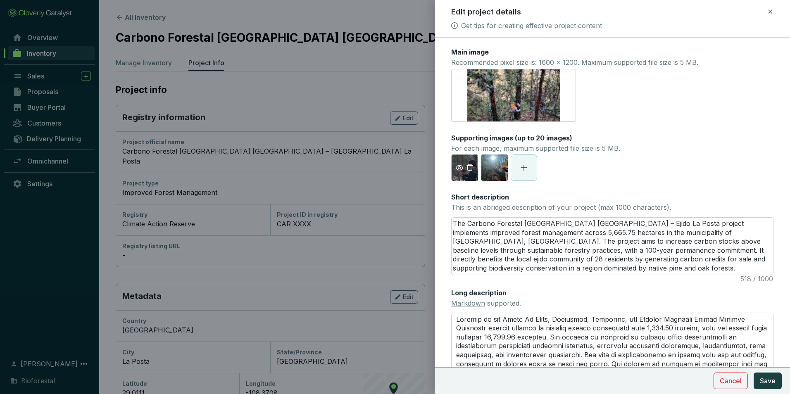
click at [458, 167] on icon "eye" at bounding box center [459, 167] width 7 height 7
click at [472, 167] on icon "delete" at bounding box center [469, 167] width 7 height 7
click at [487, 169] on span at bounding box center [495, 168] width 26 height 26
click at [771, 386] on button "Save" at bounding box center [768, 381] width 28 height 17
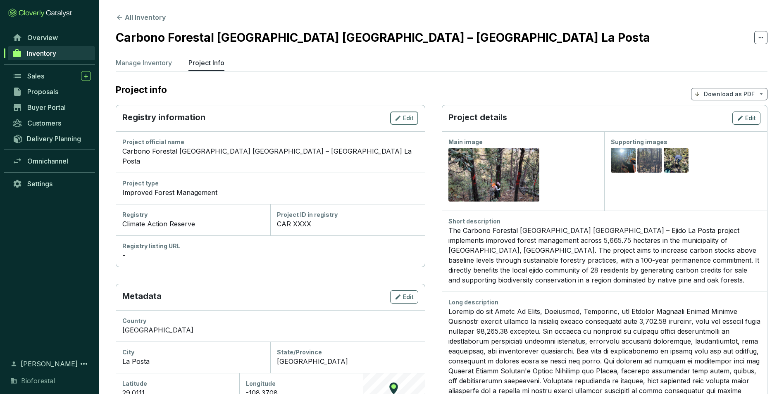
click at [408, 119] on span "Edit" at bounding box center [408, 118] width 11 height 8
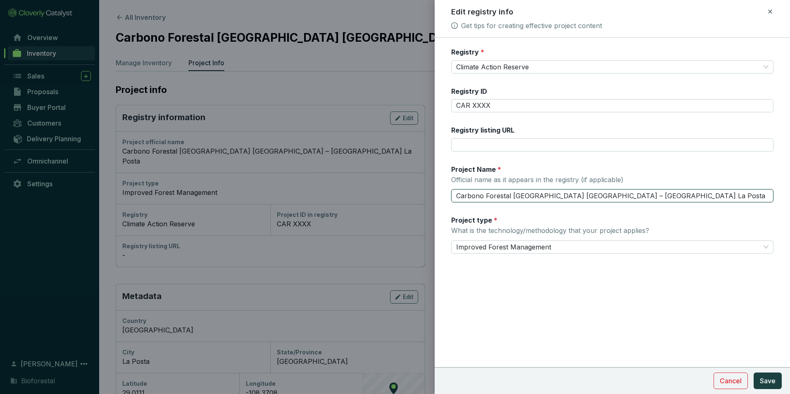
drag, startPoint x: 600, startPoint y: 196, endPoint x: 604, endPoint y: 197, distance: 4.2
click at [600, 196] on input "Carbono Forestal Sierra Obscura Chihuahua – Ejido La Posta" at bounding box center [612, 195] width 322 height 13
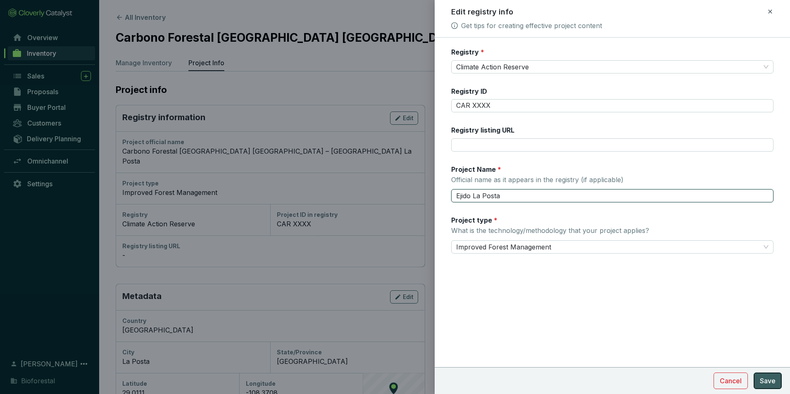
type input "Ejido La Posta"
click at [765, 383] on span "Save" at bounding box center [768, 381] width 16 height 10
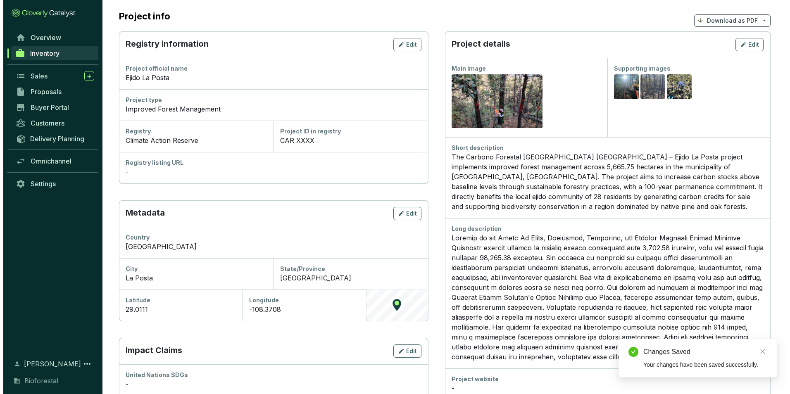
scroll to position [83, 0]
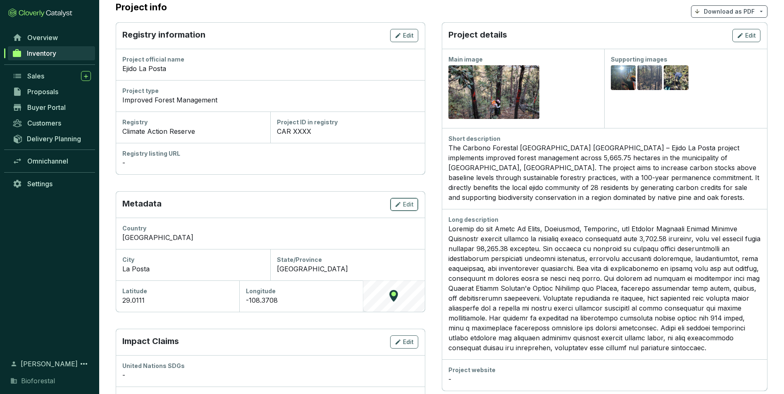
click at [410, 204] on span "Edit" at bounding box center [408, 205] width 11 height 8
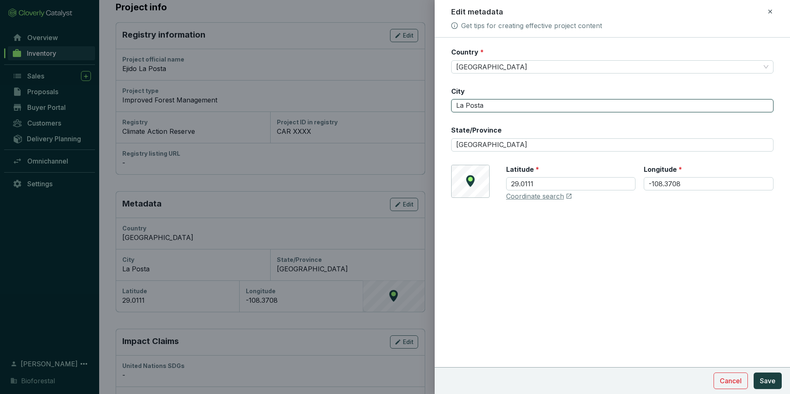
drag, startPoint x: 493, startPoint y: 103, endPoint x: 414, endPoint y: 102, distance: 78.6
click at [413, 100] on div "Edit metadata Get tips for creating effective project content Country * Mexico …" at bounding box center [395, 197] width 790 height 394
type input "[GEOGRAPHIC_DATA]"
drag, startPoint x: 498, startPoint y: 145, endPoint x: 431, endPoint y: 150, distance: 67.2
click at [431, 150] on div "Edit metadata Get tips for creating effective project content Country * Mexico …" at bounding box center [395, 197] width 790 height 394
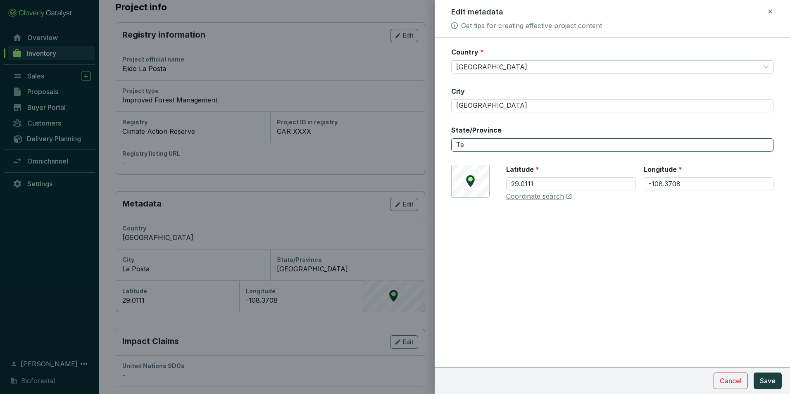
type input "[DEMOGRAPHIC_DATA]"
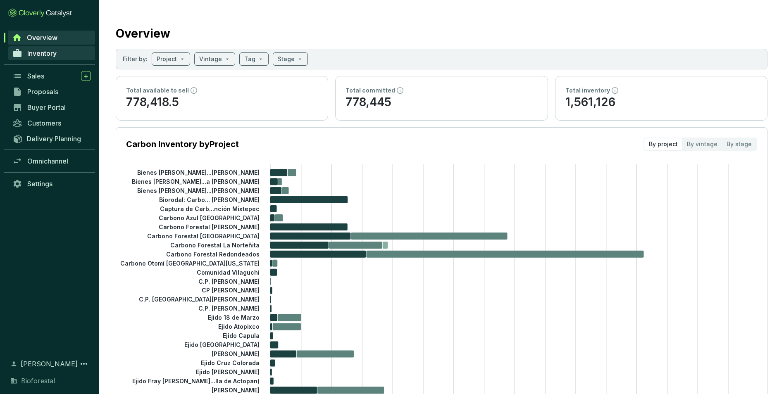
click at [48, 56] on span "Inventory" at bounding box center [41, 53] width 29 height 8
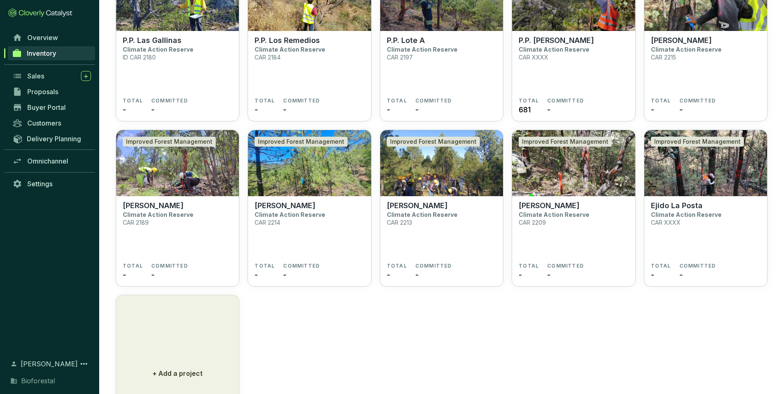
scroll to position [2086, 0]
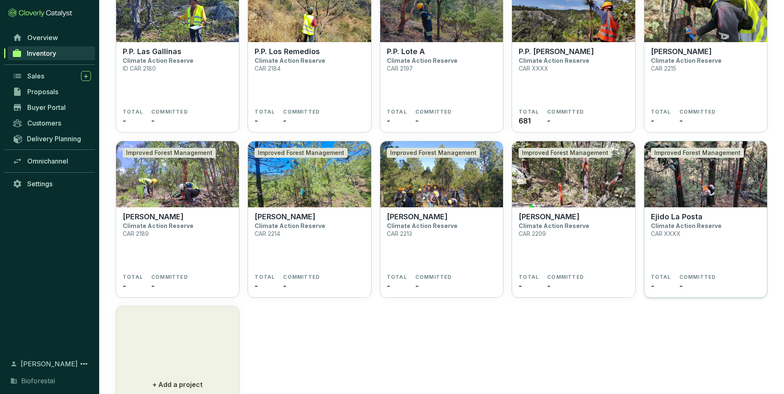
click at [689, 216] on p "Ejido La Posta" at bounding box center [677, 216] width 52 height 9
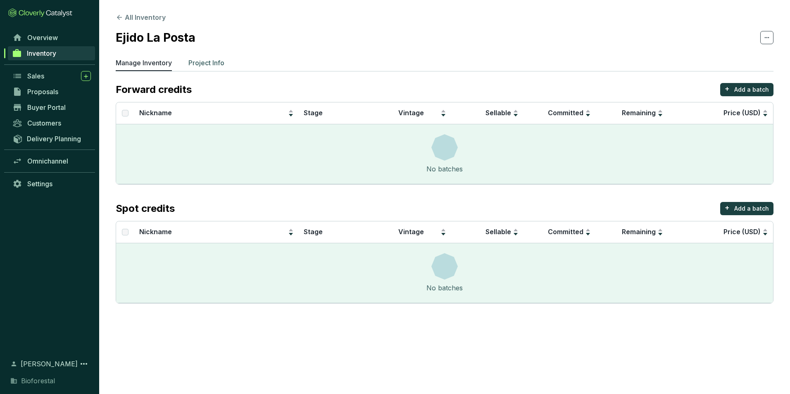
click at [211, 59] on p "Project Info" at bounding box center [207, 63] width 36 height 10
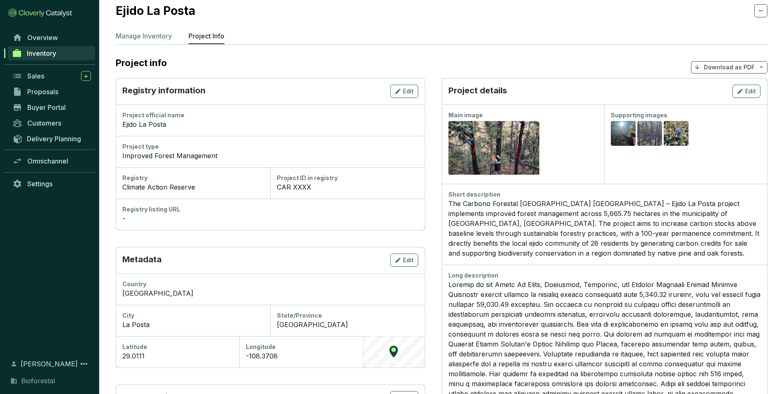
scroll to position [41, 0]
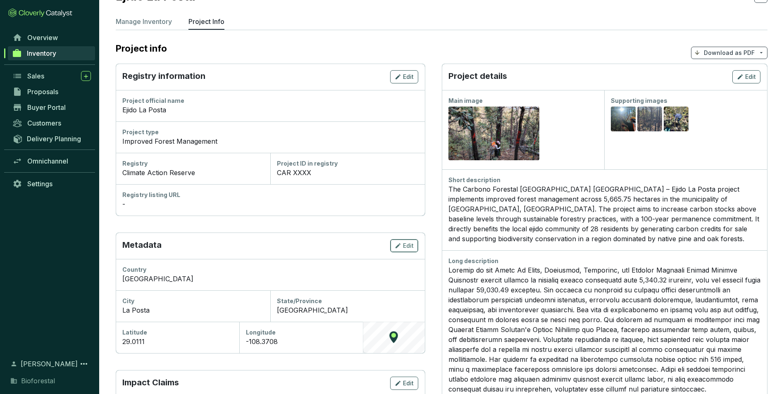
click at [404, 243] on span "Edit" at bounding box center [408, 246] width 11 height 8
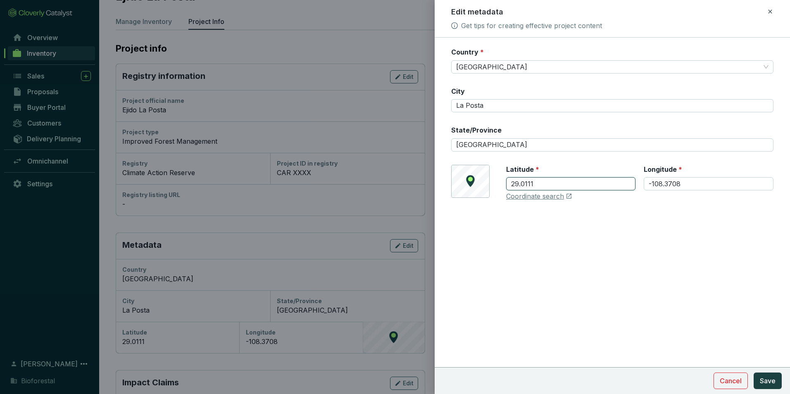
drag, startPoint x: 545, startPoint y: 181, endPoint x: 501, endPoint y: 184, distance: 43.5
click at [501, 184] on div "© Mapbox © OpenStreetMap Improve this map [GEOGRAPHIC_DATA] Coordinate search" at bounding box center [612, 183] width 322 height 36
paste input "8.43464"
click at [555, 184] on input "28.43464" at bounding box center [571, 183] width 130 height 13
type input "28.434642"
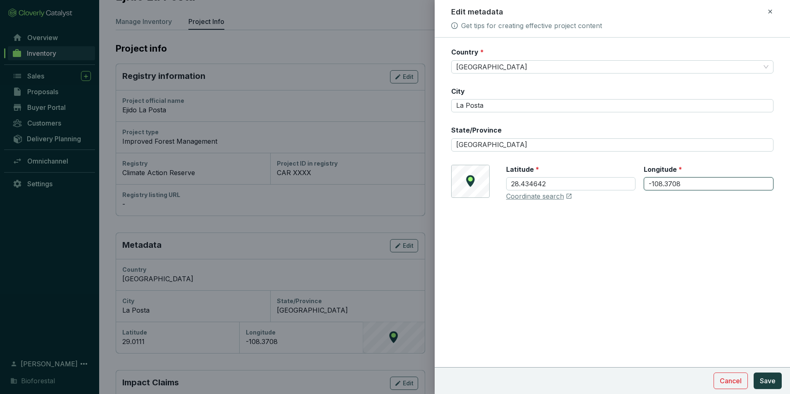
drag, startPoint x: 683, startPoint y: 183, endPoint x: 643, endPoint y: 188, distance: 40.0
click at [644, 186] on input "-108.3708" at bounding box center [709, 183] width 130 height 13
paste input "035225"
type input "-108.035225"
drag, startPoint x: 486, startPoint y: 108, endPoint x: 418, endPoint y: 108, distance: 68.2
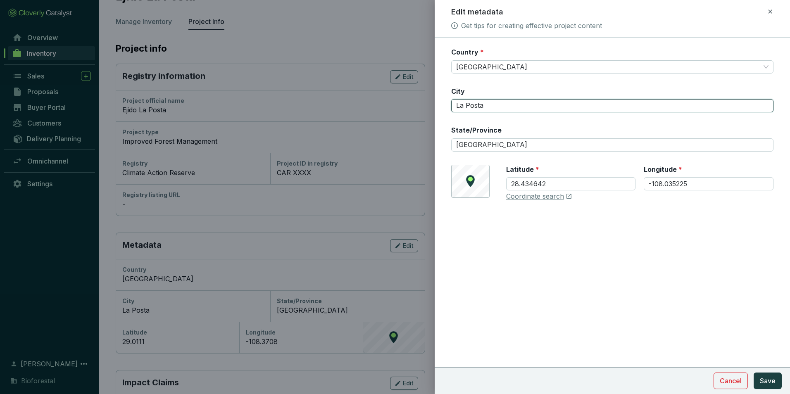
click at [418, 108] on div "Edit metadata Get tips for creating effective project content Country * Mexico …" at bounding box center [395, 197] width 790 height 394
type input "[GEOGRAPHIC_DATA]"
drag, startPoint x: 494, startPoint y: 146, endPoint x: 442, endPoint y: 146, distance: 52.5
click at [442, 146] on form "Country * Mexico City Chihuahua State/Province Chihuahua © Mapbox © OpenStreetM…" at bounding box center [613, 149] width 356 height 203
type input "Temósachi"
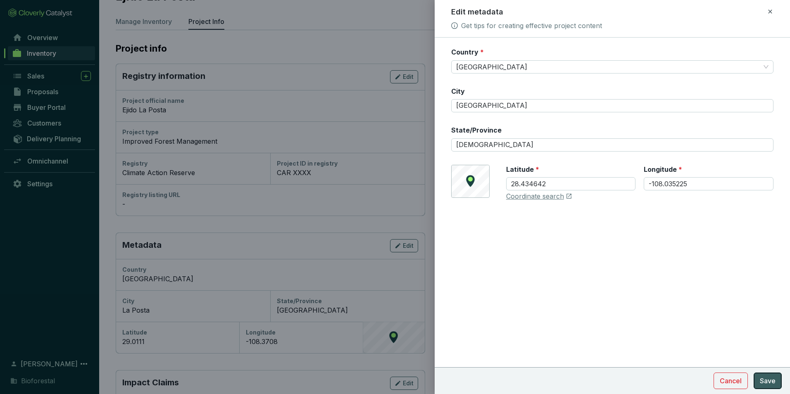
click at [767, 384] on span "Save" at bounding box center [768, 381] width 16 height 10
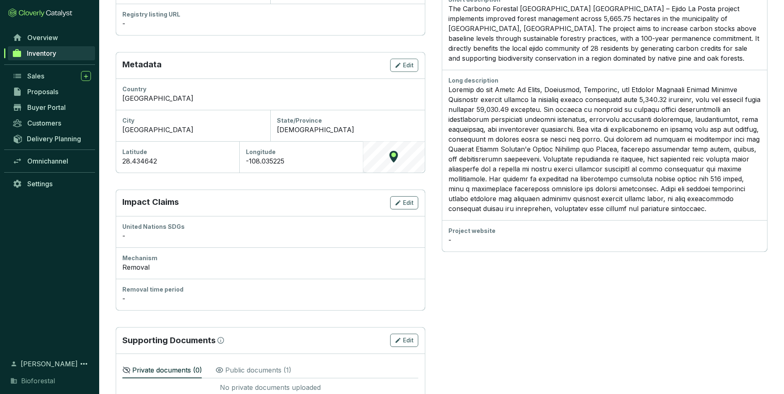
scroll to position [244, 0]
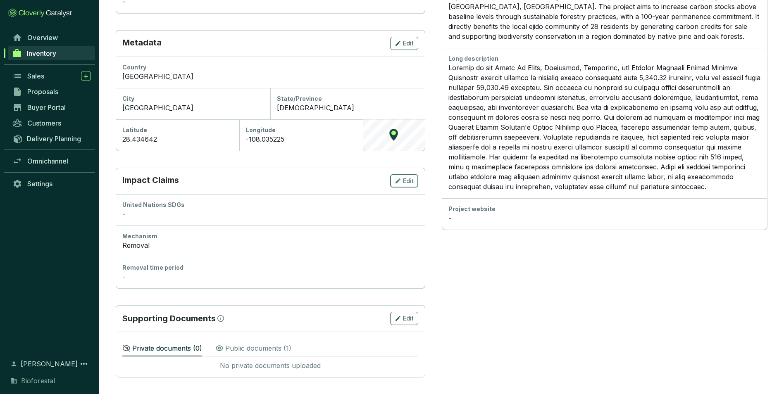
click at [401, 182] on icon "button" at bounding box center [398, 181] width 7 height 10
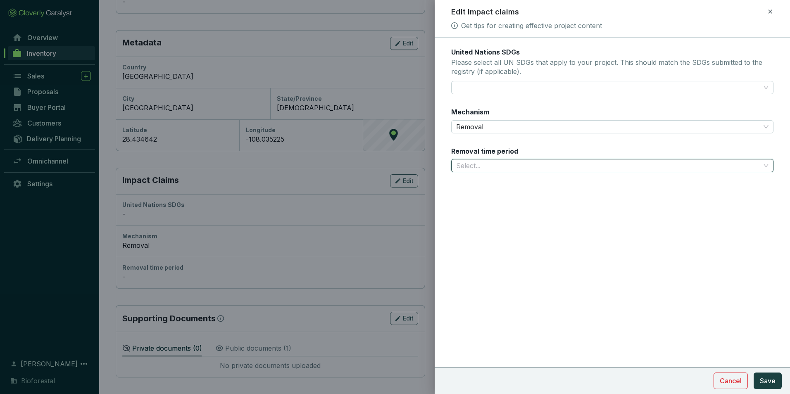
click at [485, 165] on input "Removal time period" at bounding box center [608, 166] width 304 height 12
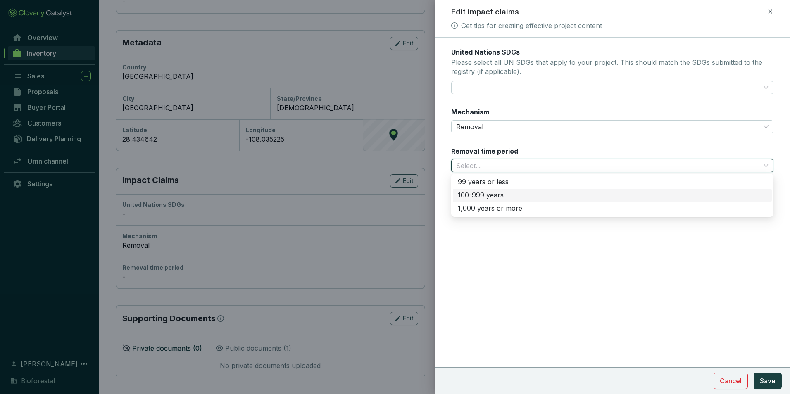
click at [482, 191] on div "100-999 years" at bounding box center [612, 195] width 309 height 9
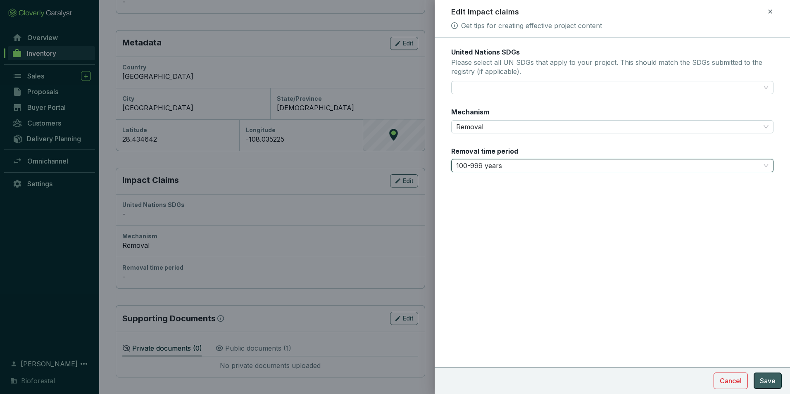
click at [770, 382] on span "Save" at bounding box center [768, 381] width 16 height 10
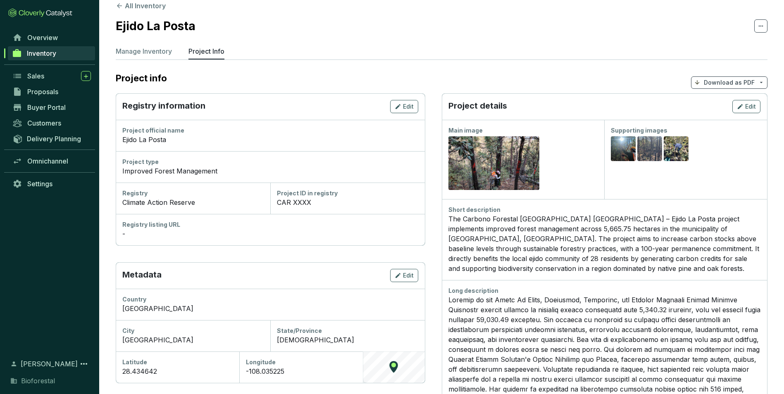
scroll to position [0, 0]
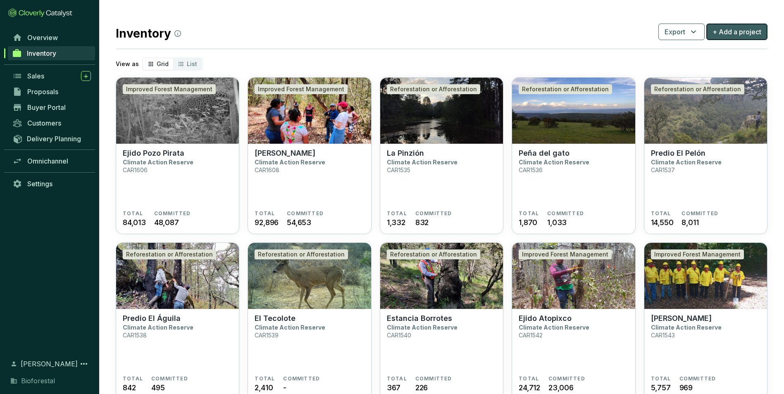
click at [749, 35] on span "+ Add a project" at bounding box center [737, 32] width 49 height 10
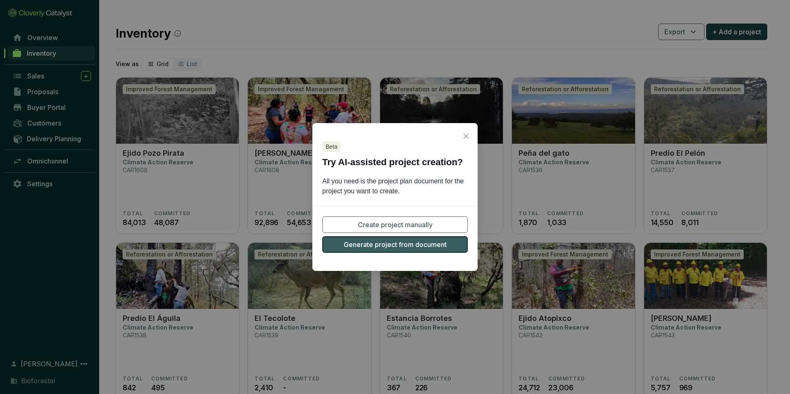
click at [423, 249] on span "Generate project from document" at bounding box center [395, 245] width 103 height 10
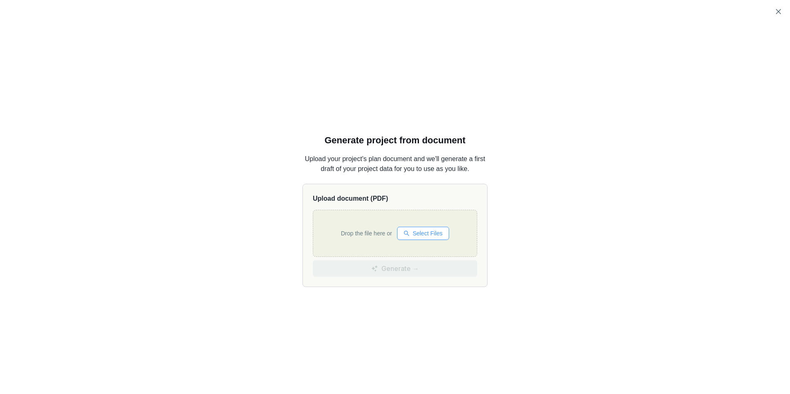
click at [413, 234] on span "Select Files" at bounding box center [428, 233] width 30 height 9
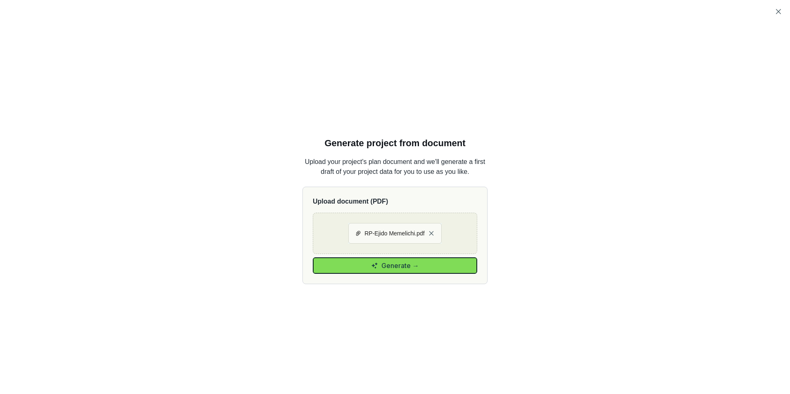
click at [445, 259] on button "Generate →" at bounding box center [395, 266] width 165 height 17
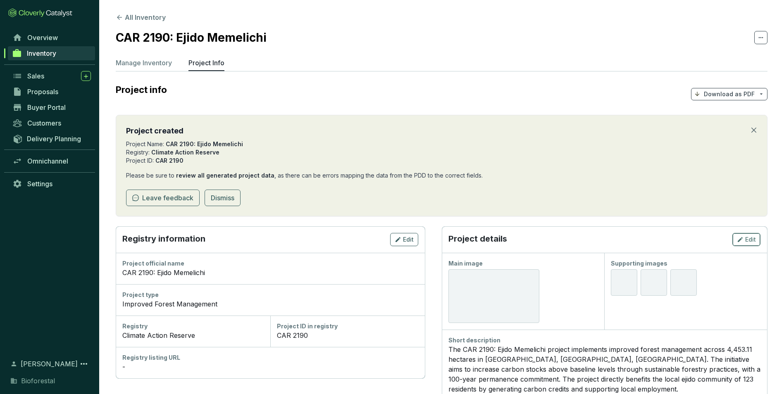
click at [745, 241] on span "Edit" at bounding box center [750, 240] width 11 height 8
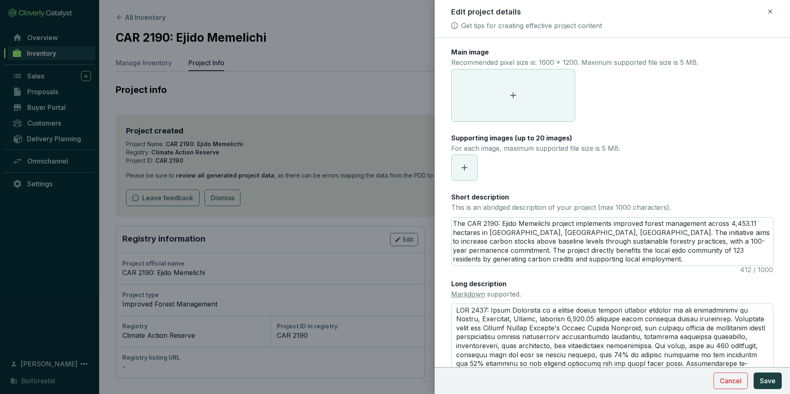
click at [523, 91] on span at bounding box center [513, 95] width 123 height 52
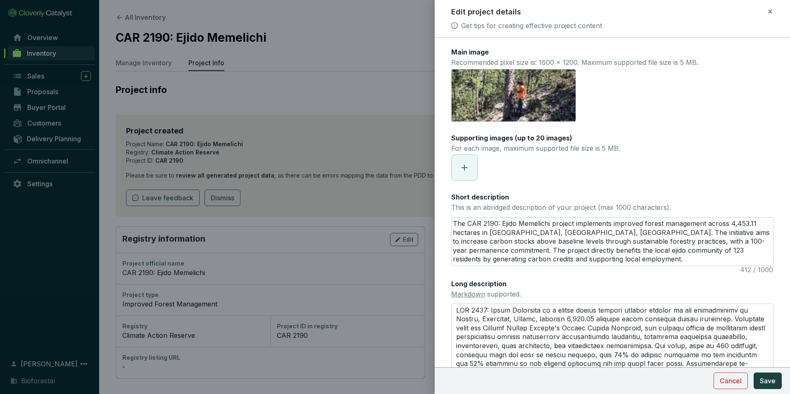
click at [469, 176] on span at bounding box center [465, 168] width 26 height 26
click at [518, 169] on icon "eye" at bounding box center [519, 167] width 7 height 5
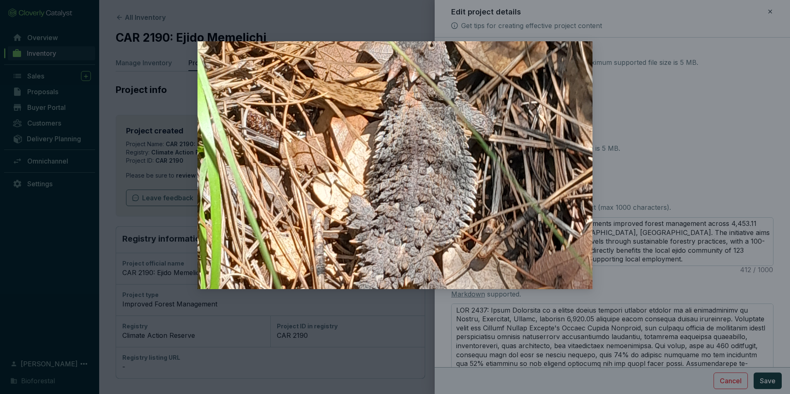
click at [164, 68] on div at bounding box center [395, 197] width 790 height 394
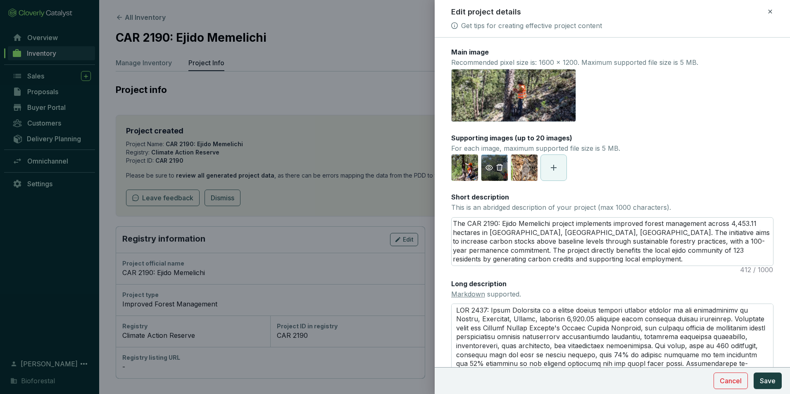
click at [494, 169] on span "button" at bounding box center [499, 167] width 11 height 9
click at [521, 168] on icon at bounding box center [524, 168] width 6 height 6
click at [520, 168] on icon "eye" at bounding box center [519, 167] width 7 height 7
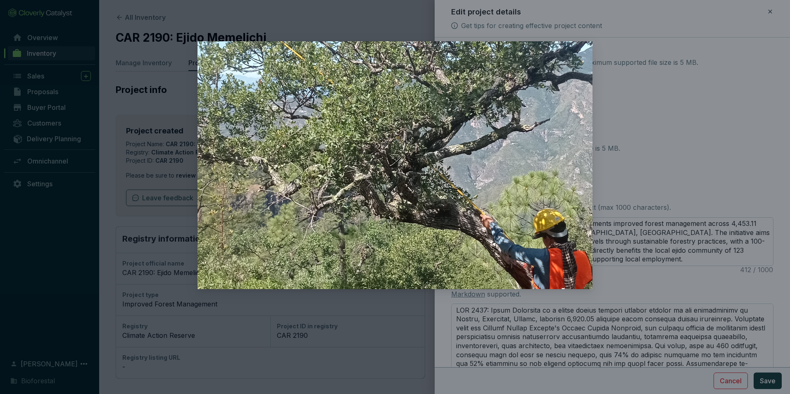
click at [399, 12] on div at bounding box center [395, 197] width 790 height 394
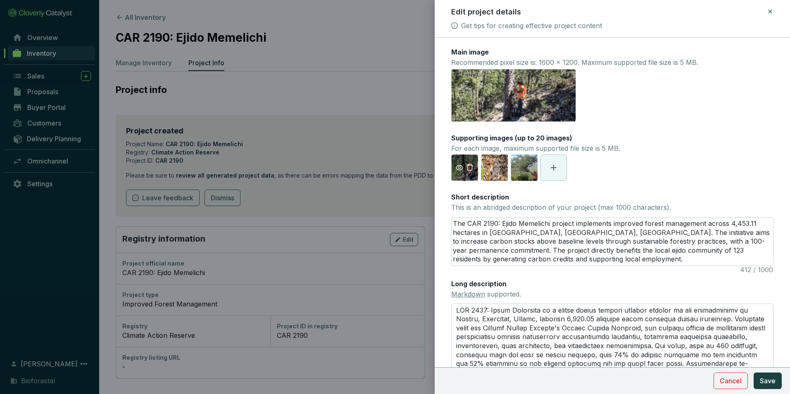
click at [460, 169] on icon "eye" at bounding box center [459, 167] width 7 height 7
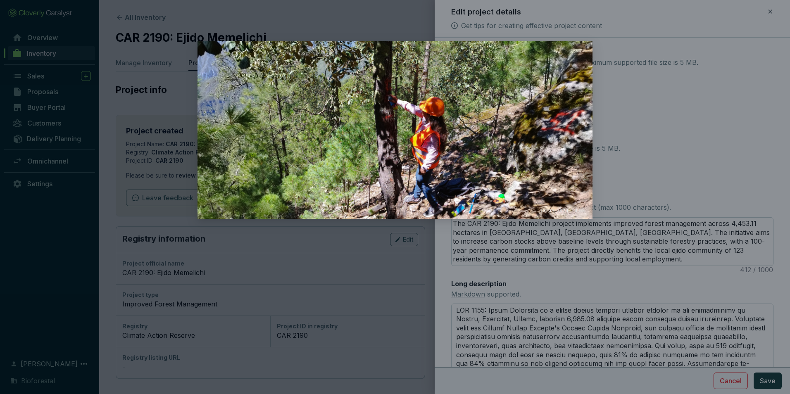
click at [704, 117] on div at bounding box center [395, 197] width 790 height 394
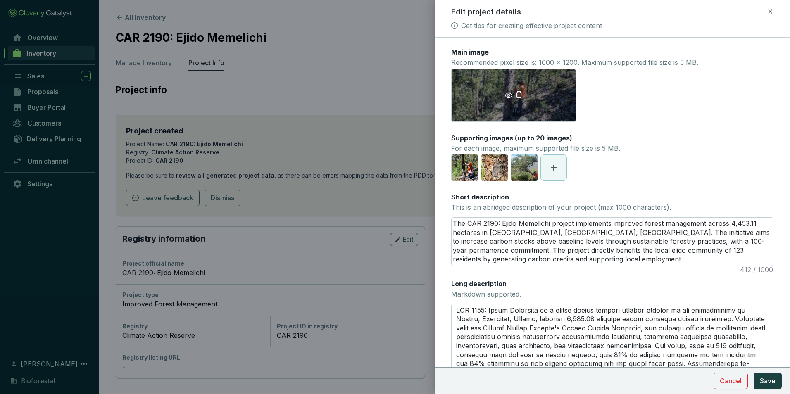
click at [521, 93] on icon "delete" at bounding box center [519, 94] width 7 height 7
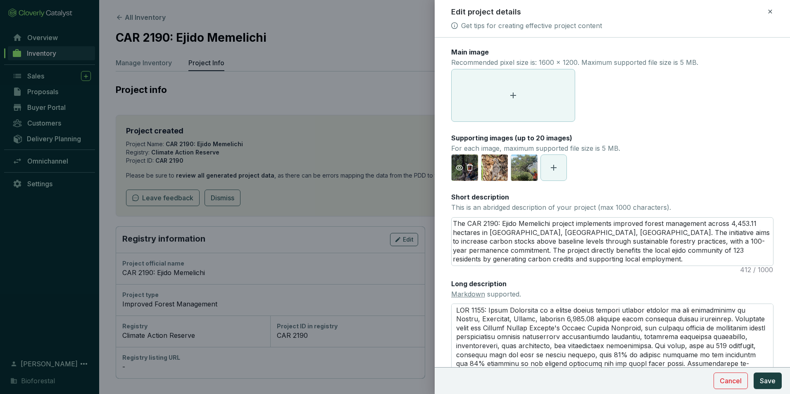
click at [472, 167] on icon "delete" at bounding box center [469, 167] width 7 height 7
click at [511, 93] on icon at bounding box center [513, 96] width 10 height 10
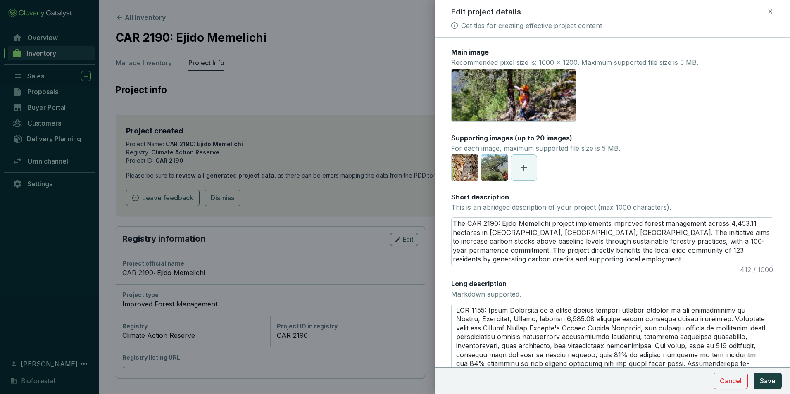
click at [526, 171] on icon at bounding box center [524, 168] width 10 height 10
click at [469, 168] on icon "delete" at bounding box center [469, 167] width 7 height 7
click at [529, 167] on icon at bounding box center [524, 168] width 10 height 10
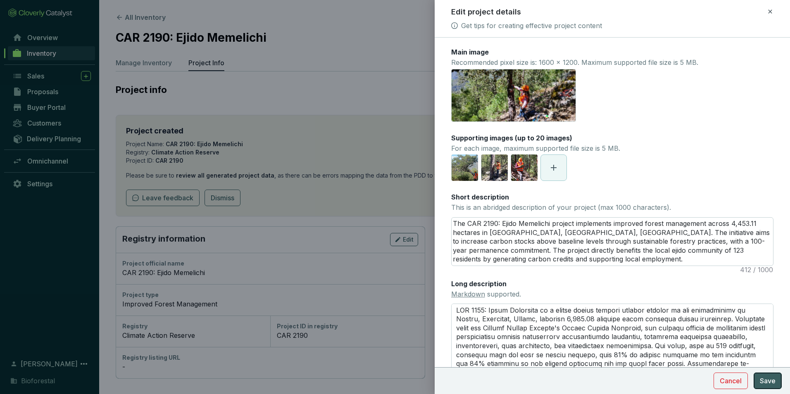
click at [771, 382] on span "Save" at bounding box center [768, 381] width 16 height 10
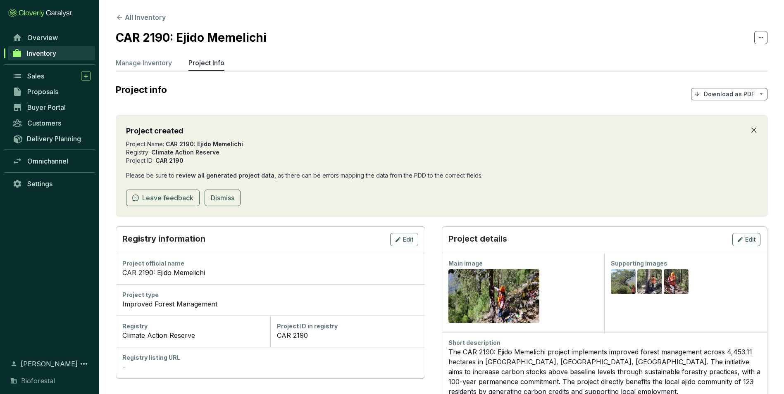
click at [751, 131] on icon "close" at bounding box center [754, 130] width 7 height 7
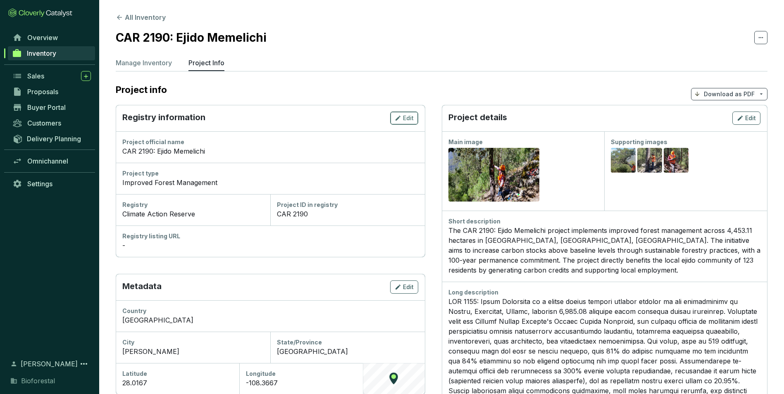
click at [404, 121] on span "Edit" at bounding box center [408, 118] width 11 height 8
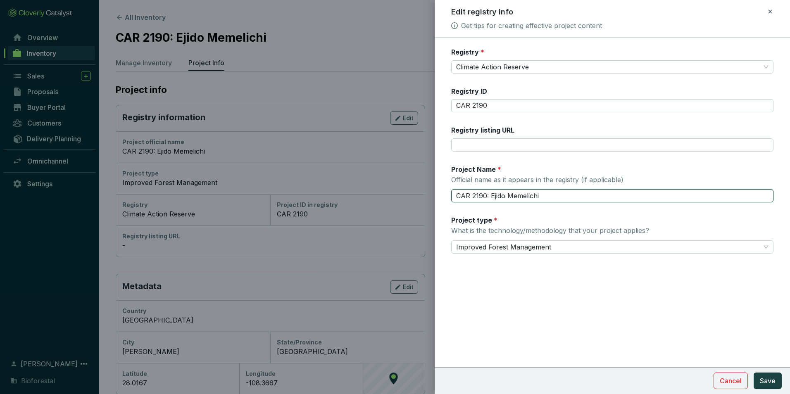
click at [491, 196] on input "CAR 2190: Ejido Memelichi" at bounding box center [612, 195] width 322 height 13
type input "Ejido Memelichi"
click at [771, 386] on span "Save" at bounding box center [768, 381] width 16 height 10
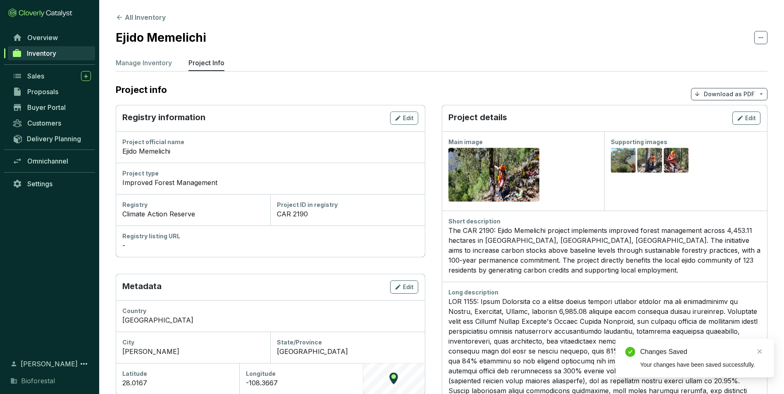
scroll to position [83, 0]
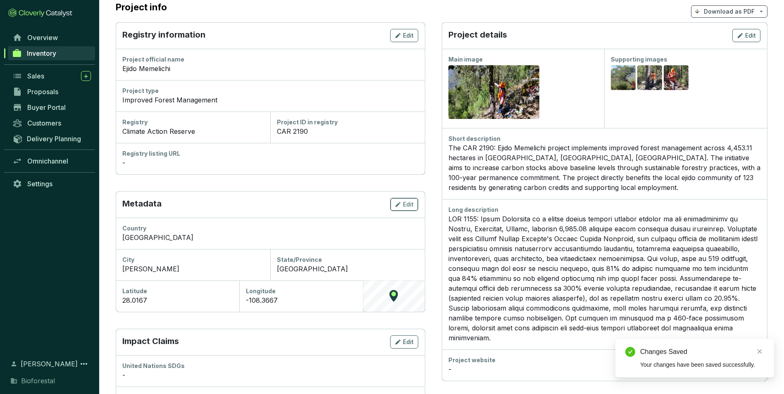
click at [408, 202] on span "Edit" at bounding box center [408, 205] width 11 height 8
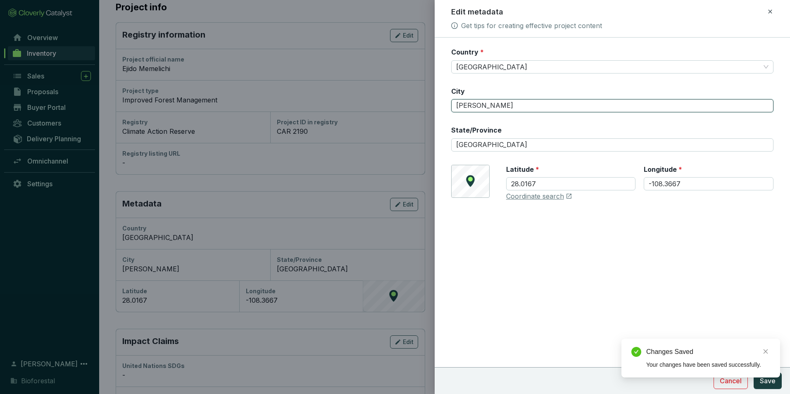
drag, startPoint x: 493, startPoint y: 107, endPoint x: 438, endPoint y: 107, distance: 55.0
click at [438, 107] on form "Country * Mexico City Ocampo State/Province Chihuahua © Mapbox © OpenStreetMap …" at bounding box center [613, 149] width 356 height 203
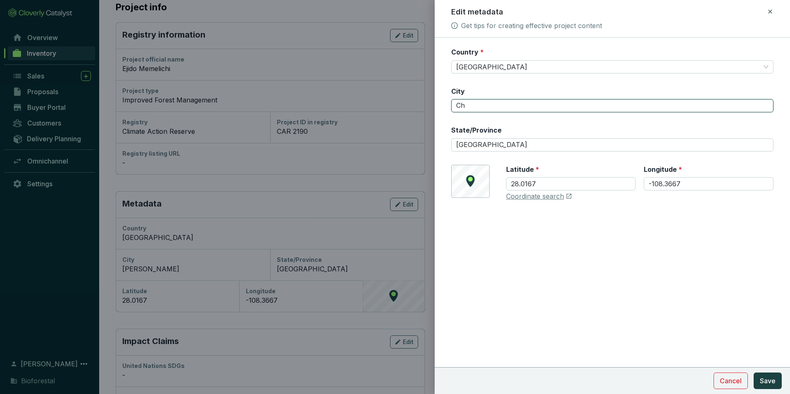
type input "Ch"
click at [754, 373] on button "Save" at bounding box center [768, 381] width 28 height 17
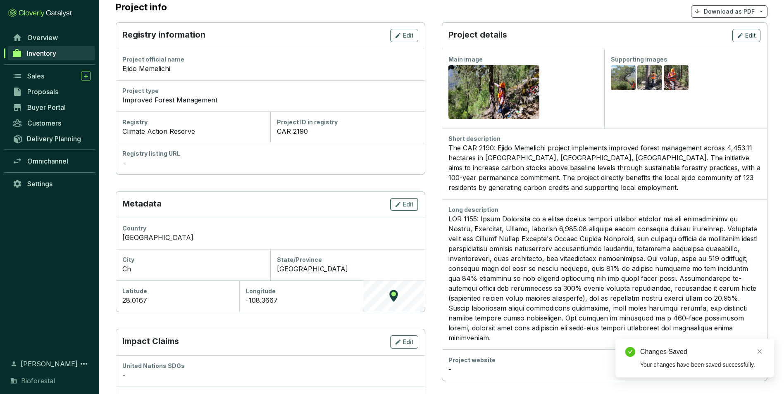
click at [406, 204] on span "Edit" at bounding box center [408, 205] width 11 height 8
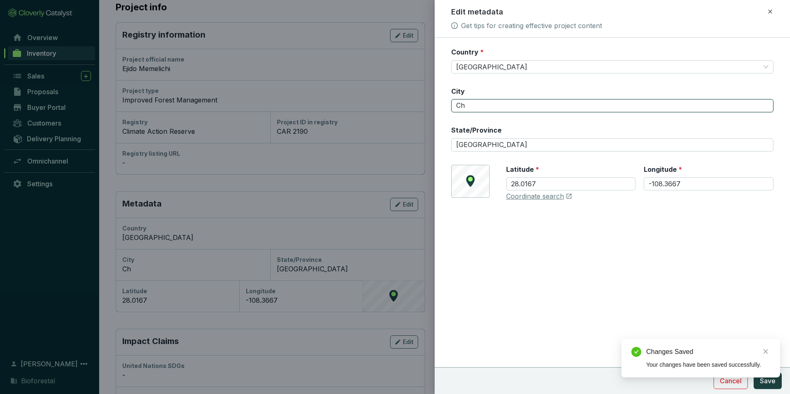
click at [482, 108] on input "Ch" at bounding box center [612, 105] width 322 height 13
type input "[GEOGRAPHIC_DATA]"
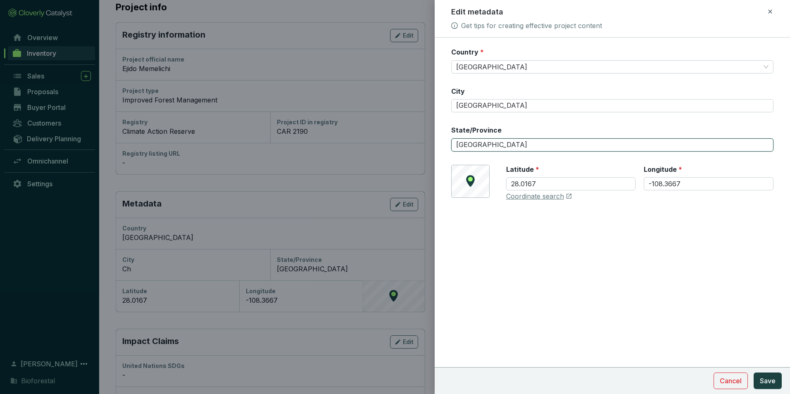
drag, startPoint x: 504, startPoint y: 145, endPoint x: 427, endPoint y: 143, distance: 76.1
click at [427, 144] on div "Edit metadata Get tips for creating effective project content Country * Mexico …" at bounding box center [395, 197] width 790 height 394
type input "Ocampo"
drag, startPoint x: 549, startPoint y: 183, endPoint x: 489, endPoint y: 190, distance: 60.3
click at [489, 190] on div "© Mapbox © OpenStreetMap Improve this map Latitude * 28.0167 Longitude * -108.3…" at bounding box center [612, 183] width 322 height 36
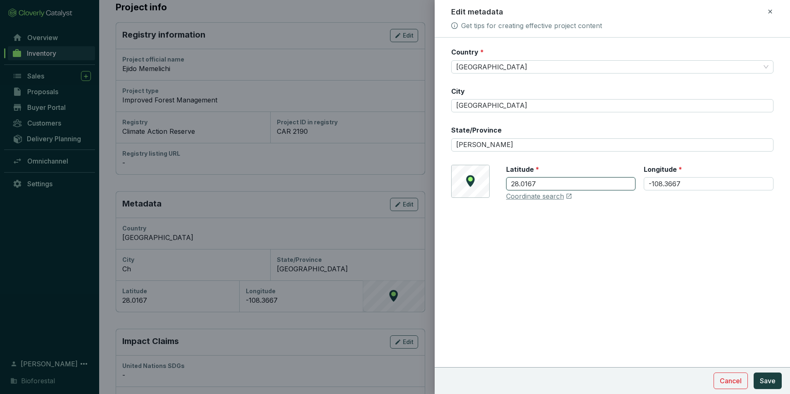
paste input "172388"
type input "28.172388"
drag, startPoint x: 692, startPoint y: 182, endPoint x: 624, endPoint y: 184, distance: 68.2
click at [624, 184] on div "Latitude * 28.172388 Longitude * -108.3667" at bounding box center [639, 183] width 267 height 36
paste input "170256"
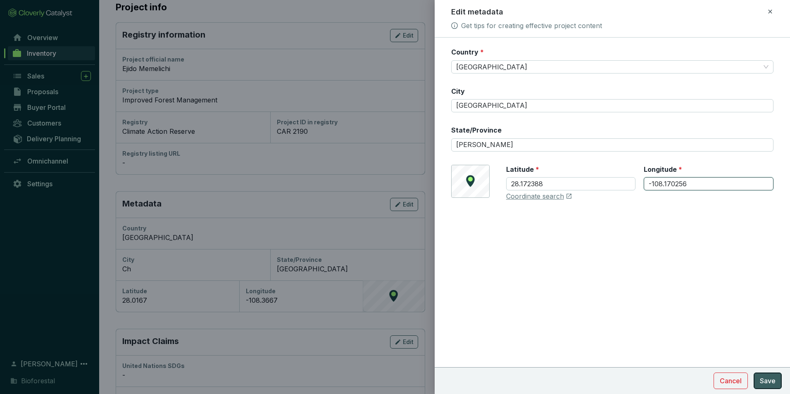
type input "-108.170256"
click at [768, 380] on span "Save" at bounding box center [768, 381] width 16 height 10
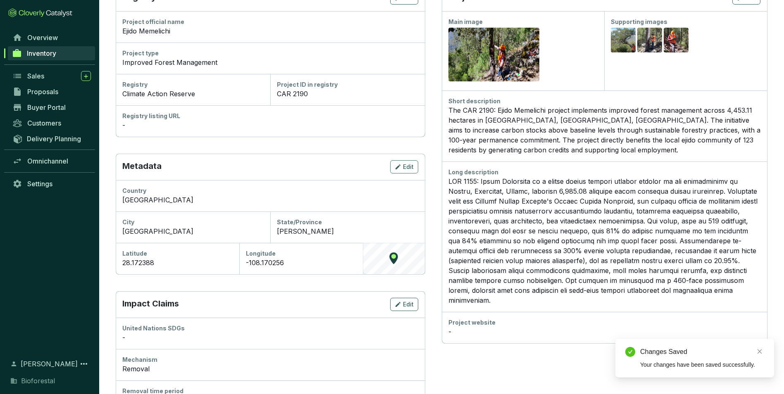
scroll to position [207, 0]
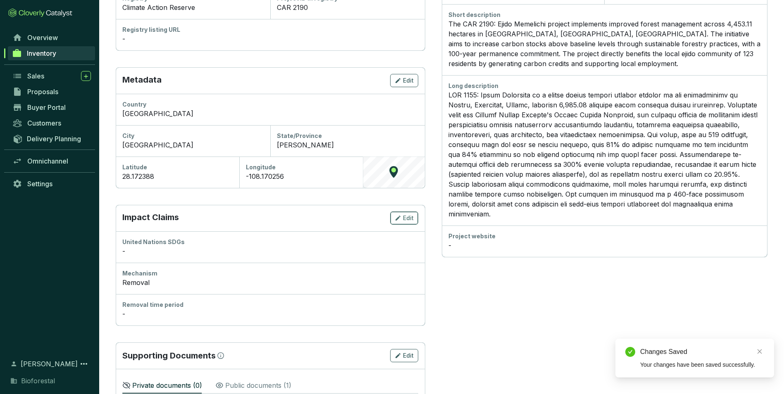
click at [400, 221] on icon "button" at bounding box center [398, 218] width 7 height 10
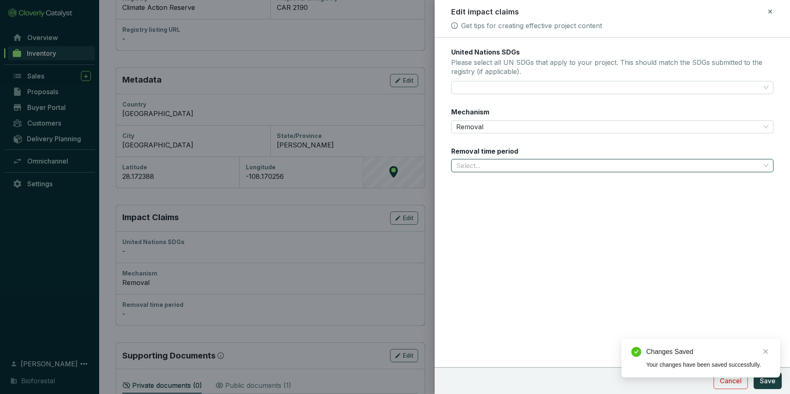
click at [480, 167] on input "Removal time period" at bounding box center [608, 166] width 304 height 12
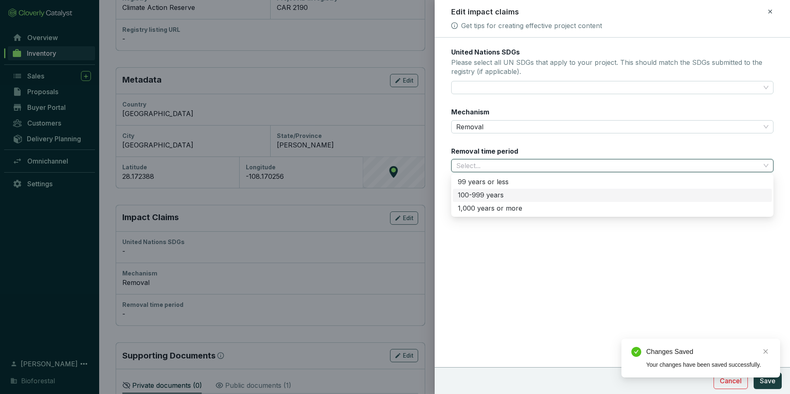
click at [488, 196] on div "100-999 years" at bounding box center [612, 195] width 309 height 9
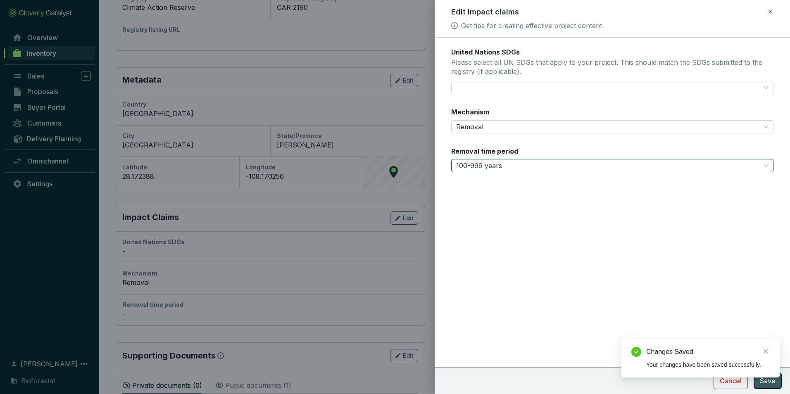
click at [774, 384] on span "Save" at bounding box center [768, 381] width 16 height 10
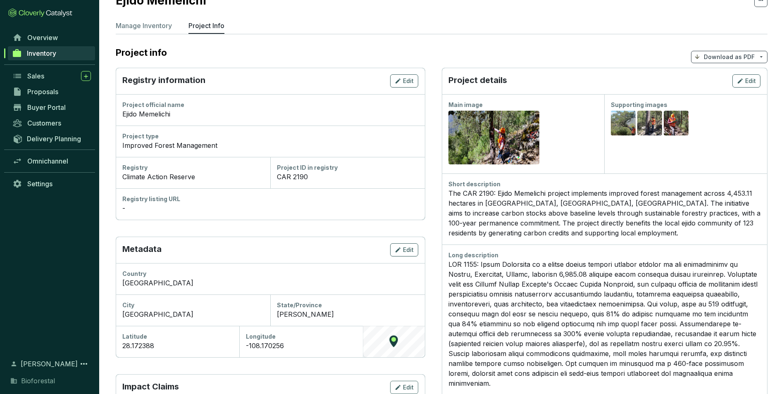
scroll to position [0, 0]
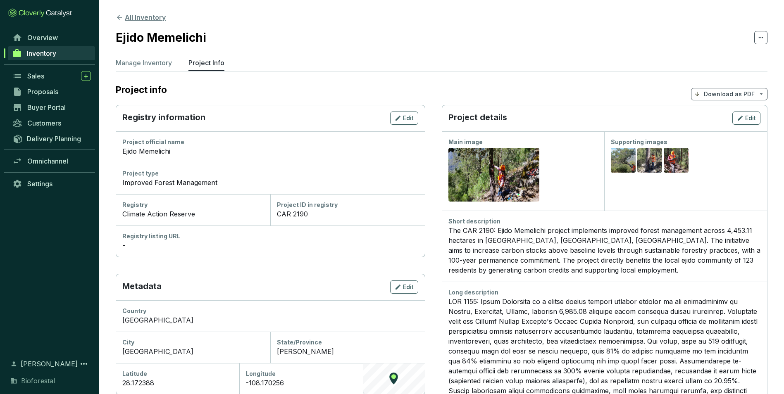
click at [119, 17] on icon at bounding box center [119, 17] width 7 height 7
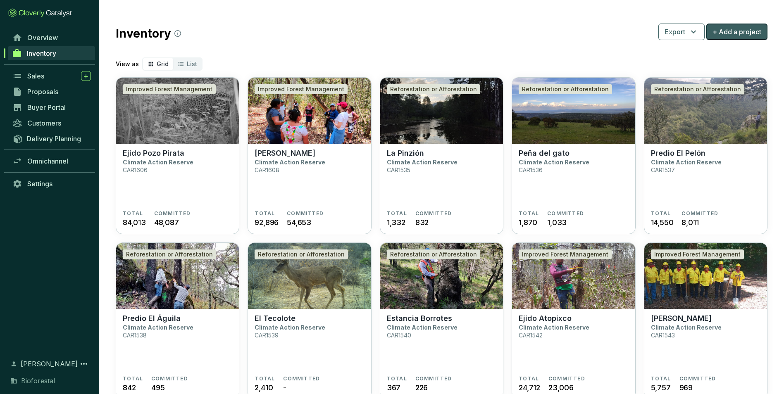
click at [749, 36] on span "+ Add a project" at bounding box center [737, 32] width 49 height 10
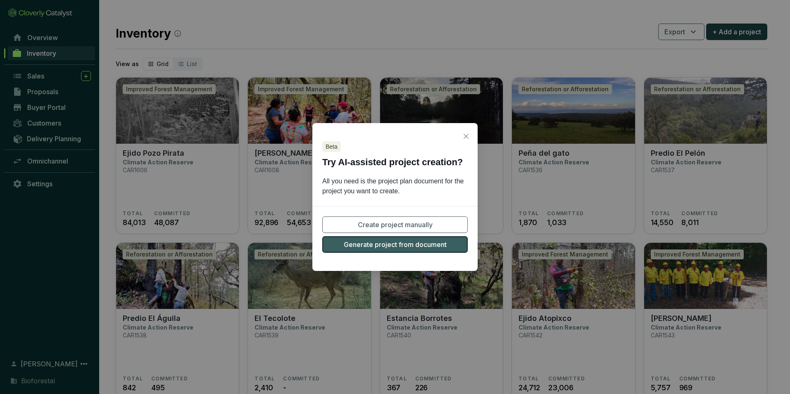
click at [436, 246] on span "Generate project from document" at bounding box center [395, 245] width 103 height 10
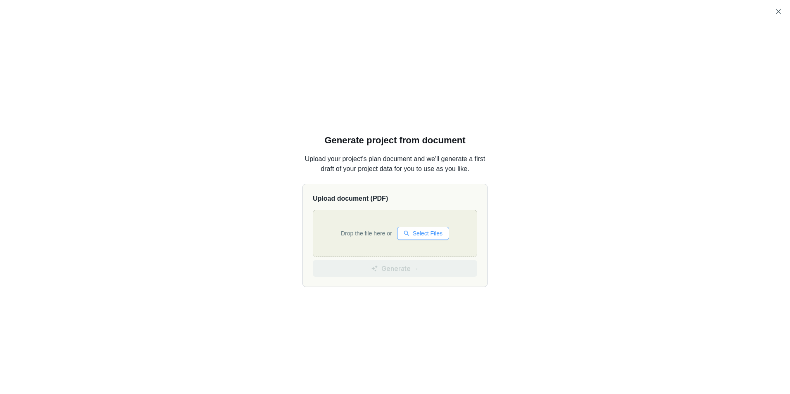
click at [431, 233] on span "Select Files" at bounding box center [428, 233] width 30 height 9
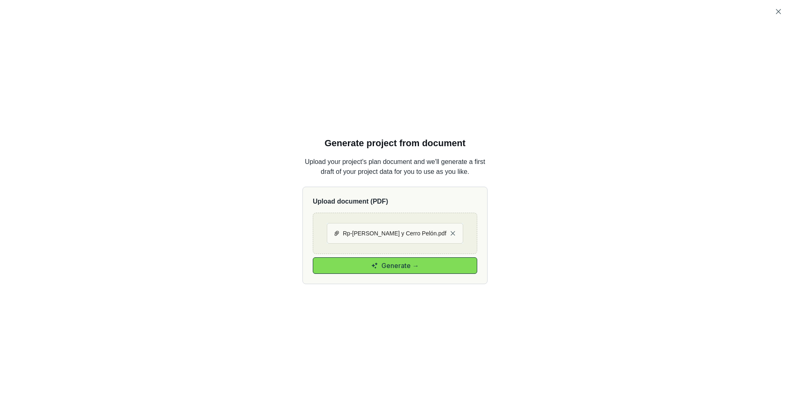
click at [401, 264] on span "Generate →" at bounding box center [401, 266] width 38 height 10
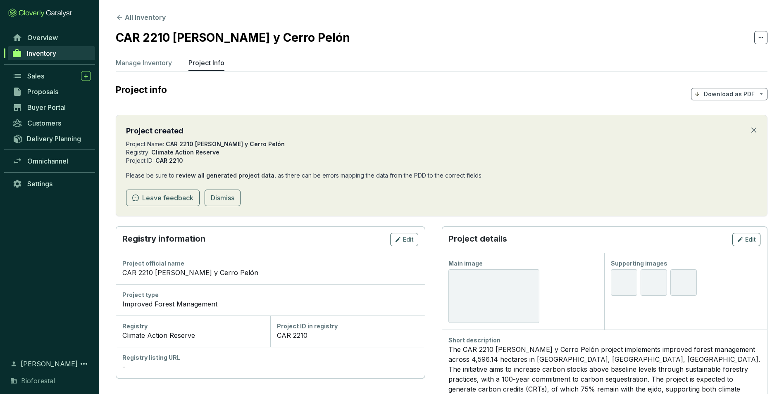
drag, startPoint x: 502, startPoint y: 284, endPoint x: 515, endPoint y: 284, distance: 12.4
click at [502, 284] on div at bounding box center [494, 297] width 91 height 54
click at [739, 241] on icon "button" at bounding box center [740, 239] width 5 height 5
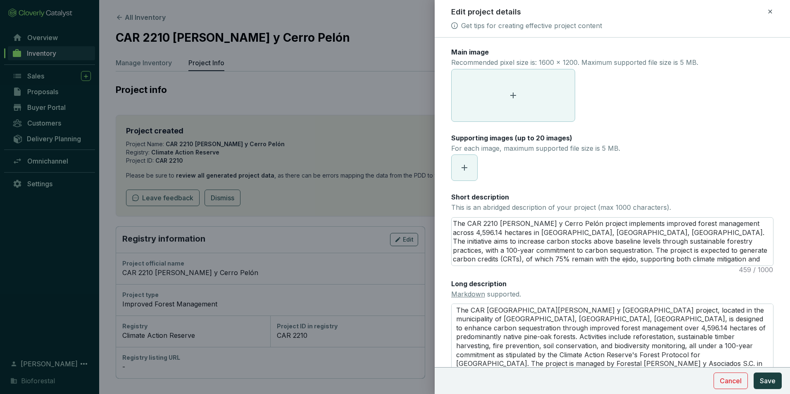
click at [504, 97] on span at bounding box center [513, 95] width 123 height 52
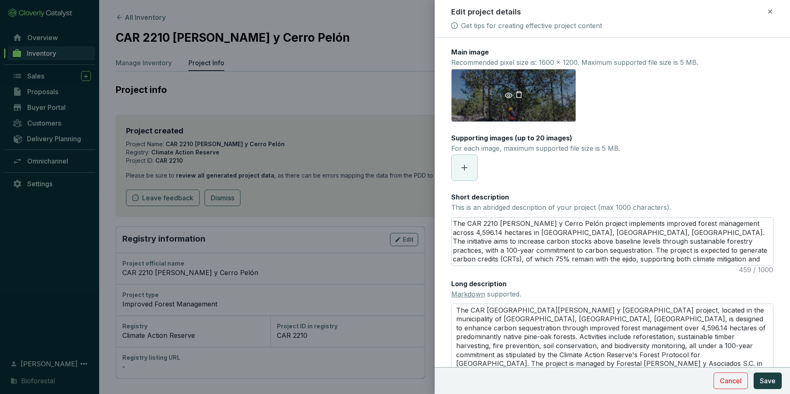
click at [508, 97] on icon "eye" at bounding box center [508, 95] width 7 height 7
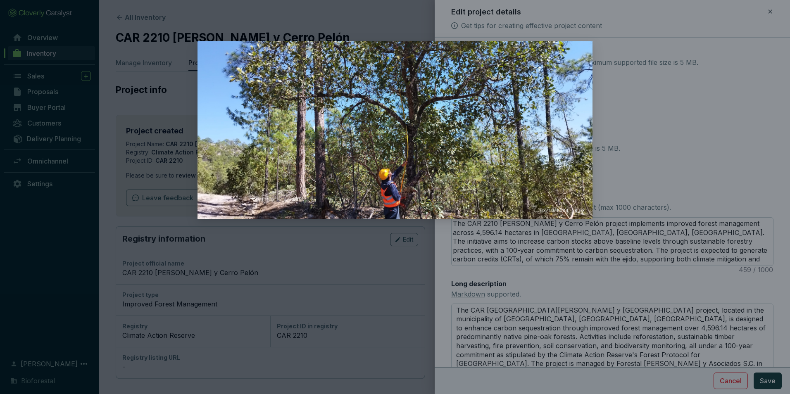
click at [691, 136] on div at bounding box center [395, 197] width 790 height 394
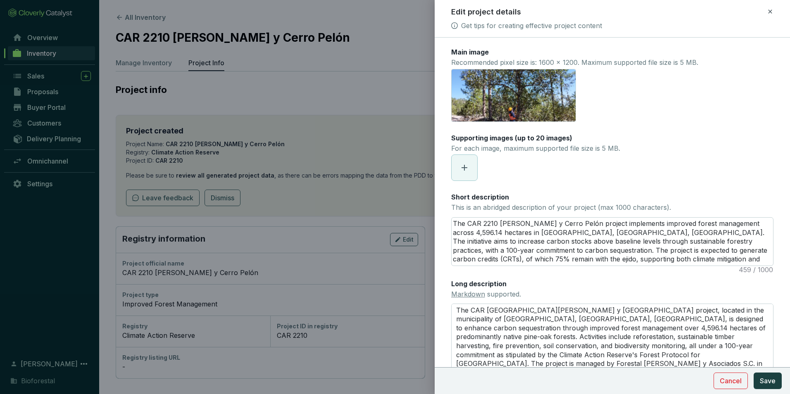
click at [466, 171] on icon at bounding box center [465, 168] width 10 height 10
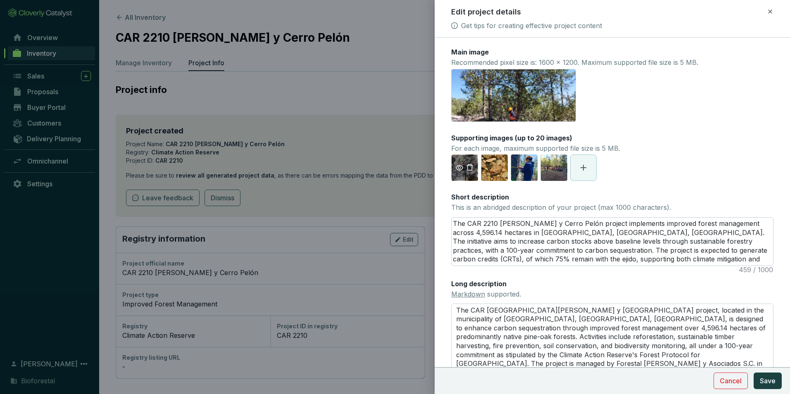
click at [460, 167] on icon "eye" at bounding box center [459, 167] width 7 height 7
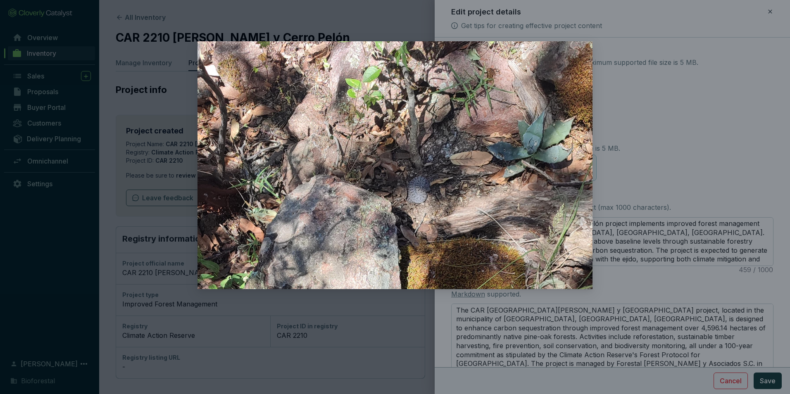
click at [658, 129] on div at bounding box center [395, 197] width 790 height 394
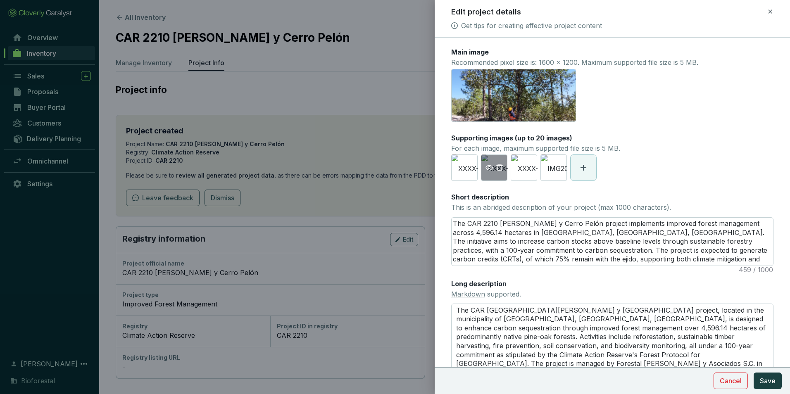
click at [489, 167] on icon "eye" at bounding box center [489, 167] width 7 height 7
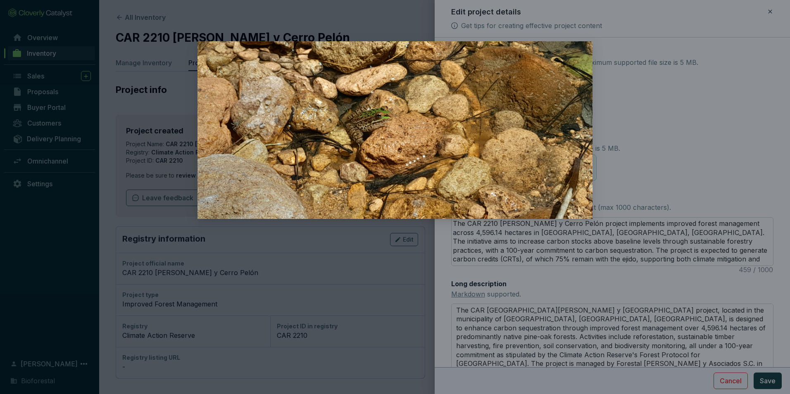
click at [662, 141] on div at bounding box center [395, 197] width 790 height 394
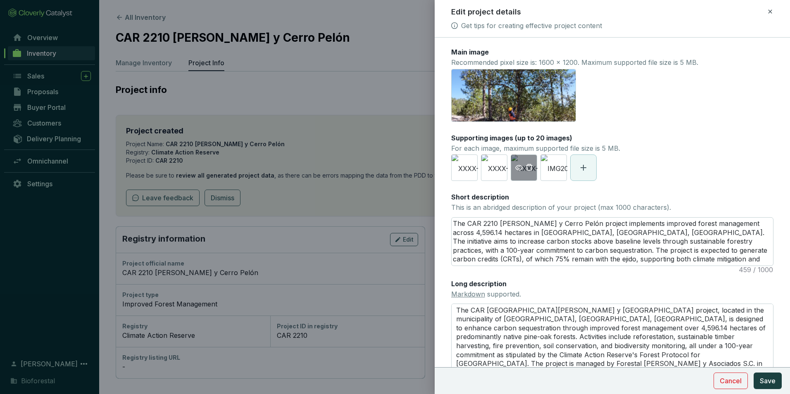
click at [518, 169] on icon "eye" at bounding box center [519, 167] width 7 height 7
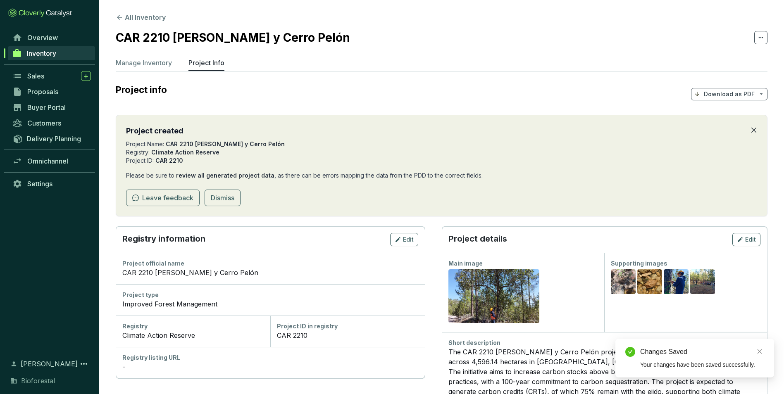
click at [757, 130] on icon "close" at bounding box center [754, 130] width 7 height 7
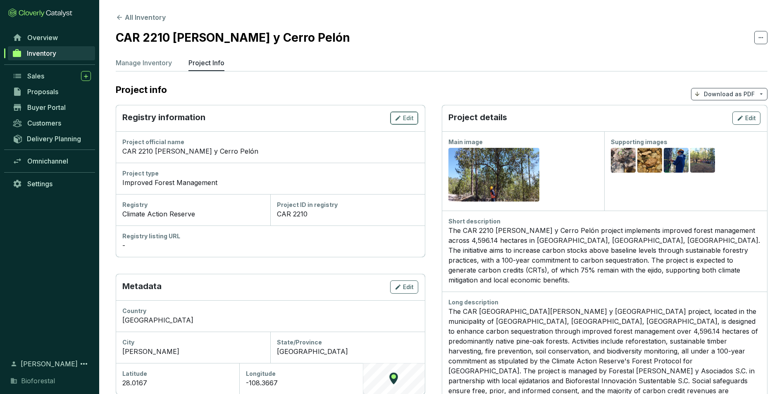
click at [401, 120] on icon "button" at bounding box center [398, 118] width 7 height 10
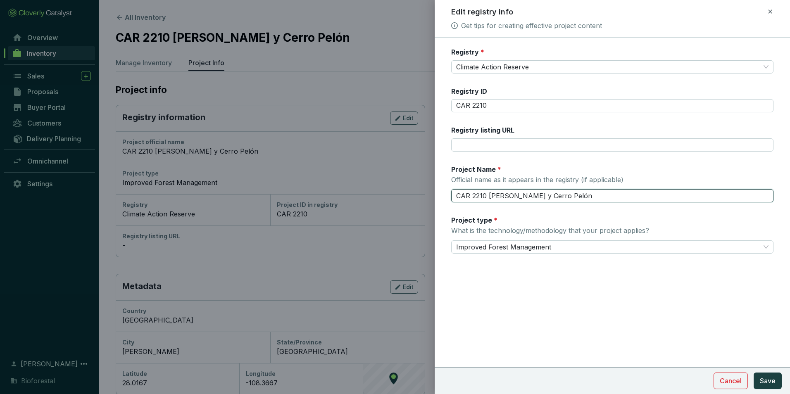
click at [488, 194] on input "CAR 2210 [PERSON_NAME] y Cerro Pelón" at bounding box center [612, 195] width 322 height 13
type input "[PERSON_NAME] y Cerro Pelón"
click at [769, 381] on span "Save" at bounding box center [768, 381] width 16 height 10
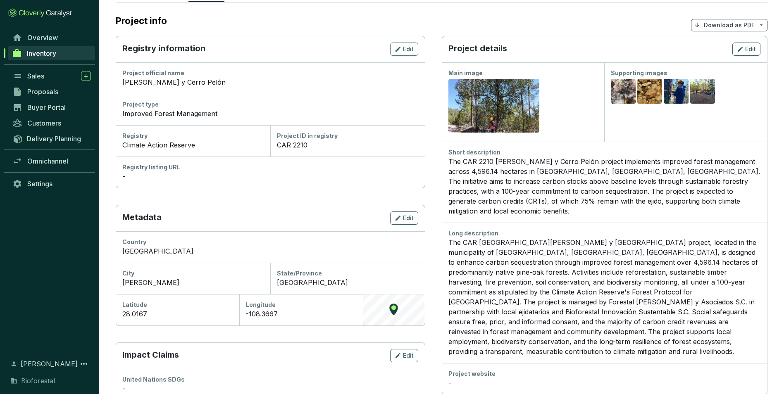
scroll to position [83, 0]
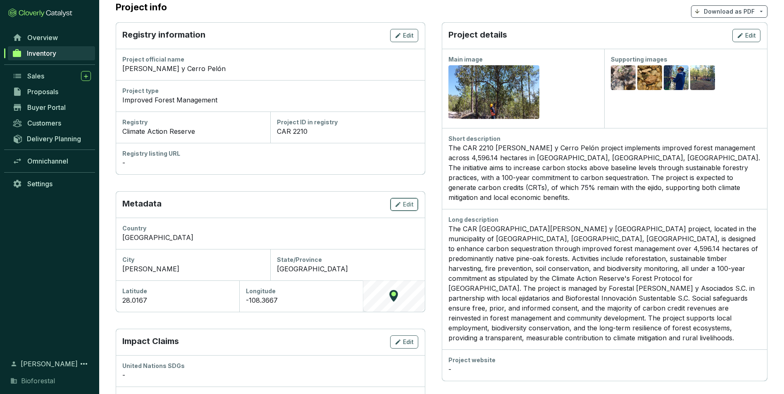
click at [411, 205] on span "Edit" at bounding box center [408, 205] width 11 height 8
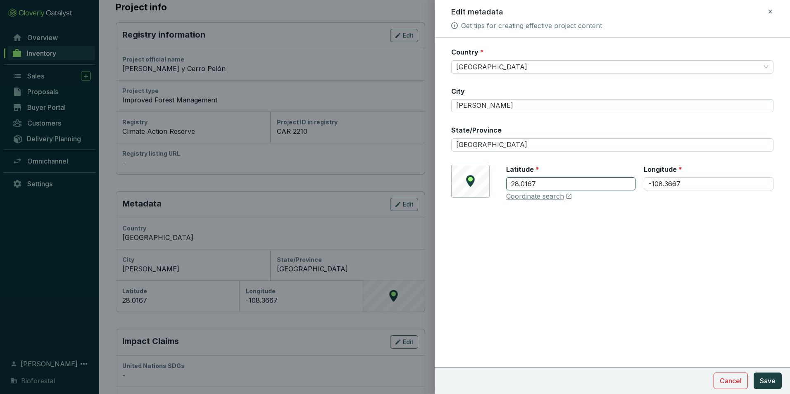
drag, startPoint x: 546, startPoint y: 185, endPoint x: 490, endPoint y: 188, distance: 55.9
click at [490, 188] on div "© Mapbox © OpenStreetMap Improve this map Latitude * 28.0167 Longitude * -108.3…" at bounding box center [612, 183] width 322 height 36
paste input "193571"
type input "28.193571"
drag, startPoint x: 682, startPoint y: 184, endPoint x: 632, endPoint y: 186, distance: 50.1
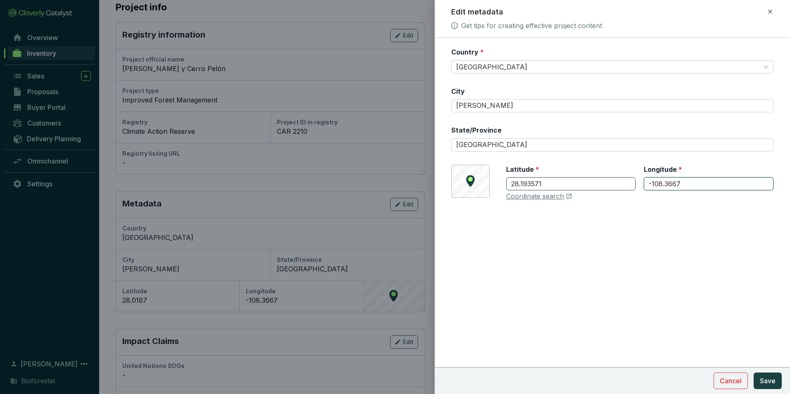
click at [632, 186] on div "Latitude * 28.193571 Longitude * -108.3667" at bounding box center [639, 183] width 267 height 36
paste input "767"
type input "-108.367677"
drag, startPoint x: 489, startPoint y: 105, endPoint x: 429, endPoint y: 111, distance: 60.2
click at [429, 111] on div "Edit metadata Get tips for creating effective project content Country * Mexico …" at bounding box center [395, 197] width 790 height 394
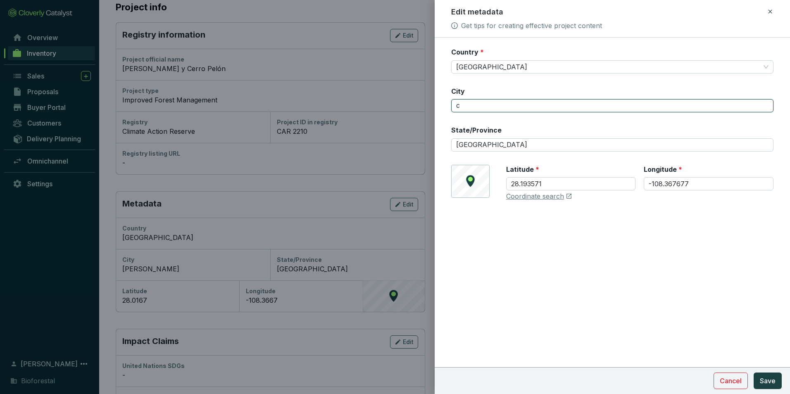
type input "[GEOGRAPHIC_DATA]"
drag, startPoint x: 510, startPoint y: 147, endPoint x: 376, endPoint y: 149, distance: 133.5
click at [393, 149] on div "Edit metadata Get tips for creating effective project content Country * Mexico …" at bounding box center [395, 197] width 790 height 394
type input "Ocampo"
click at [771, 377] on span "Save" at bounding box center [768, 381] width 16 height 10
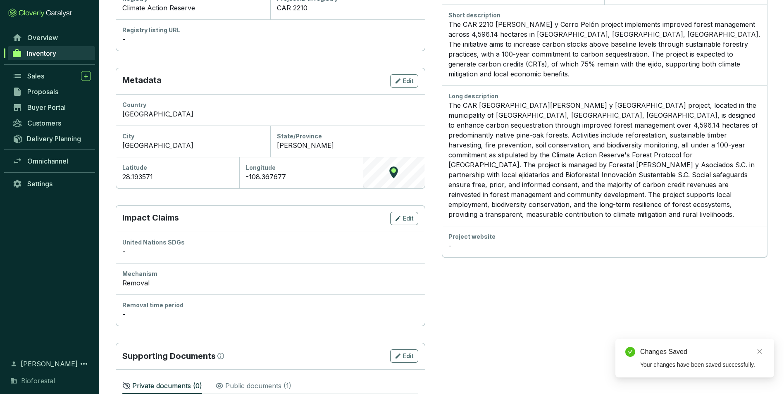
scroll to position [207, 0]
click at [405, 216] on span "Edit" at bounding box center [408, 218] width 11 height 8
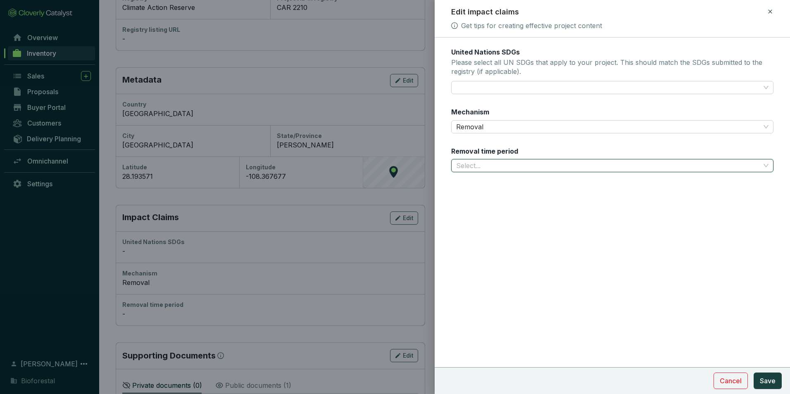
click at [470, 161] on input "Removal time period" at bounding box center [608, 166] width 304 height 12
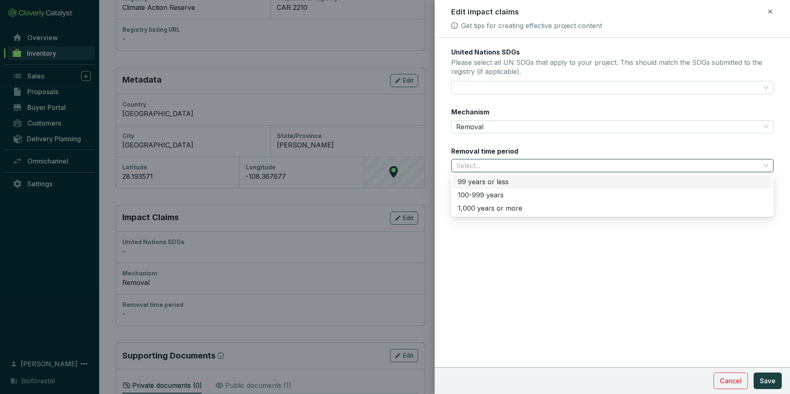
click at [472, 193] on div "100-999 years" at bounding box center [612, 195] width 309 height 9
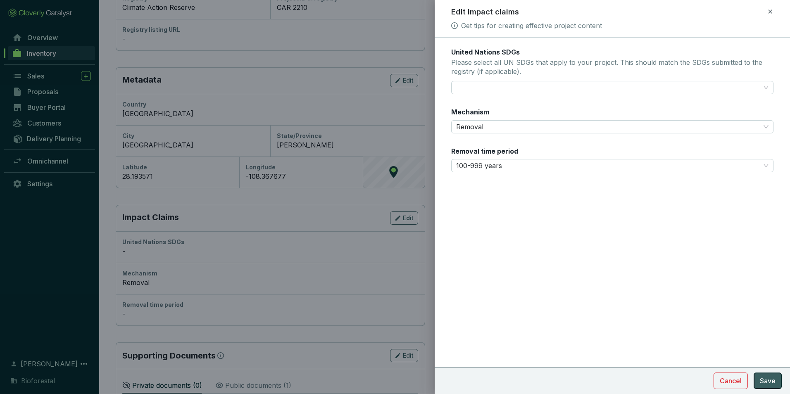
click at [768, 380] on span "Save" at bounding box center [768, 381] width 16 height 10
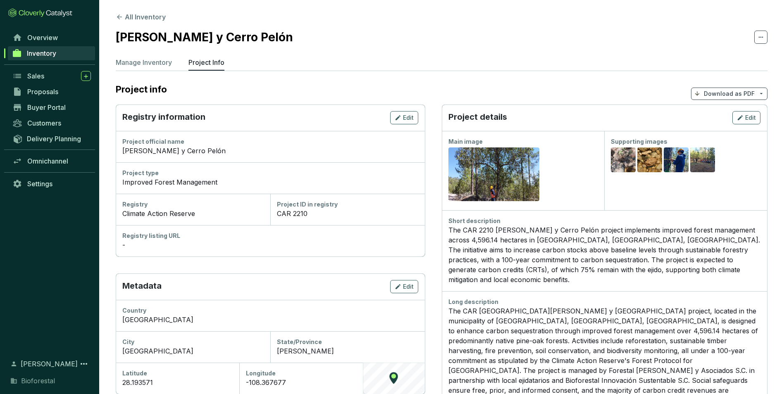
scroll to position [0, 0]
click at [117, 15] on icon at bounding box center [119, 17] width 7 height 7
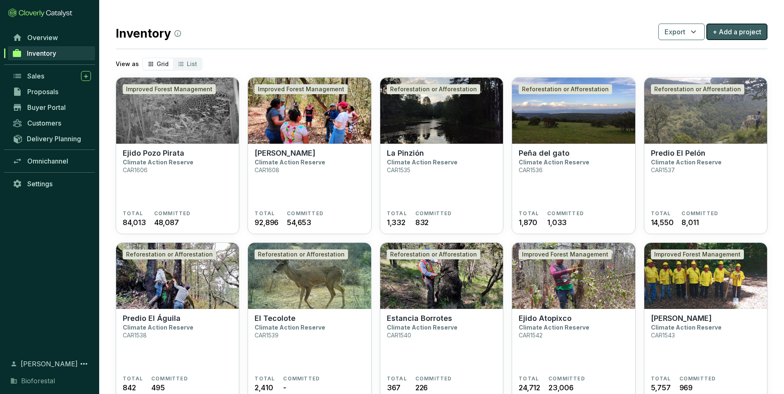
click at [739, 32] on span "+ Add a project" at bounding box center [737, 32] width 49 height 10
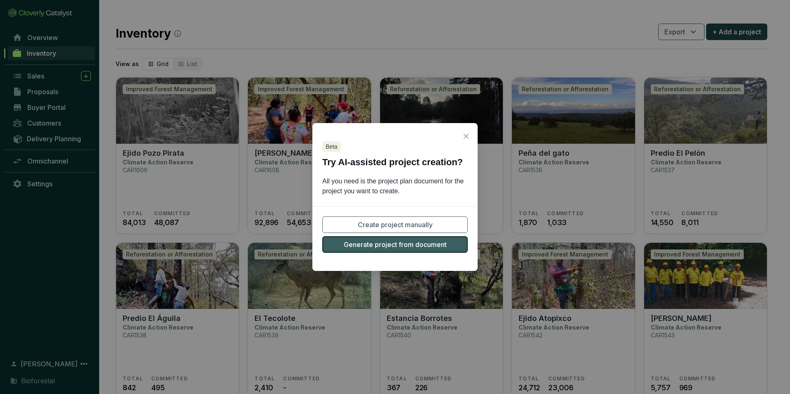
click at [407, 248] on span "Generate project from document" at bounding box center [395, 245] width 103 height 10
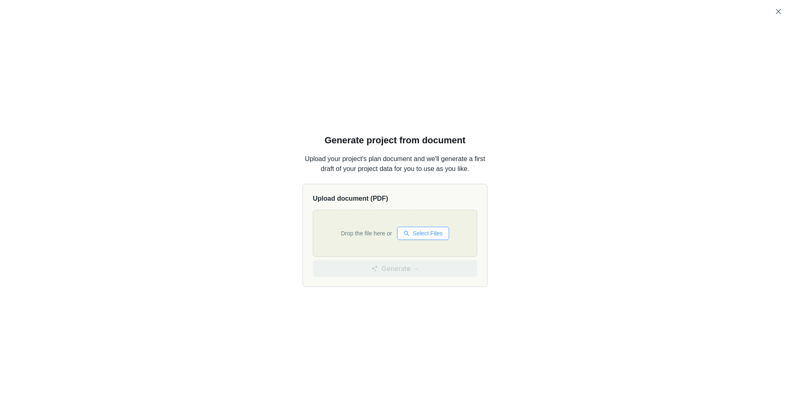
click at [413, 236] on span "Select Files" at bounding box center [428, 233] width 30 height 9
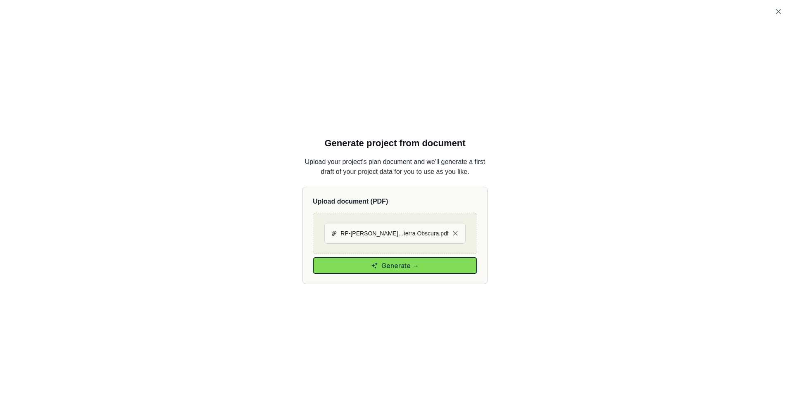
click at [427, 267] on button "Generate →" at bounding box center [395, 266] width 165 height 17
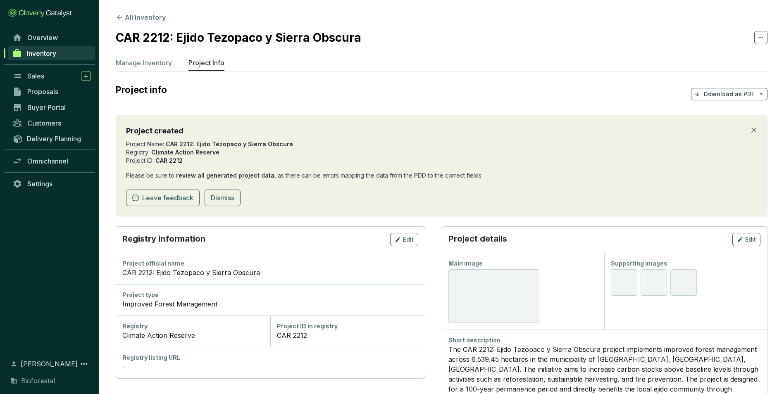
click at [509, 294] on div at bounding box center [494, 297] width 91 height 54
click at [735, 242] on button "Edit" at bounding box center [747, 239] width 28 height 13
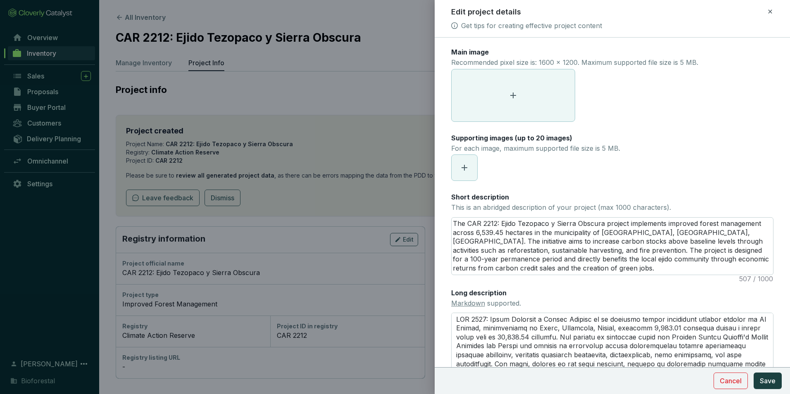
click at [523, 101] on span at bounding box center [513, 95] width 123 height 52
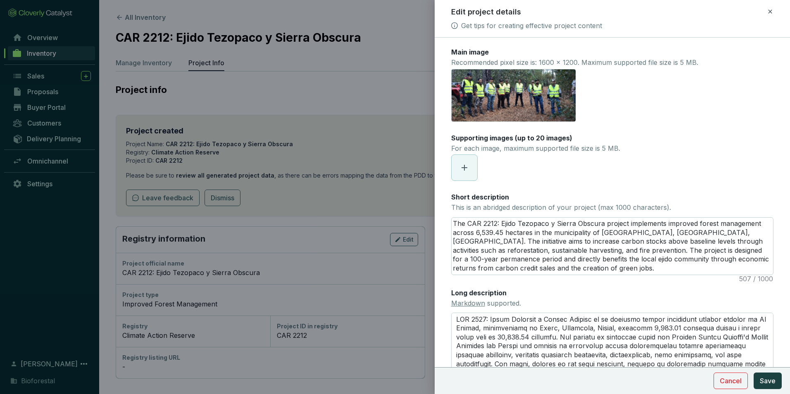
click at [470, 167] on span at bounding box center [465, 168] width 26 height 26
click at [489, 169] on icon "eye" at bounding box center [489, 167] width 7 height 5
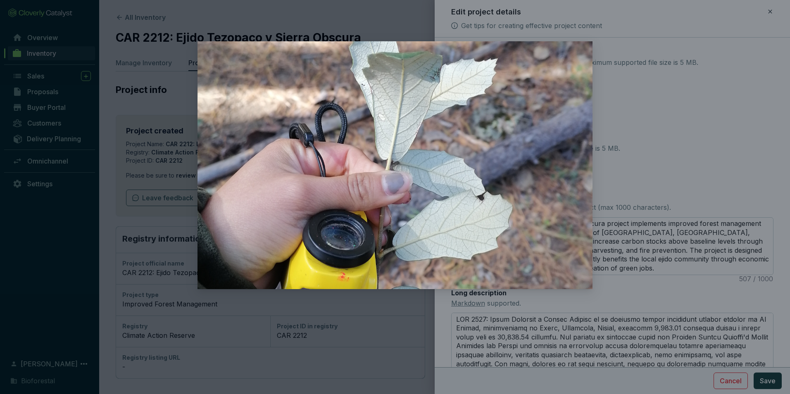
click at [685, 157] on div at bounding box center [395, 197] width 790 height 394
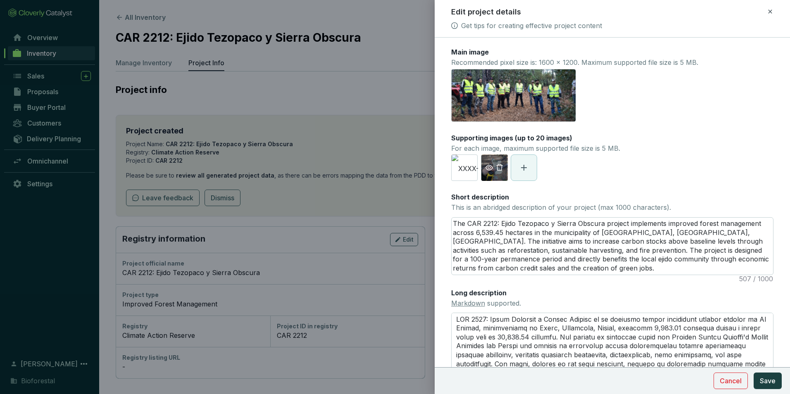
click at [487, 167] on icon "eye" at bounding box center [489, 167] width 7 height 5
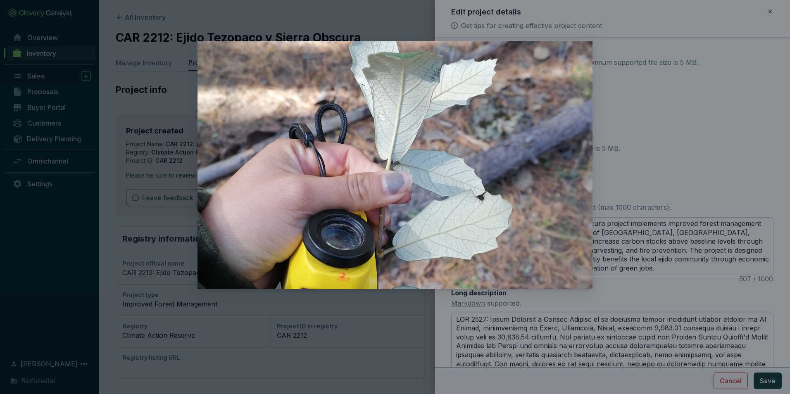
click at [640, 169] on div at bounding box center [395, 197] width 790 height 394
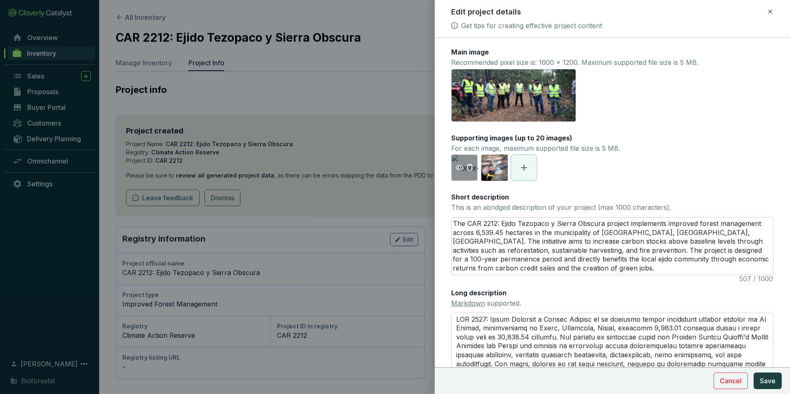
click at [458, 168] on icon "eye" at bounding box center [459, 167] width 7 height 5
click at [774, 385] on span "Save" at bounding box center [768, 381] width 16 height 10
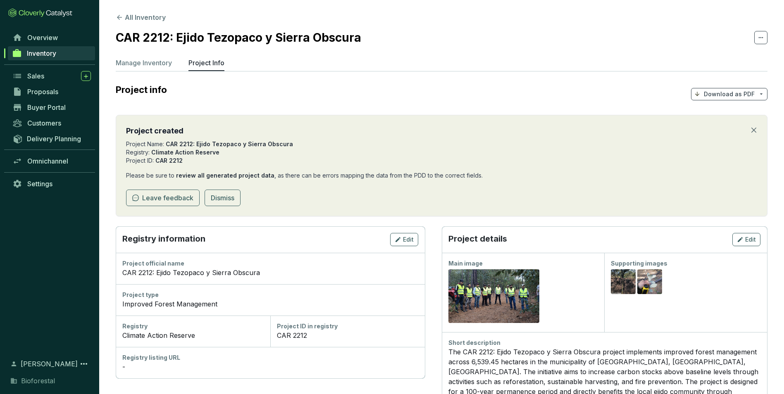
click at [754, 126] on button "Dismiss card" at bounding box center [754, 130] width 7 height 10
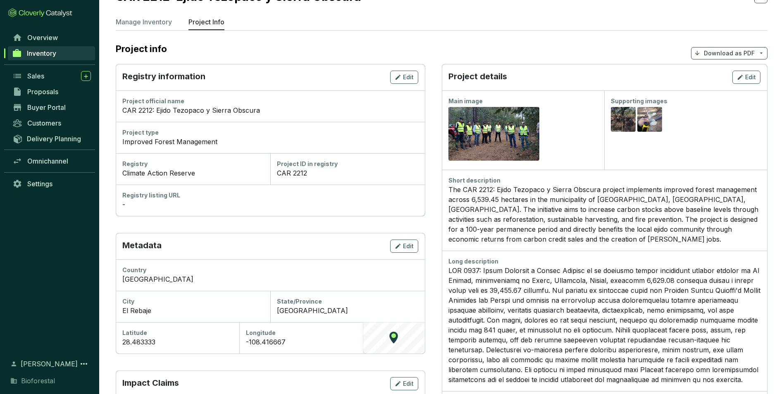
scroll to position [41, 0]
click at [398, 78] on icon "button" at bounding box center [398, 76] width 5 height 5
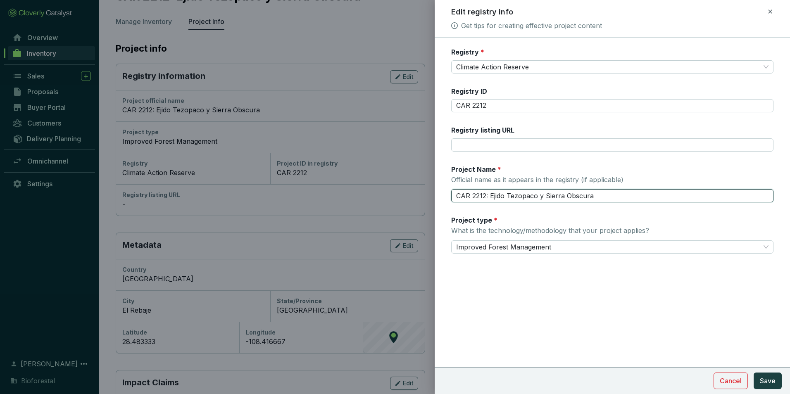
click at [490, 198] on input "CAR 2212: Ejido Tezopaco y Sierra Obscura" at bounding box center [612, 195] width 322 height 13
type input "Ejido Tezopaco y Sierra Obscura"
click at [766, 379] on span "Save" at bounding box center [768, 381] width 16 height 10
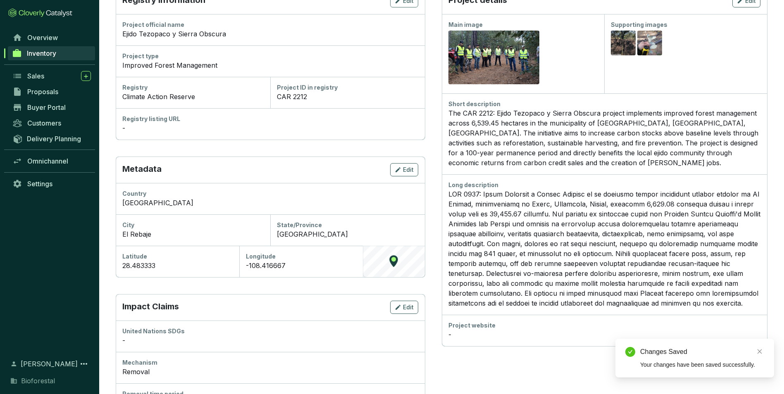
scroll to position [124, 0]
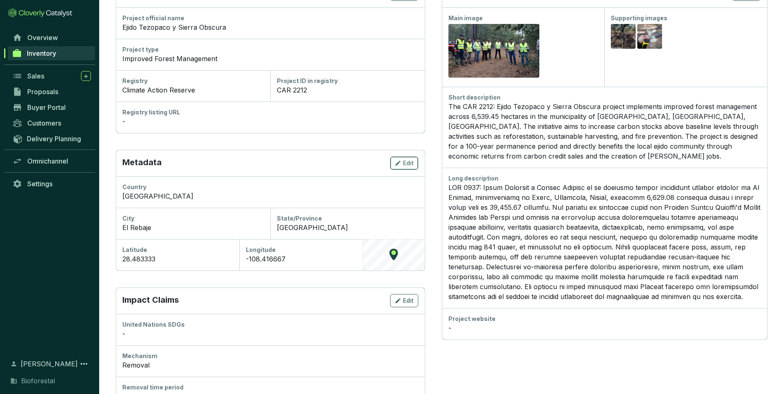
click at [405, 166] on span "Edit" at bounding box center [408, 163] width 11 height 8
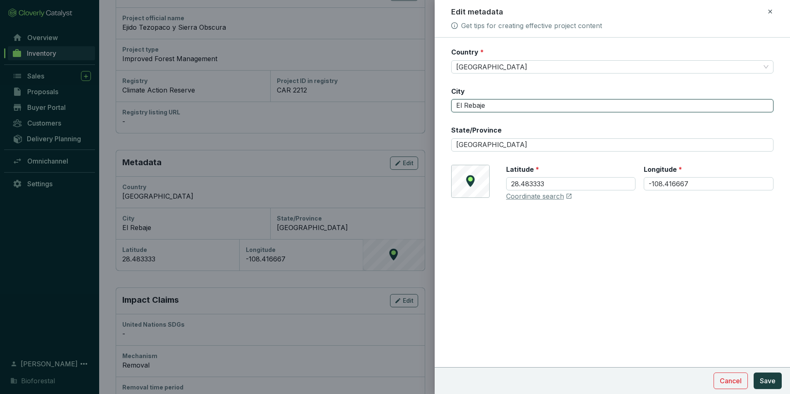
drag, startPoint x: 458, startPoint y: 103, endPoint x: 415, endPoint y: 103, distance: 42.6
click at [416, 103] on div "Edit metadata Get tips for creating effective project content Country * Mexico …" at bounding box center [395, 197] width 790 height 394
type input "[GEOGRAPHIC_DATA]"
drag, startPoint x: 500, startPoint y: 147, endPoint x: 417, endPoint y: 142, distance: 83.2
click at [417, 142] on div "Edit metadata Get tips for creating effective project content Country * Mexico …" at bounding box center [395, 197] width 790 height 394
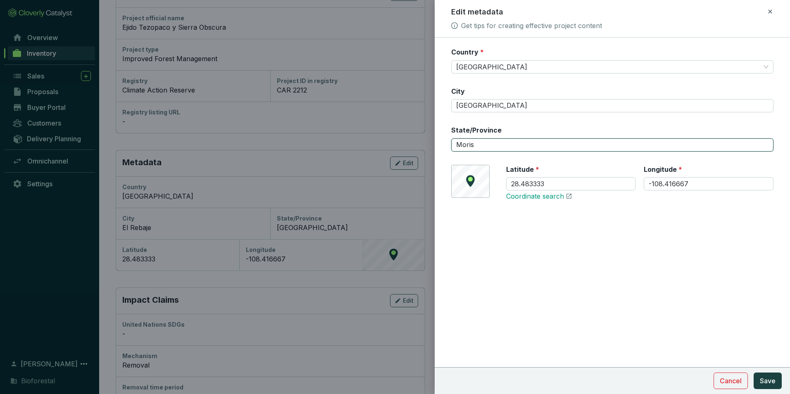
type input "Moris"
click at [544, 198] on link "Coordinate search" at bounding box center [535, 196] width 58 height 9
drag, startPoint x: 547, startPoint y: 185, endPoint x: 485, endPoint y: 189, distance: 62.1
click at [485, 189] on div "© Mapbox © OpenStreetMap Improve this map Latitude * 28.483333 Longitude * -108…" at bounding box center [612, 183] width 322 height 36
paste input "039047"
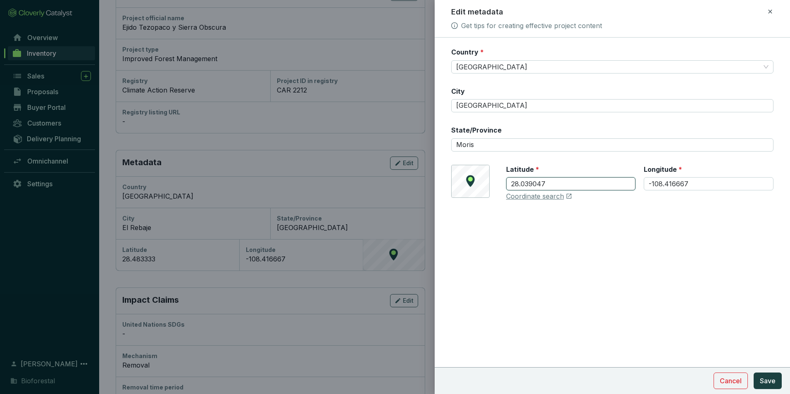
type input "28.039047"
drag, startPoint x: 680, startPoint y: 184, endPoint x: 597, endPoint y: 191, distance: 83.8
click at [597, 190] on div "Latitude * 28.039047 Longitude * -108.416667" at bounding box center [639, 183] width 267 height 36
paste input "941878"
type input "-108.941878"
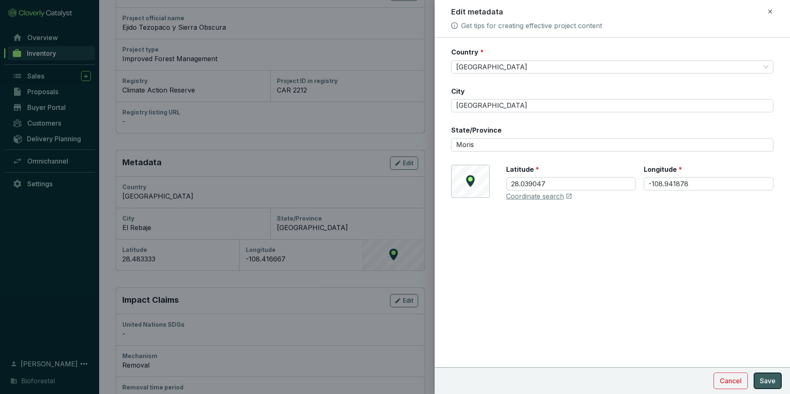
click at [766, 381] on span "Save" at bounding box center [768, 381] width 16 height 10
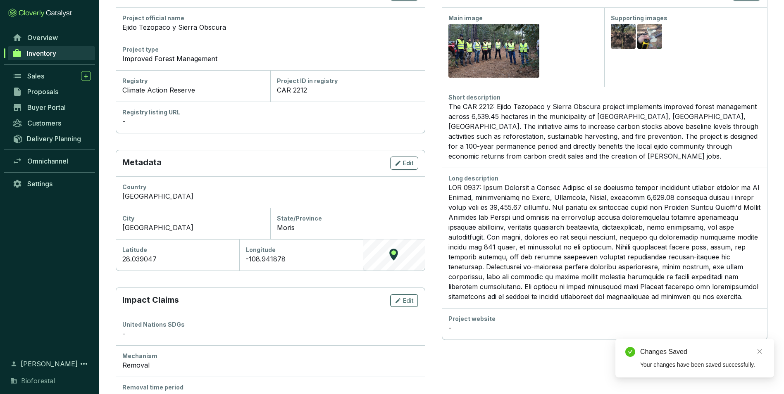
click at [405, 305] on div "Edit" at bounding box center [404, 301] width 19 height 10
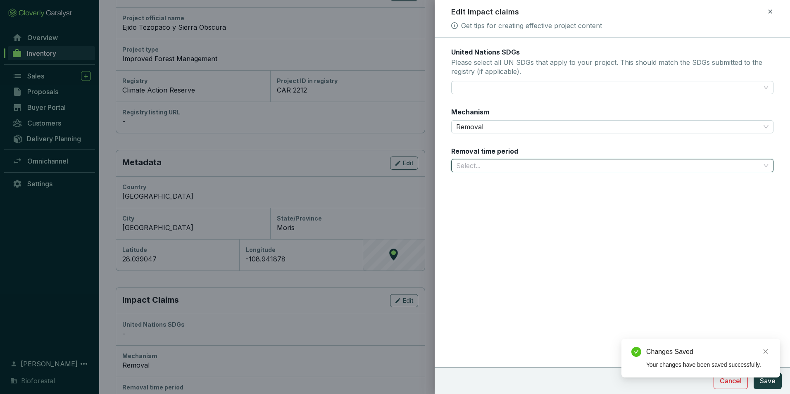
click at [505, 166] on input "Removal time period" at bounding box center [608, 166] width 304 height 12
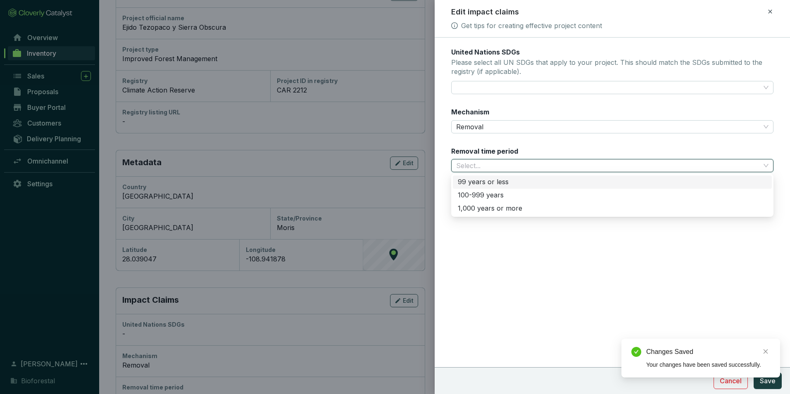
click at [471, 193] on div "100-999 years" at bounding box center [612, 195] width 309 height 9
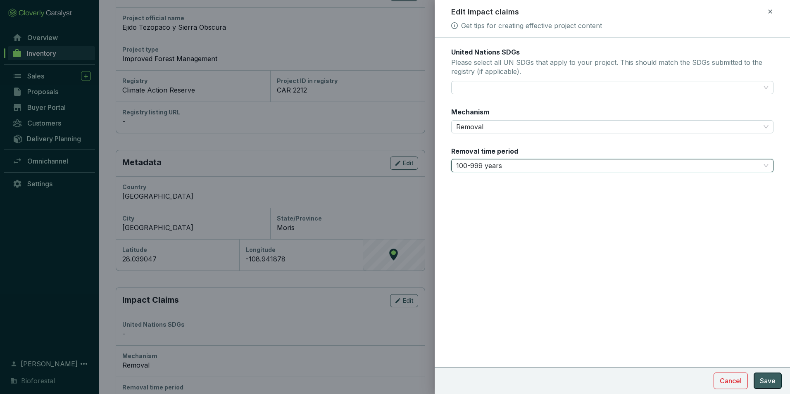
click at [773, 380] on span "Save" at bounding box center [768, 381] width 16 height 10
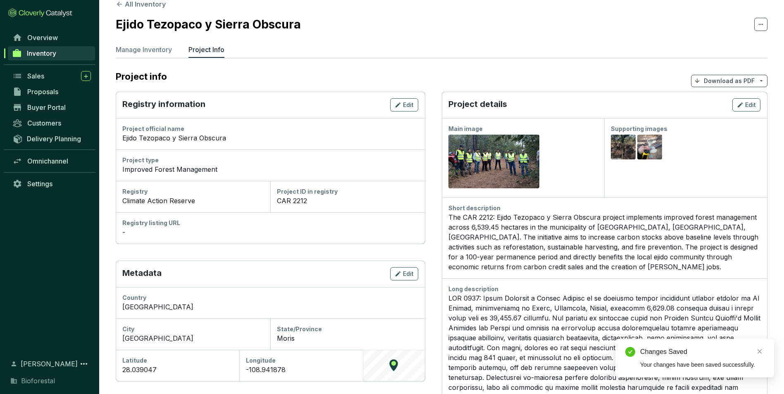
scroll to position [0, 0]
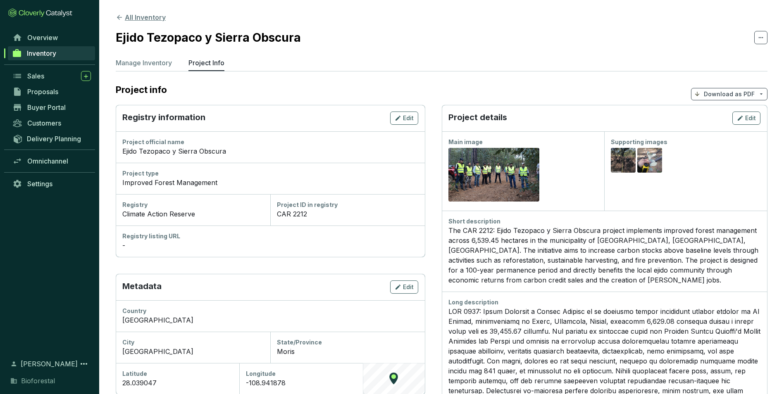
click at [116, 17] on icon at bounding box center [119, 17] width 7 height 7
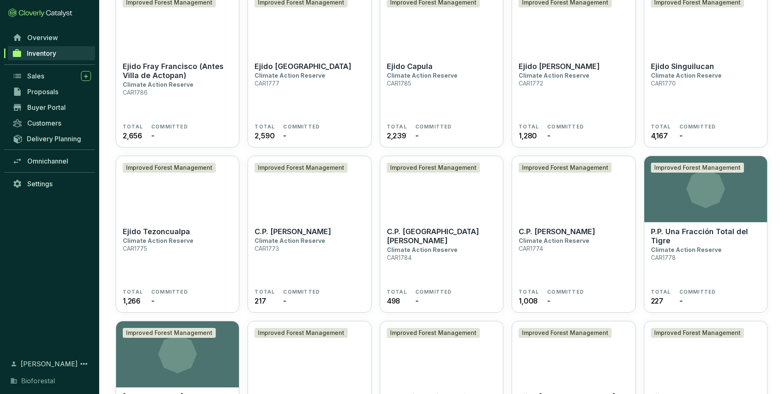
scroll to position [1358, 0]
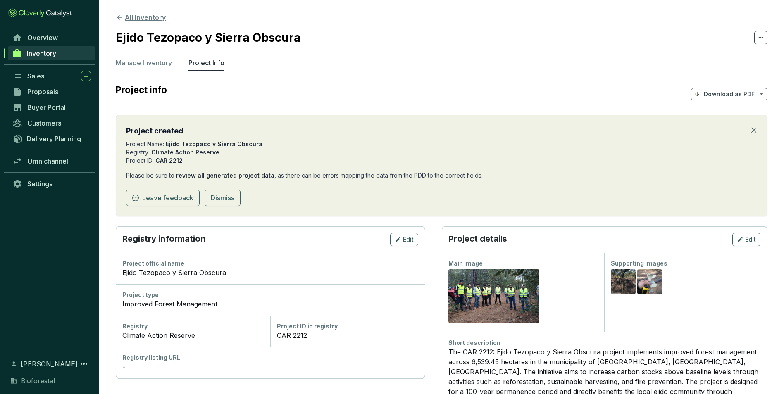
click at [121, 16] on icon at bounding box center [119, 17] width 7 height 7
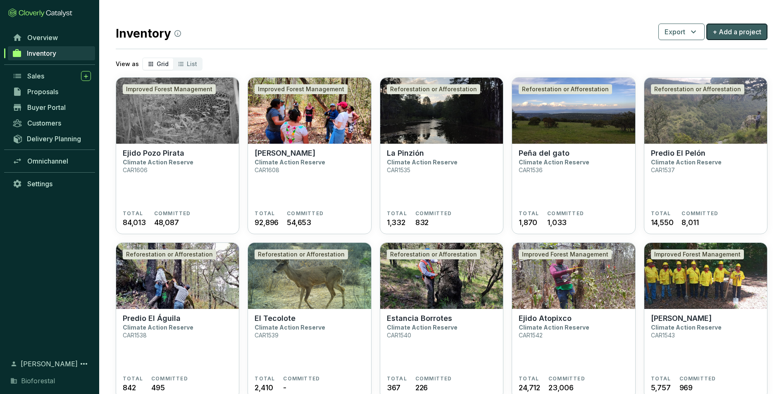
click at [722, 32] on span "+ Add a project" at bounding box center [737, 32] width 49 height 10
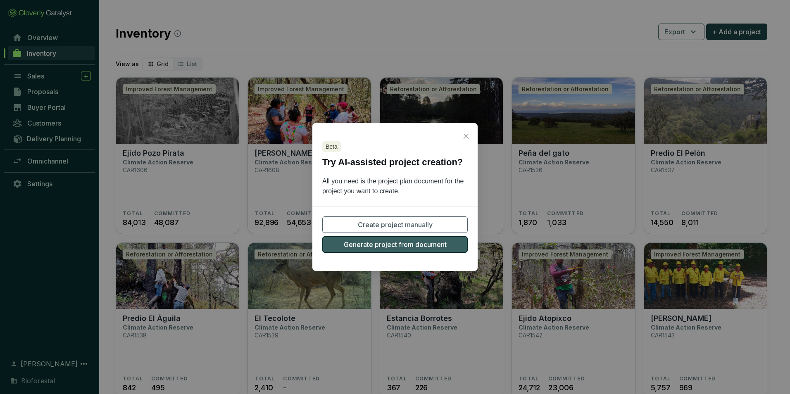
click at [432, 244] on span "Generate project from document" at bounding box center [395, 245] width 103 height 10
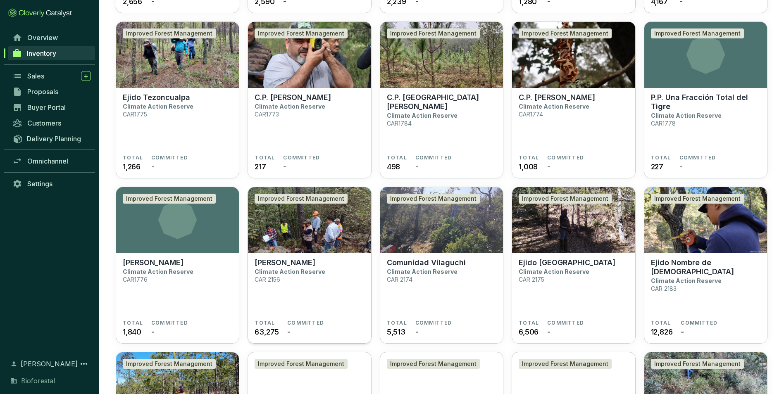
scroll to position [1566, 0]
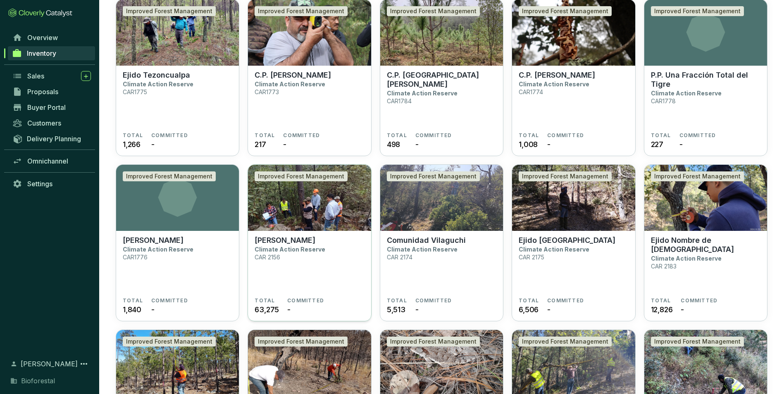
click at [298, 239] on p "[PERSON_NAME]" at bounding box center [285, 240] width 61 height 9
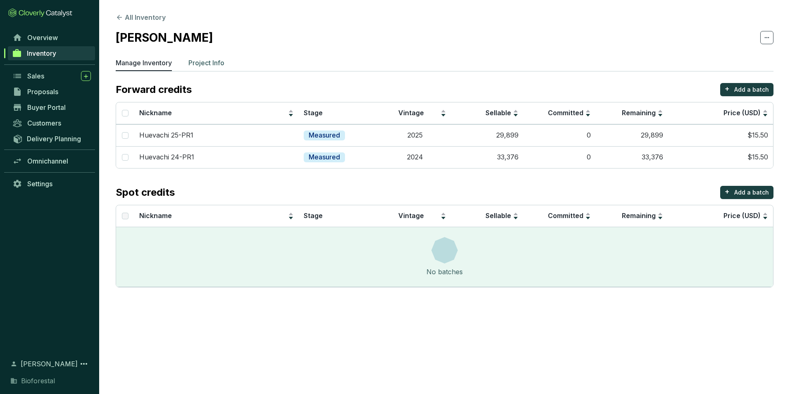
click at [209, 64] on p "Project Info" at bounding box center [207, 63] width 36 height 10
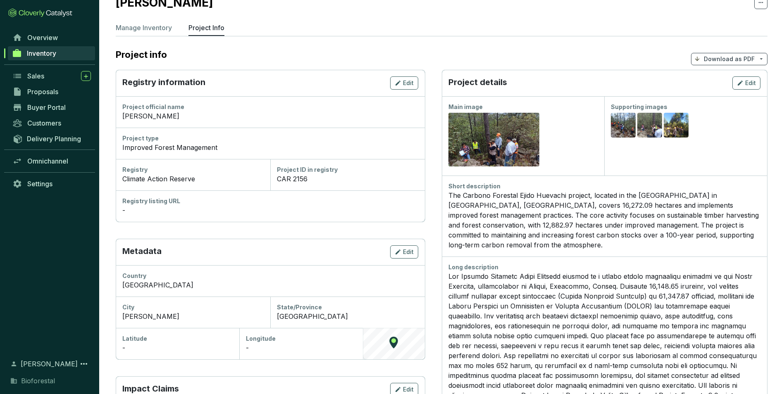
scroll to position [83, 0]
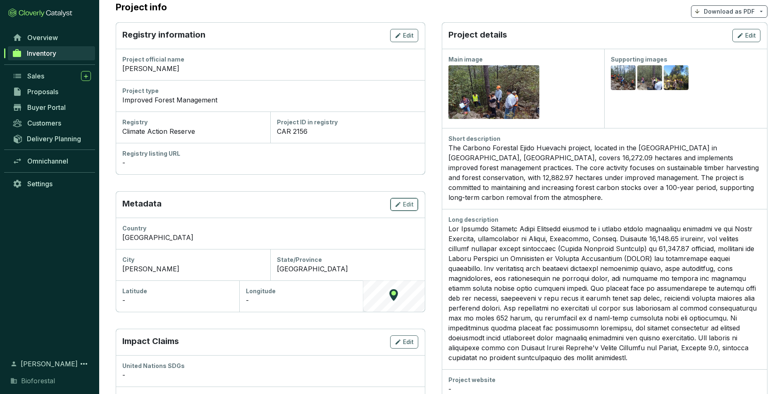
click at [405, 204] on span "Edit" at bounding box center [408, 205] width 11 height 8
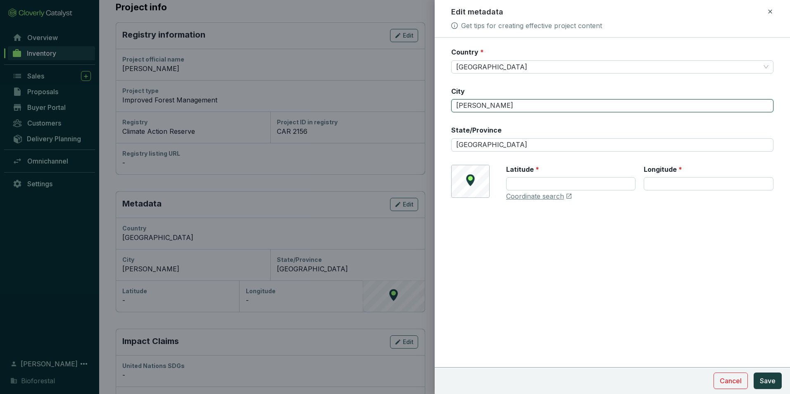
drag, startPoint x: 496, startPoint y: 105, endPoint x: 409, endPoint y: 105, distance: 86.4
click at [409, 105] on div "Edit metadata Get tips for creating effective project content Country * [GEOGRA…" at bounding box center [395, 197] width 790 height 394
type input "[GEOGRAPHIC_DATA]"
drag, startPoint x: 501, startPoint y: 139, endPoint x: 423, endPoint y: 145, distance: 78.3
click at [426, 145] on div "Edit metadata Get tips for creating effective project content Country * [GEOGRA…" at bounding box center [395, 197] width 790 height 394
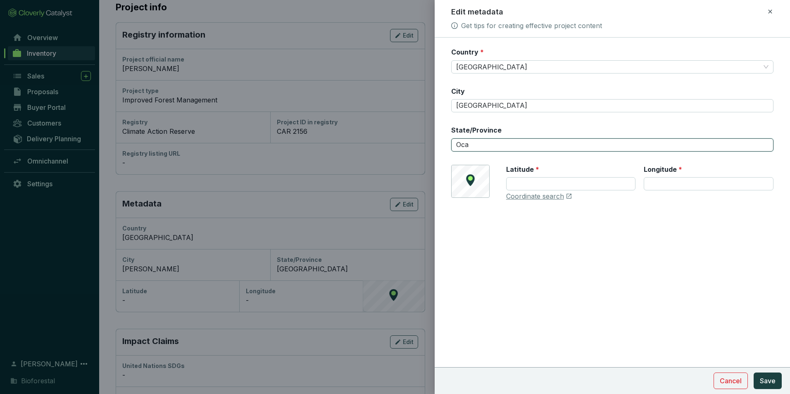
click at [754, 373] on button "Save" at bounding box center [768, 381] width 28 height 17
type input "[PERSON_NAME]"
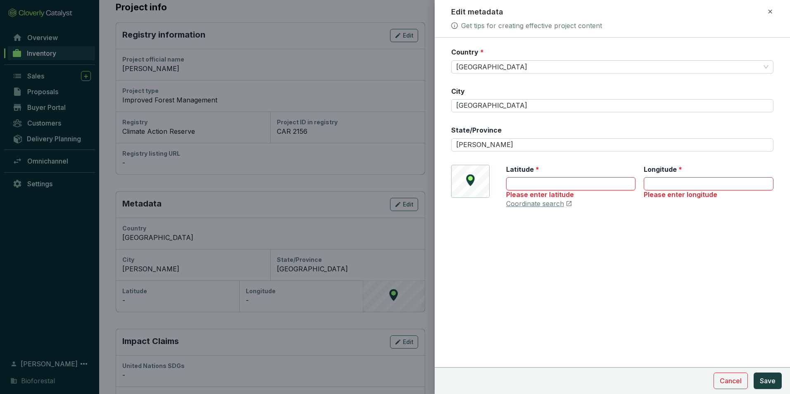
click at [520, 184] on input "Latitude *" at bounding box center [571, 183] width 130 height 13
paste input "28.115484"
type input "28.115484"
click at [649, 186] on input "Longitude *" at bounding box center [709, 183] width 130 height 13
paste input "-108.020634"
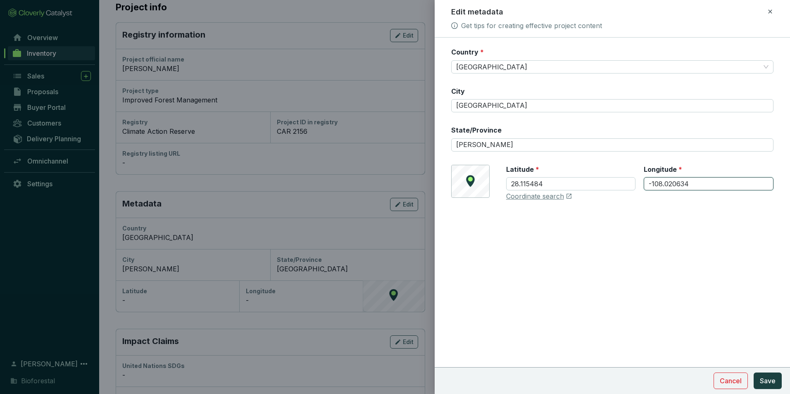
type input "-108.020634"
click at [770, 380] on span "Save" at bounding box center [768, 381] width 16 height 10
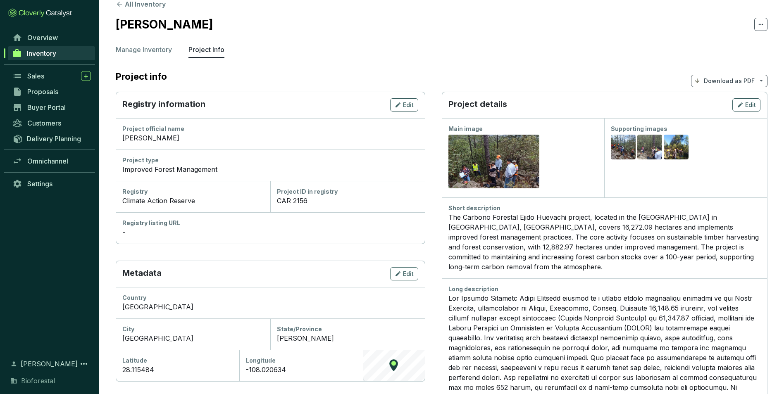
scroll to position [0, 0]
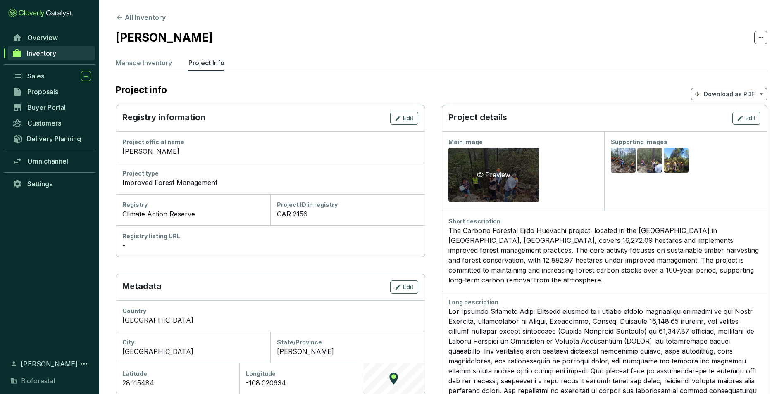
click at [482, 174] on icon "eye" at bounding box center [480, 175] width 7 height 7
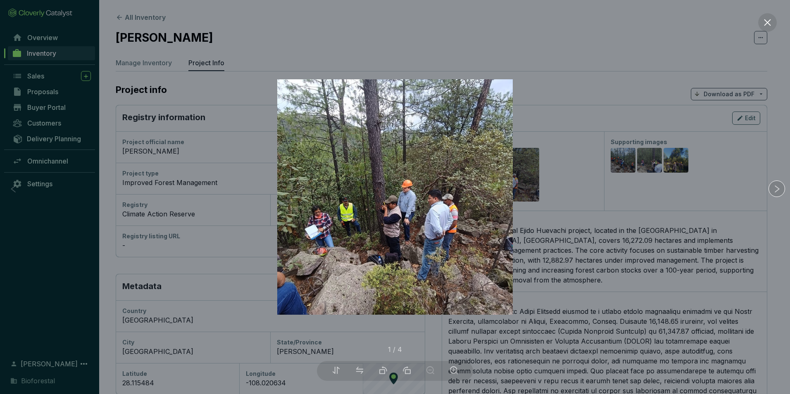
click at [627, 162] on div at bounding box center [395, 197] width 790 height 394
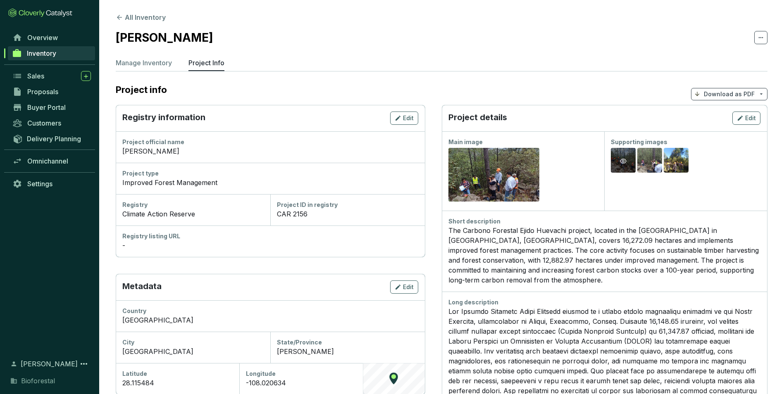
click at [624, 160] on icon "eye" at bounding box center [623, 161] width 7 height 7
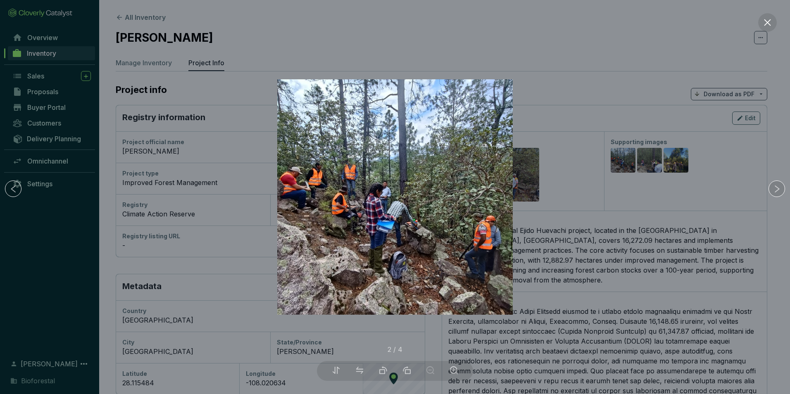
click at [656, 169] on div at bounding box center [395, 197] width 790 height 394
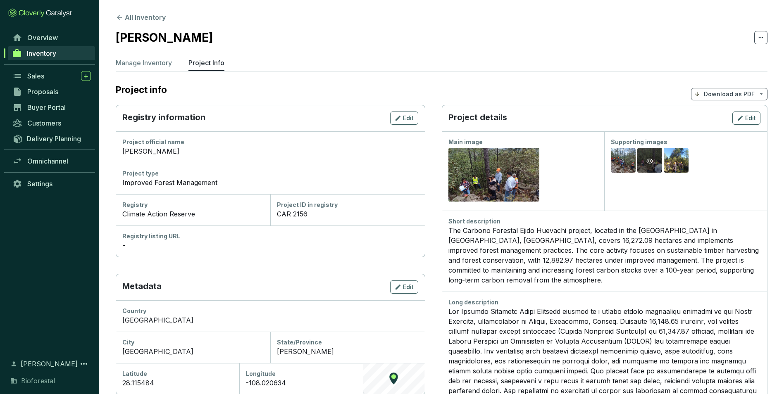
click at [649, 160] on icon "eye" at bounding box center [650, 161] width 7 height 7
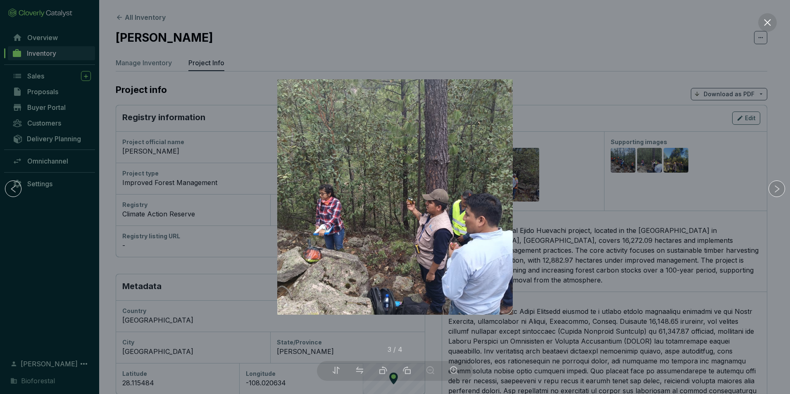
click at [676, 161] on div at bounding box center [395, 197] width 790 height 394
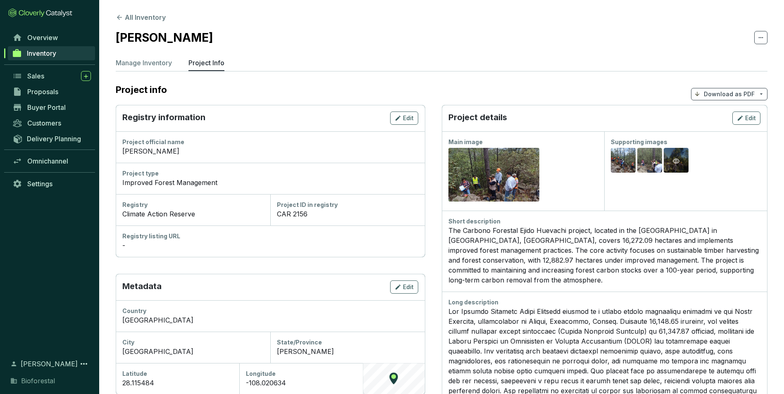
click at [677, 160] on icon "eye" at bounding box center [676, 161] width 7 height 7
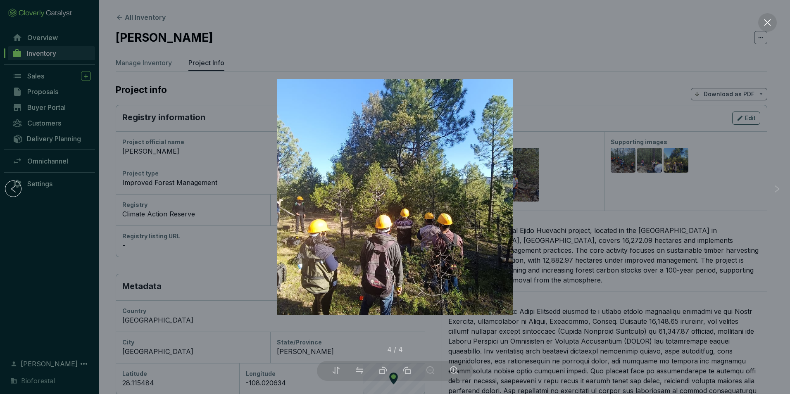
click at [724, 167] on div at bounding box center [395, 197] width 790 height 394
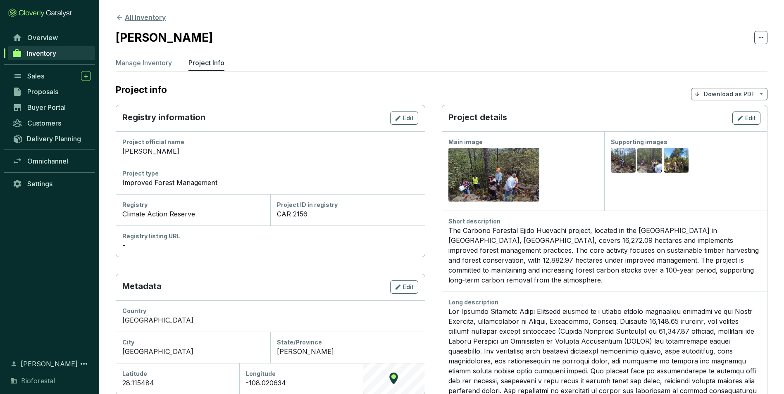
click at [119, 17] on icon at bounding box center [119, 17] width 7 height 7
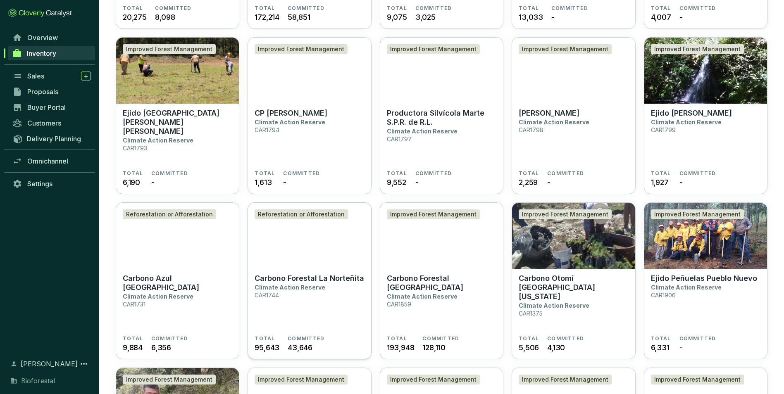
scroll to position [579, 0]
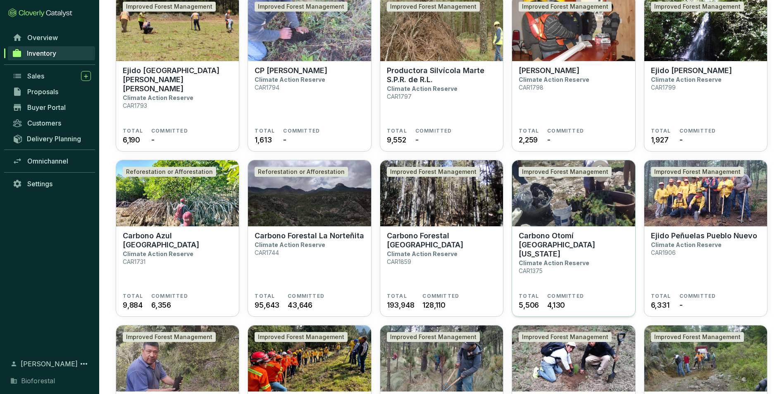
click at [578, 232] on p "Carbono Otomí [GEOGRAPHIC_DATA][US_STATE]" at bounding box center [574, 245] width 110 height 27
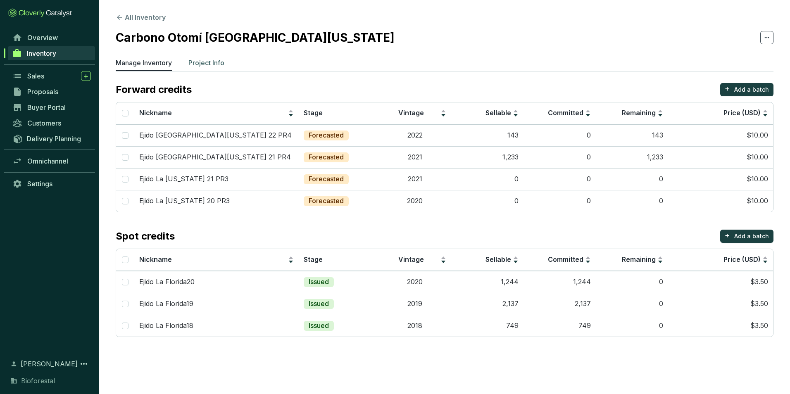
click at [207, 62] on p "Project Info" at bounding box center [207, 63] width 36 height 10
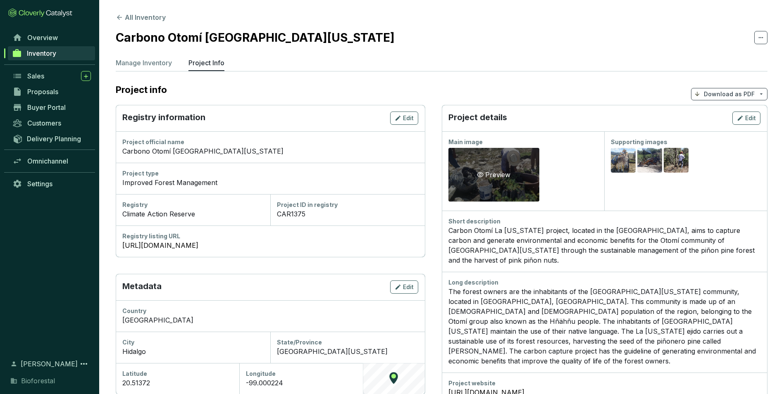
click at [479, 174] on icon "eye" at bounding box center [480, 175] width 7 height 7
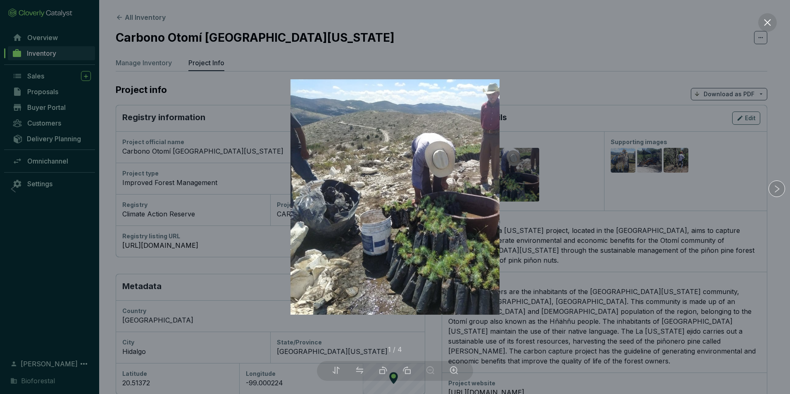
click at [633, 183] on div at bounding box center [395, 197] width 790 height 394
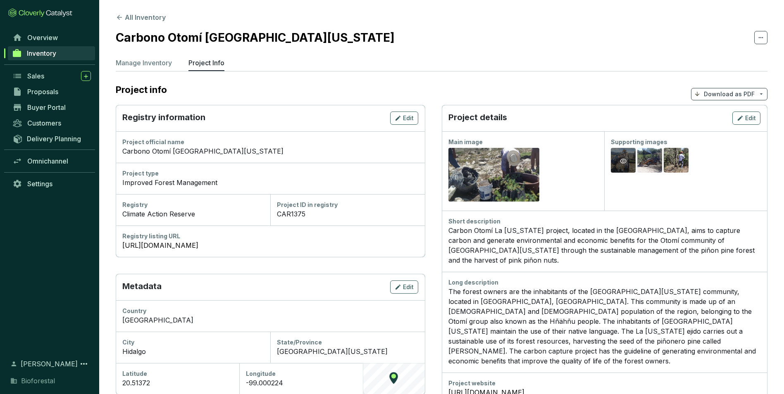
click at [622, 160] on icon "eye" at bounding box center [623, 161] width 7 height 5
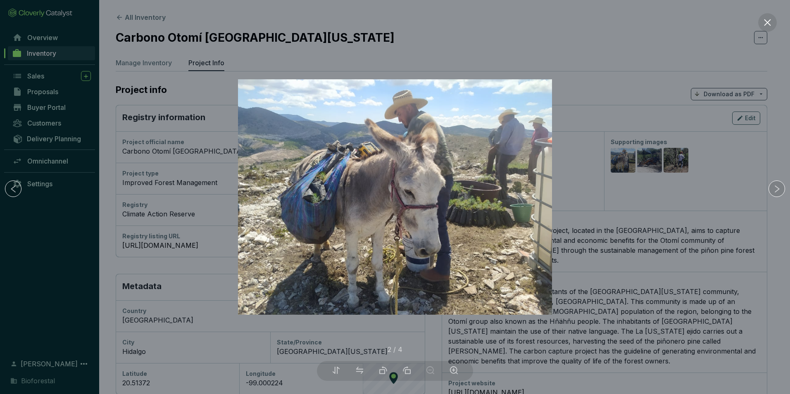
click at [649, 181] on div at bounding box center [395, 197] width 790 height 394
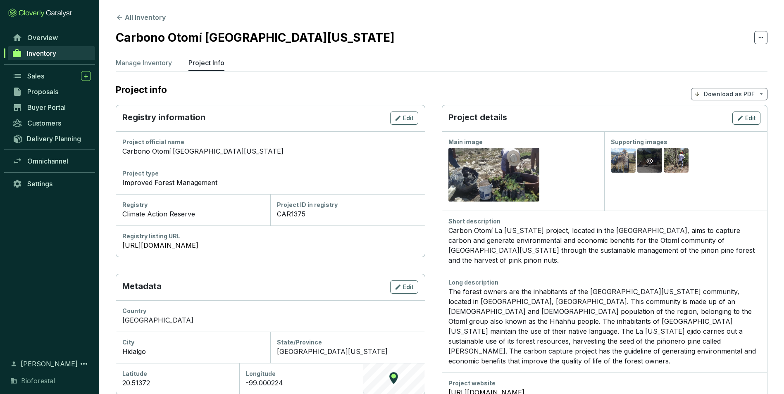
click at [648, 160] on icon "eye" at bounding box center [650, 161] width 7 height 7
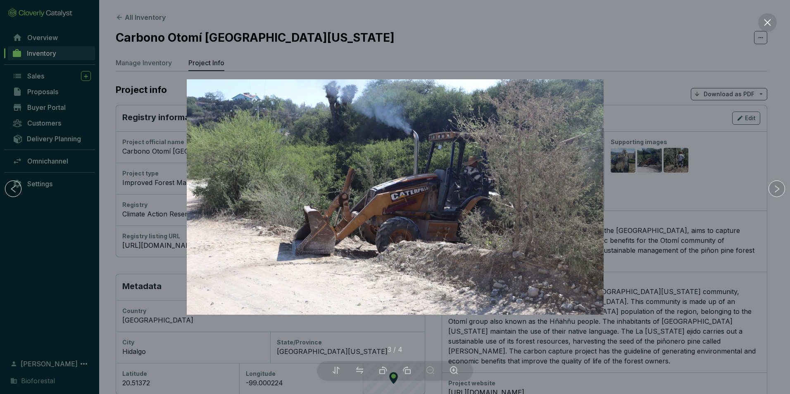
click at [659, 184] on div at bounding box center [395, 197] width 790 height 394
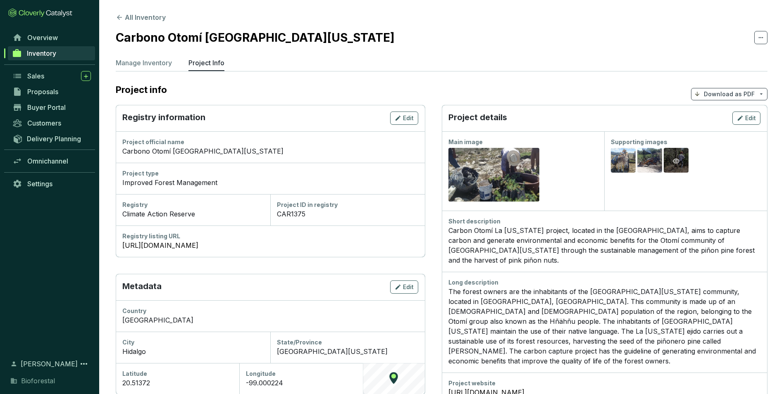
click at [674, 160] on icon "eye" at bounding box center [676, 161] width 7 height 7
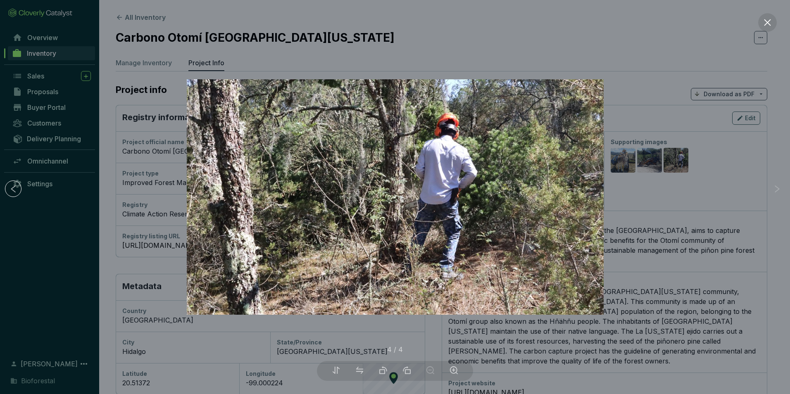
click at [652, 189] on div at bounding box center [395, 197] width 790 height 394
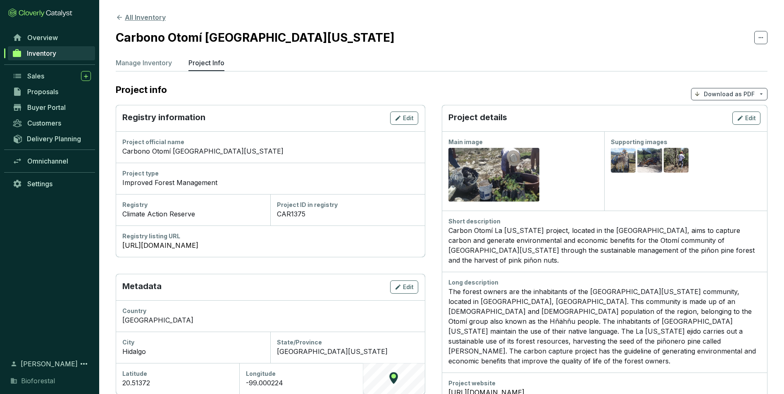
click at [121, 14] on icon at bounding box center [119, 17] width 7 height 7
